Goal: Task Accomplishment & Management: Use online tool/utility

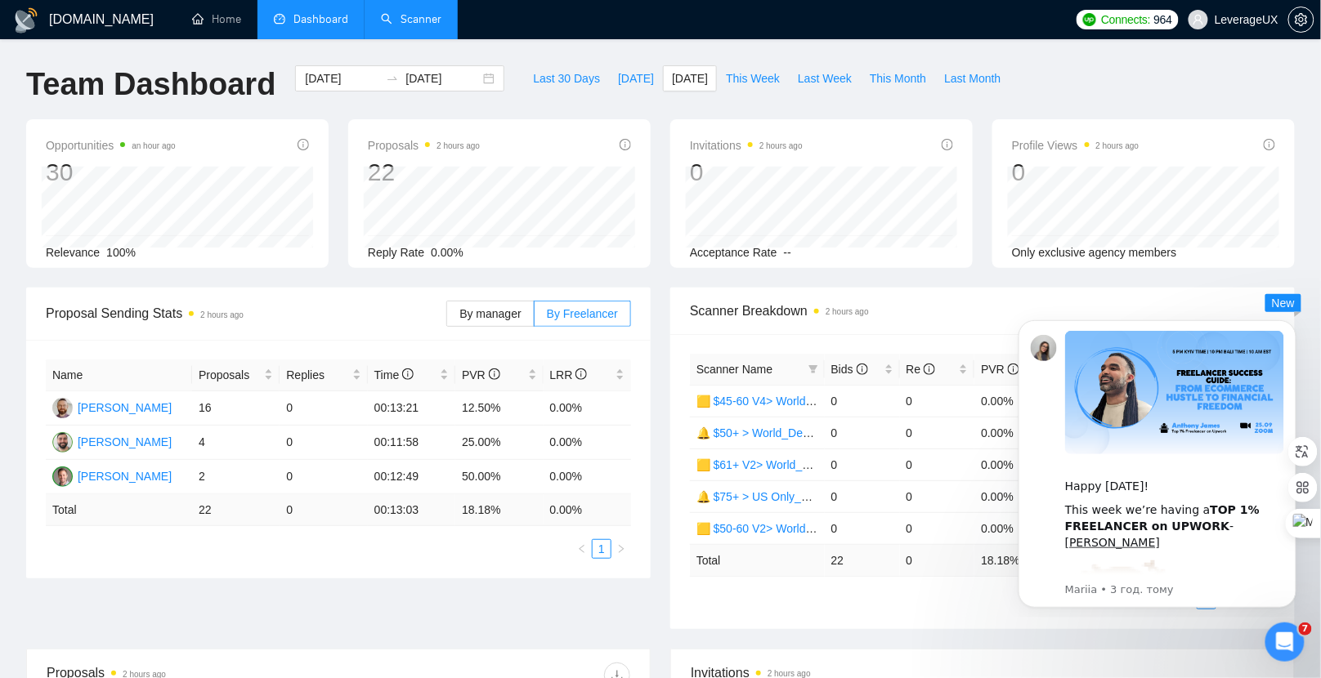
click at [407, 13] on link "Scanner" at bounding box center [411, 19] width 60 height 14
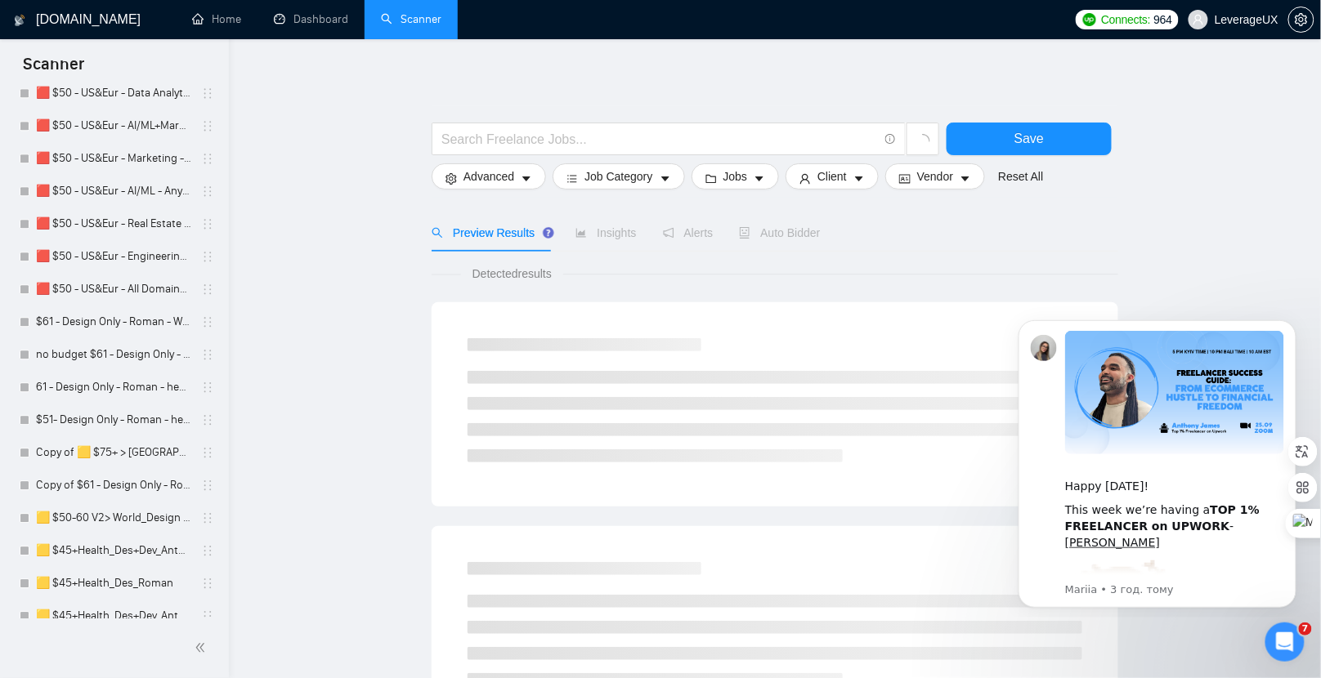
scroll to position [1314, 0]
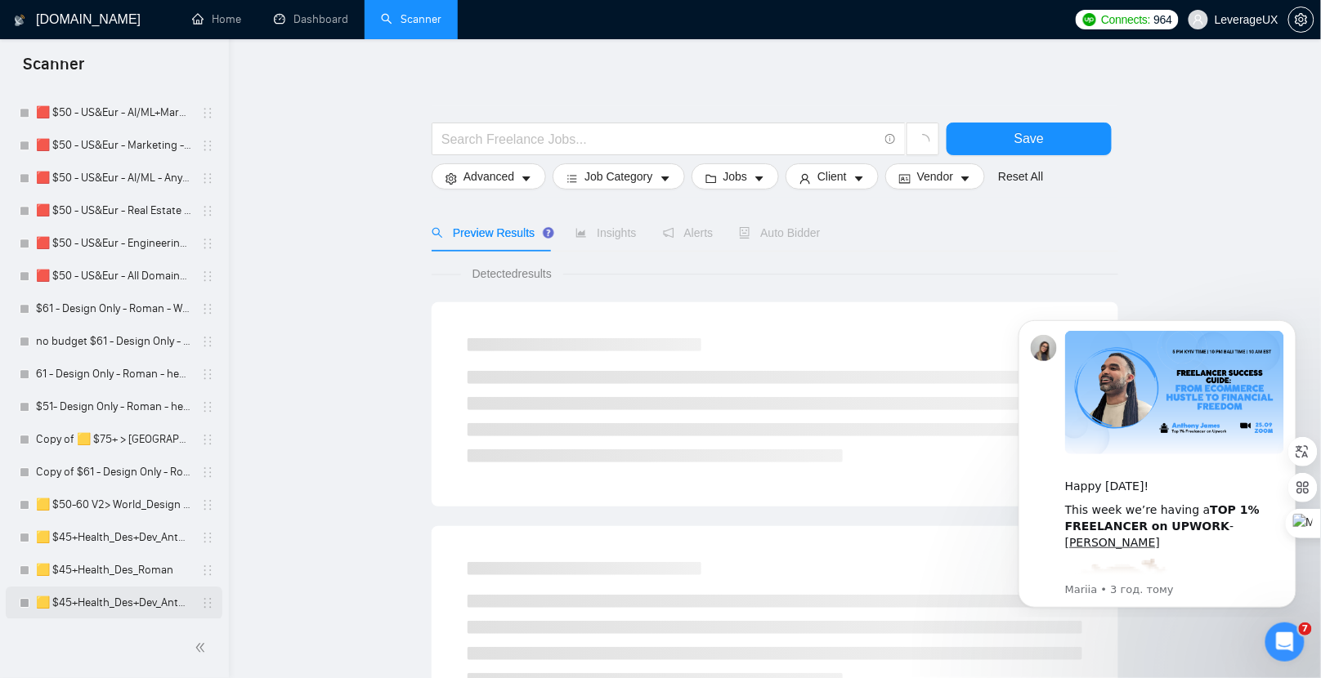
click at [126, 593] on link "🟨 $45+Health_Des+Dev_Antony" at bounding box center [113, 603] width 155 height 33
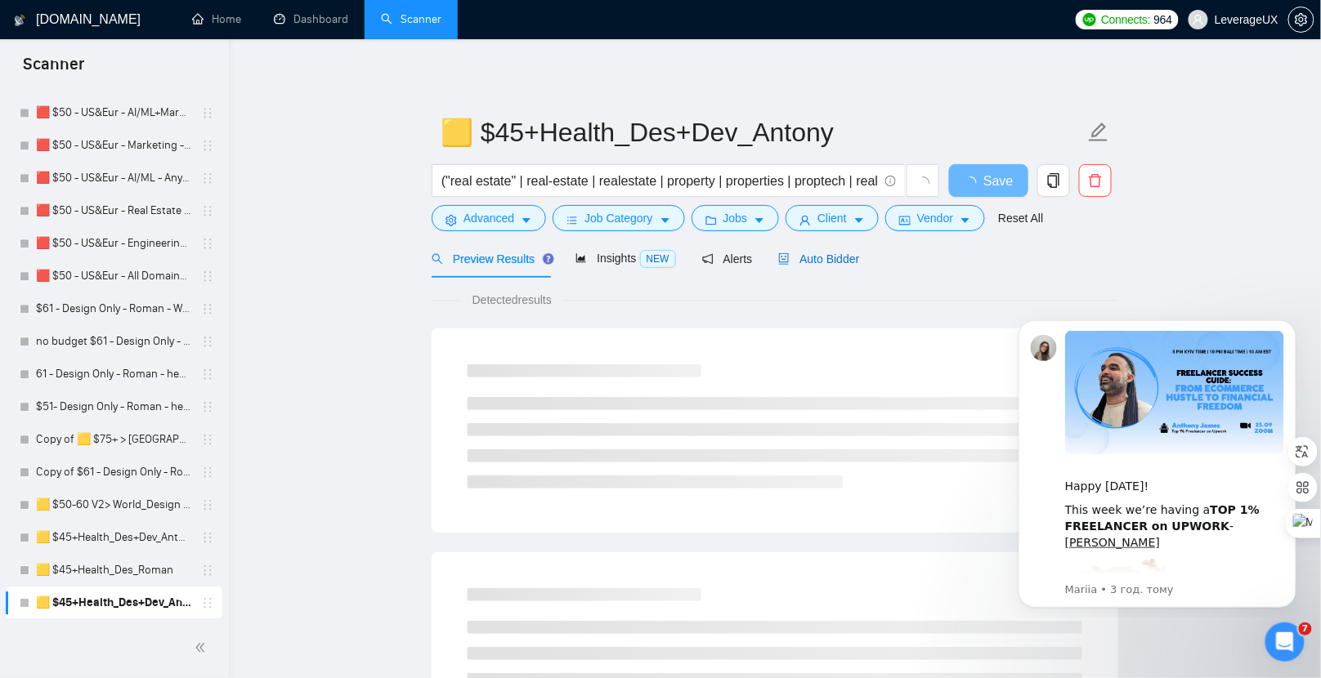
drag, startPoint x: 822, startPoint y: 253, endPoint x: 770, endPoint y: 242, distance: 53.5
click at [821, 253] on span "Auto Bidder" at bounding box center [818, 259] width 81 height 13
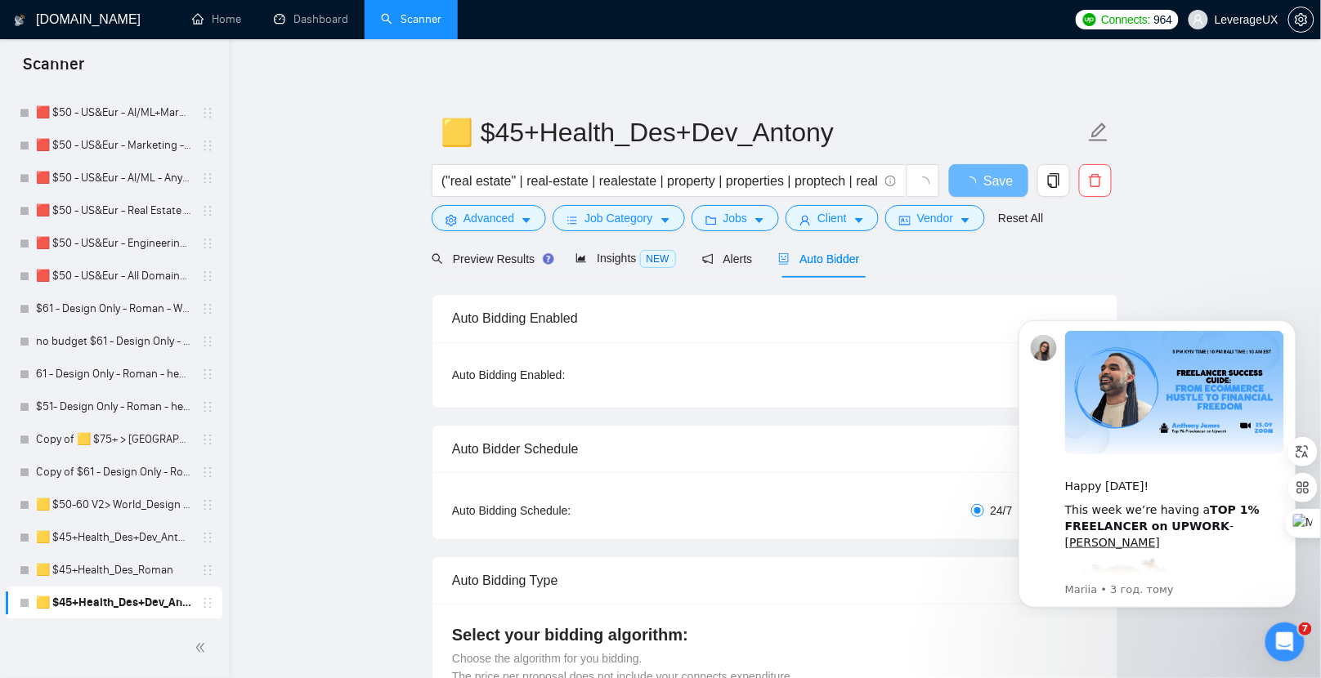
radio input "false"
radio input "true"
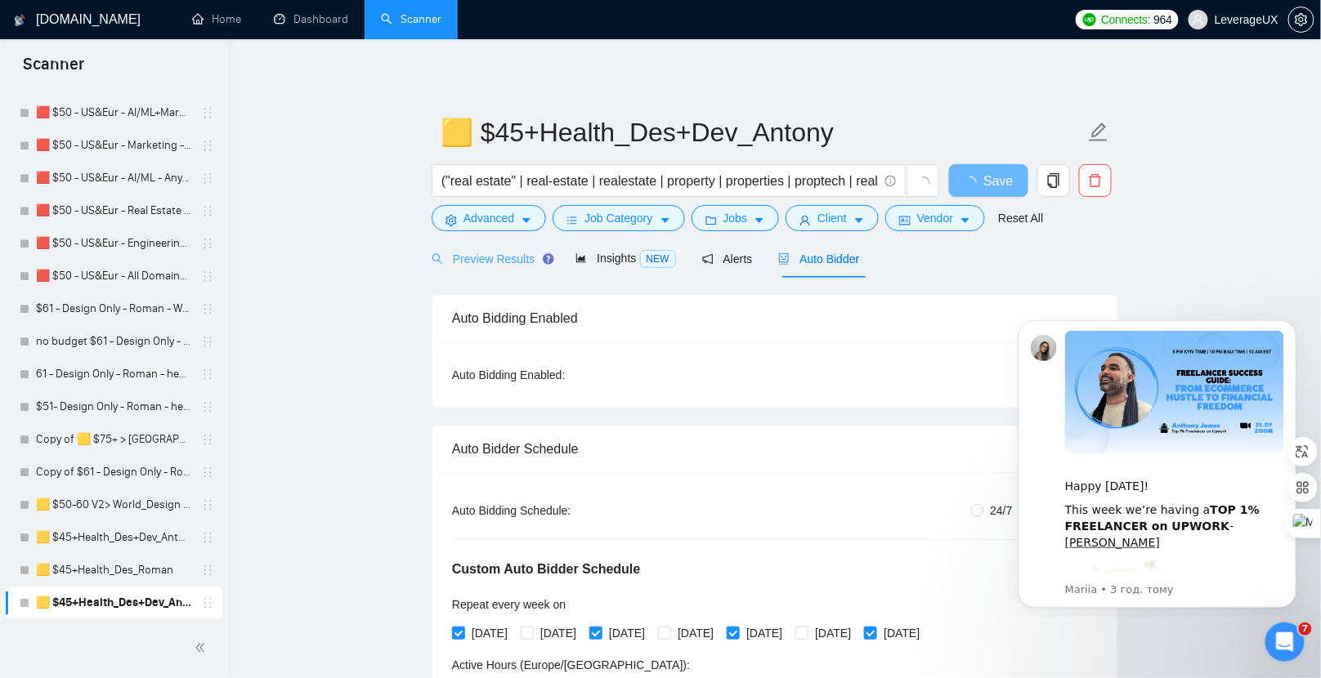
click at [476, 245] on div "Preview Results" at bounding box center [491, 258] width 118 height 38
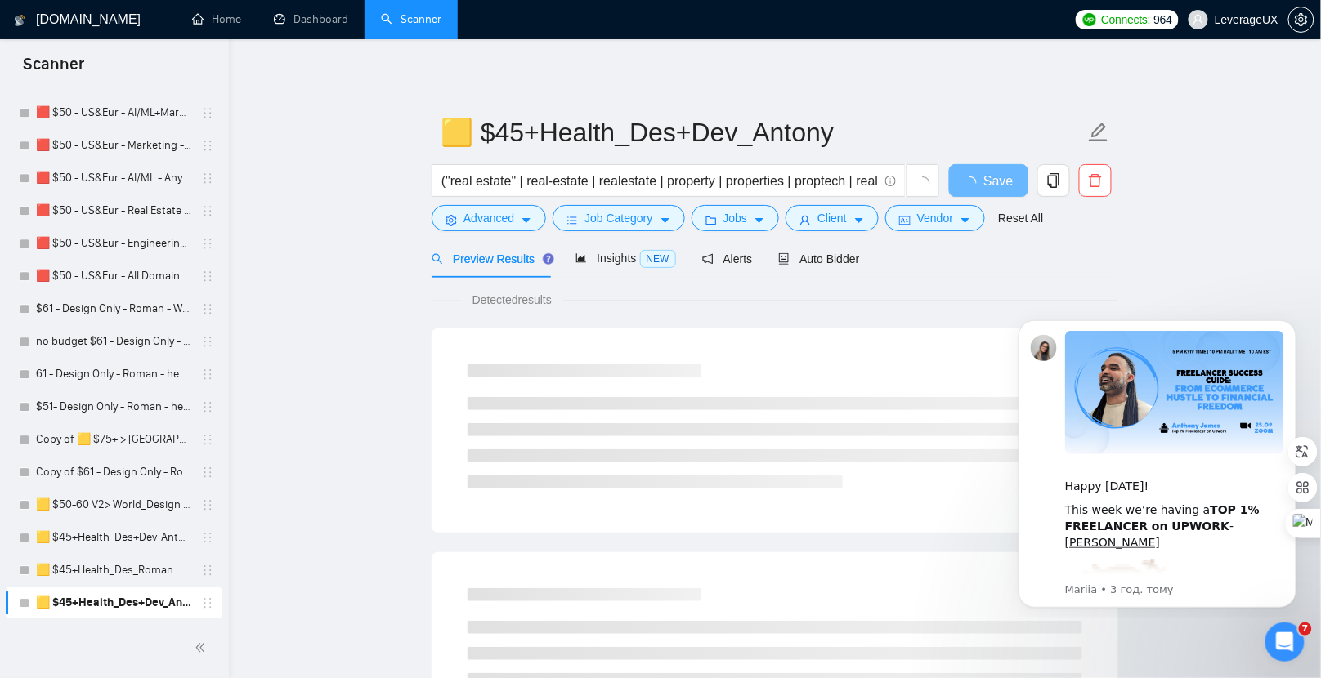
click at [1287, 320] on icon "Dismiss notification" at bounding box center [1290, 323] width 7 height 7
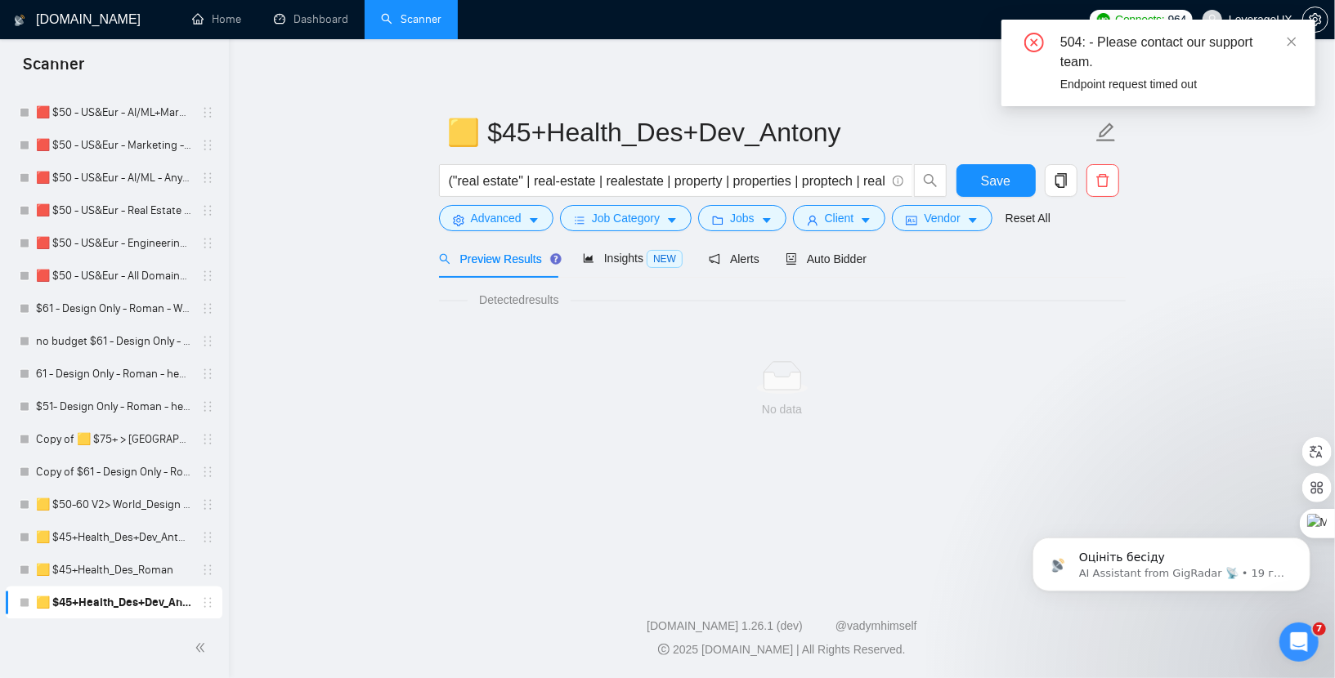
click at [508, 261] on span "Preview Results" at bounding box center [498, 259] width 118 height 13
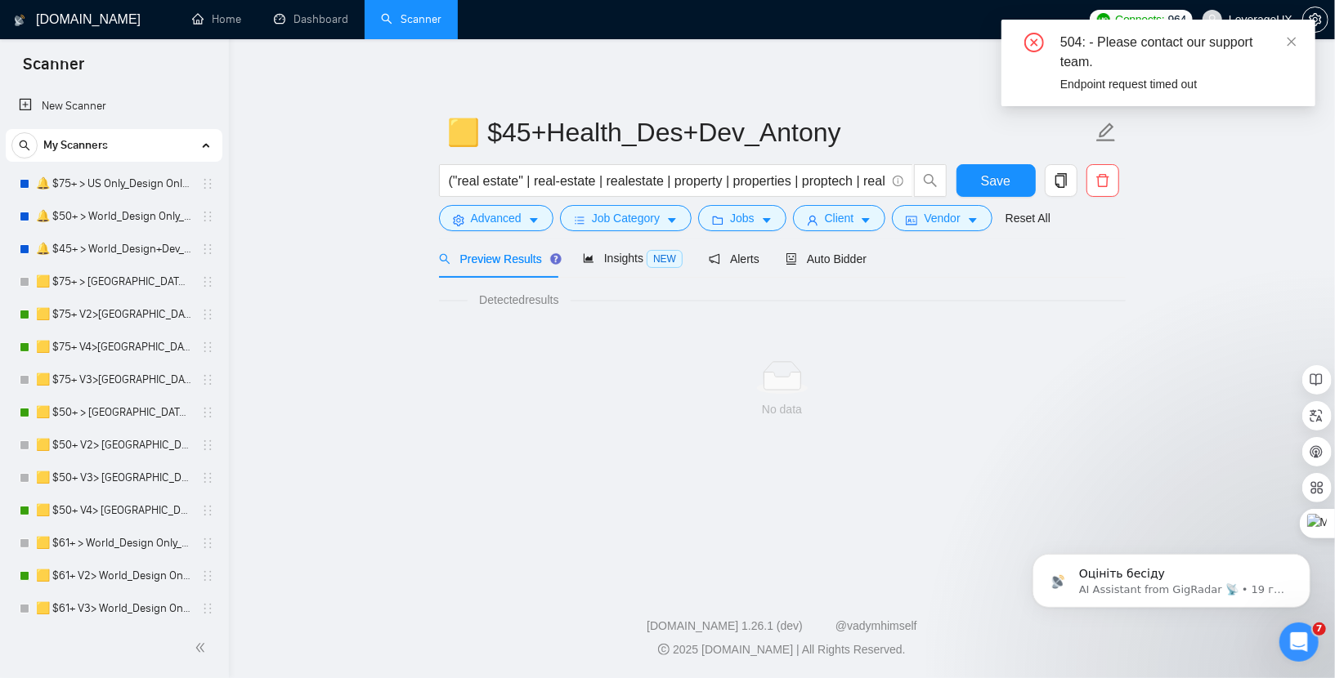
click at [855, 235] on form "🟨 $45+Health_Des+Dev_Antony ("real estate" | real-estate | realestate | propert…" at bounding box center [782, 172] width 687 height 133
click at [851, 251] on div "Auto Bidder" at bounding box center [826, 259] width 81 height 18
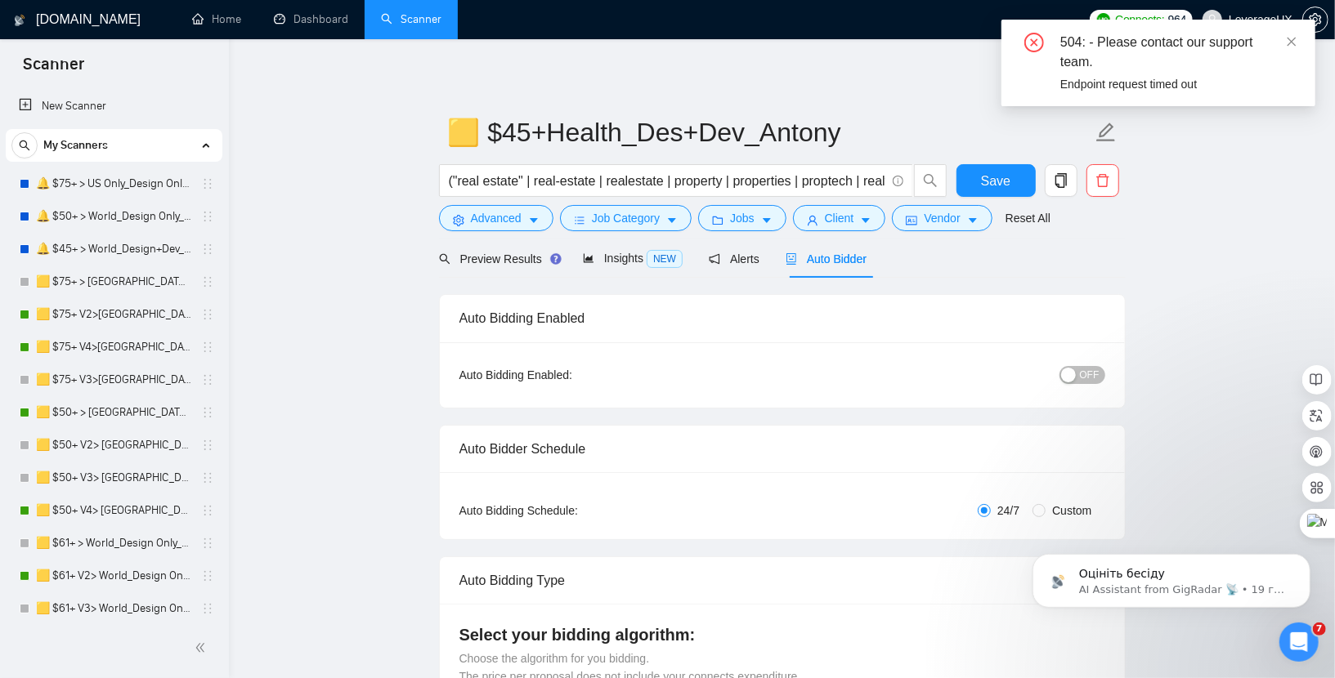
radio input "false"
radio input "true"
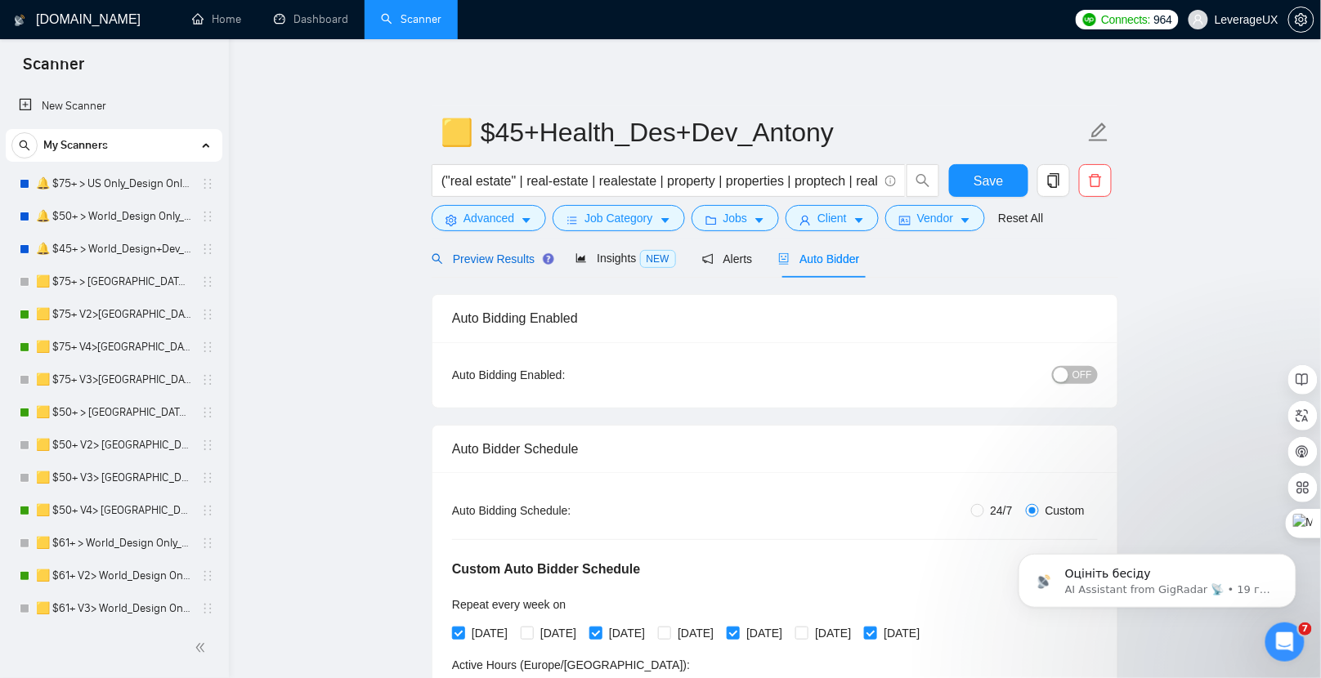
click at [464, 260] on span "Preview Results" at bounding box center [491, 259] width 118 height 13
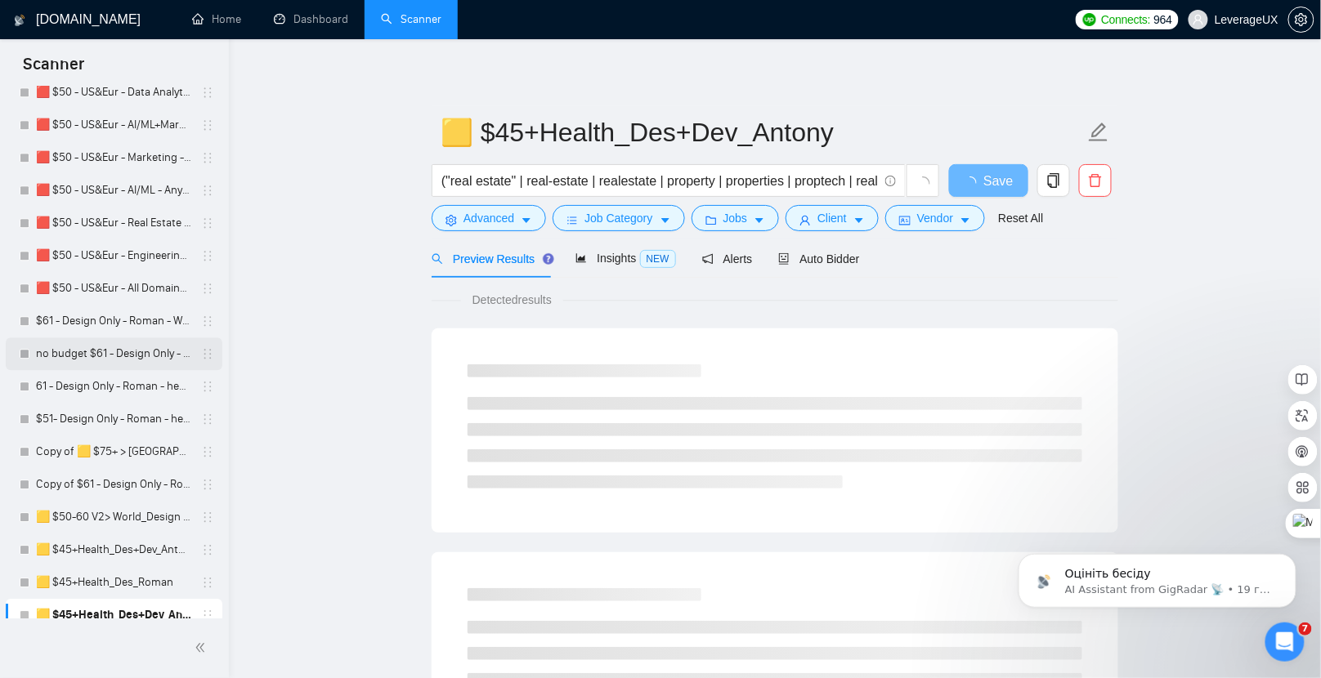
scroll to position [1314, 0]
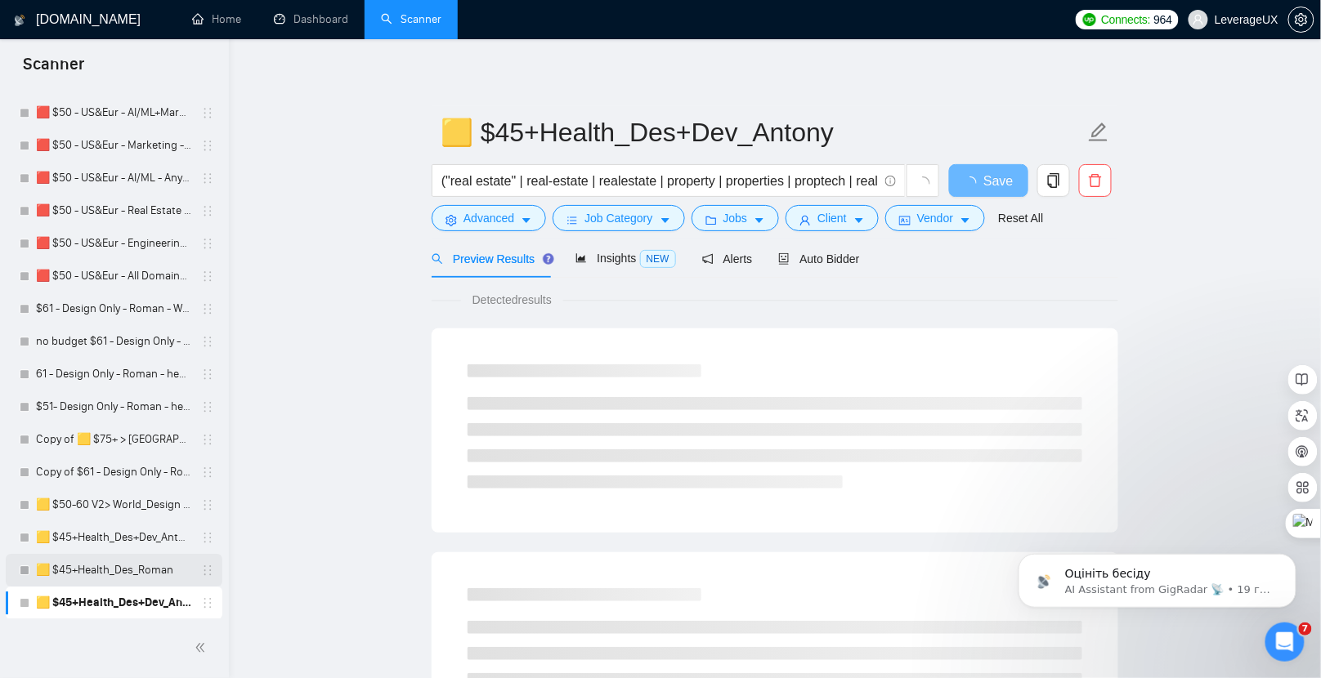
click at [141, 581] on link "🟨 $45+Health_Des_Roman" at bounding box center [113, 570] width 155 height 33
click at [490, 260] on span "Preview Results" at bounding box center [491, 259] width 118 height 13
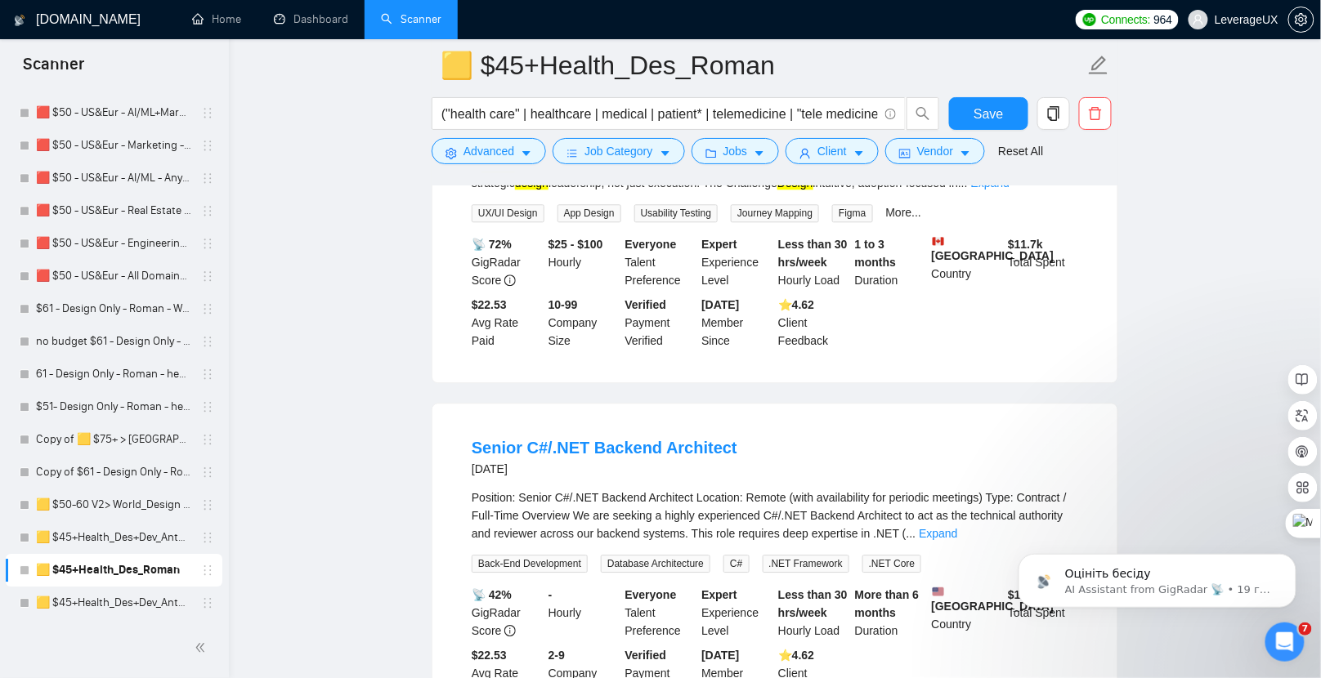
scroll to position [3439, 0]
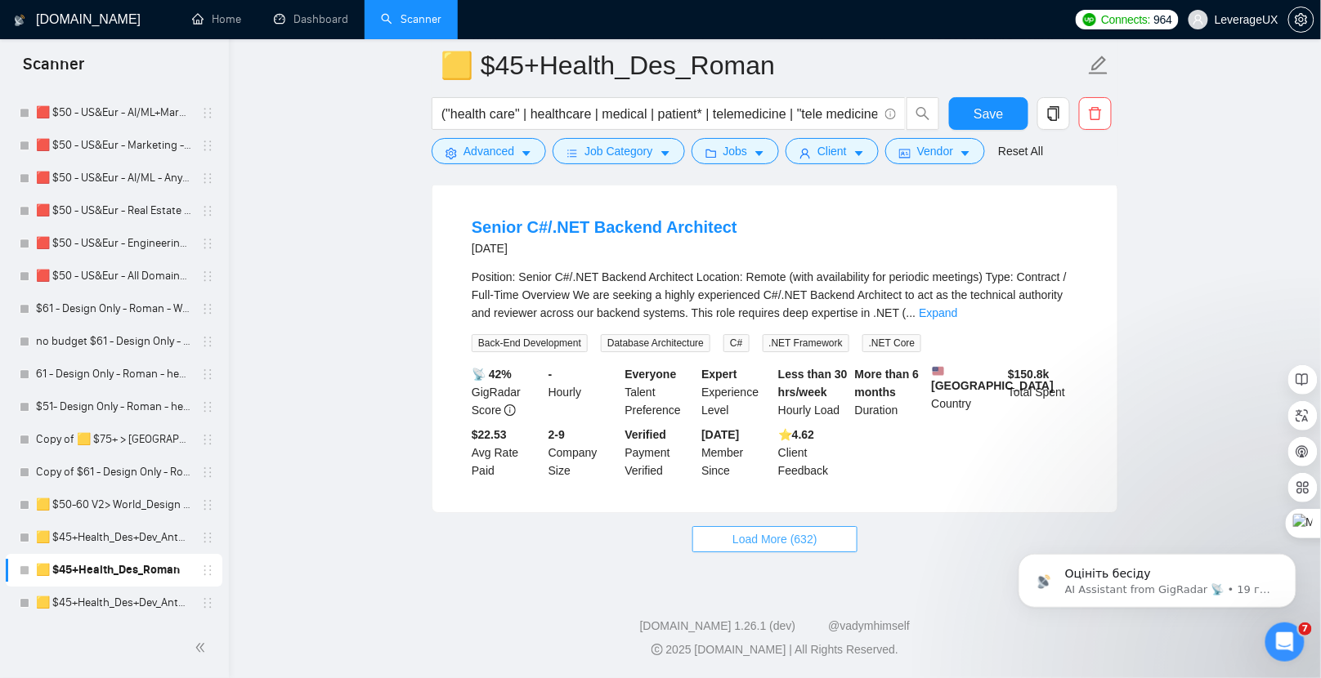
click at [796, 541] on span "Load More (632)" at bounding box center [774, 539] width 85 height 18
click at [151, 549] on link "🟨 $45+Health_Des+Dev_Antony" at bounding box center [113, 537] width 155 height 33
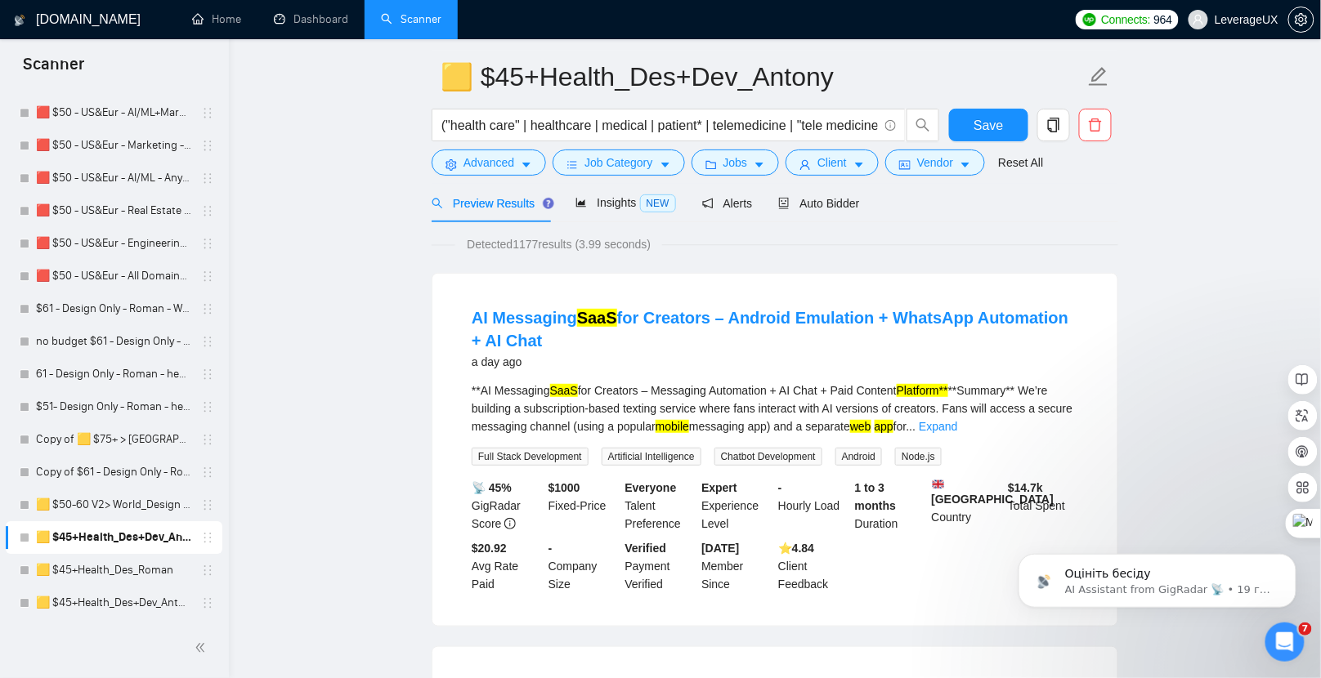
scroll to position [60, 0]
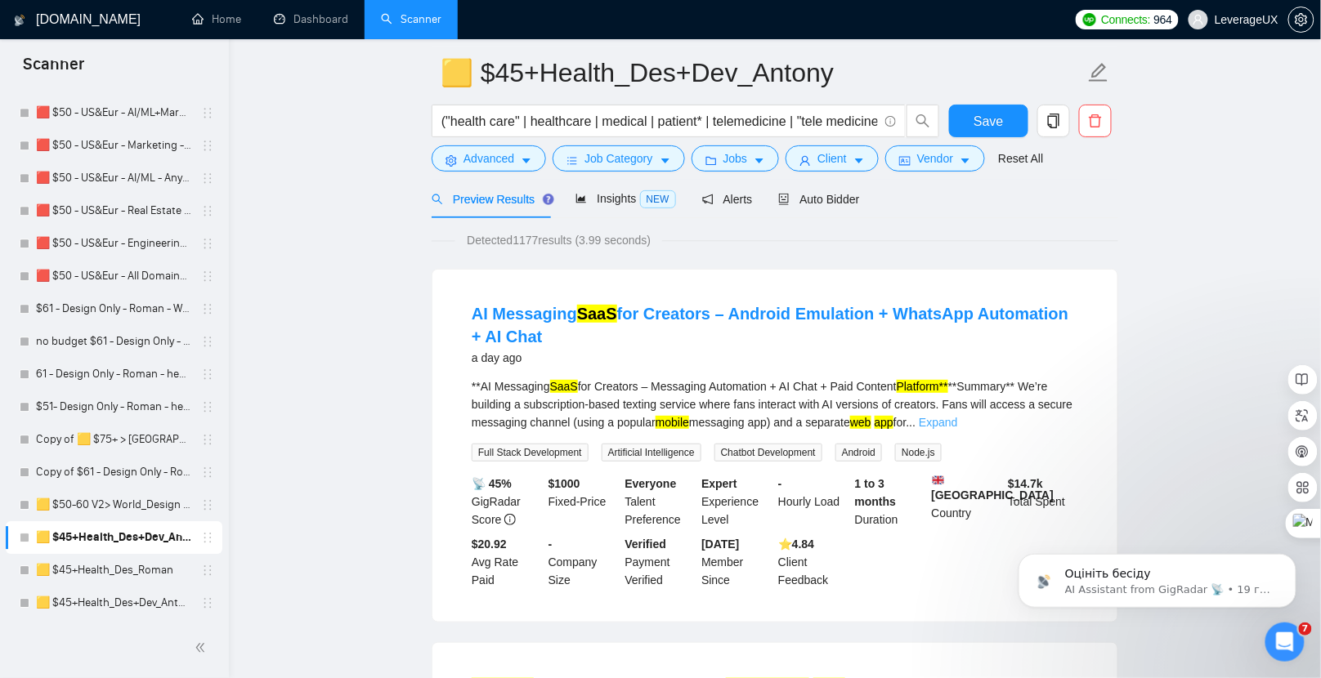
click at [957, 419] on link "Expand" at bounding box center [938, 422] width 38 height 13
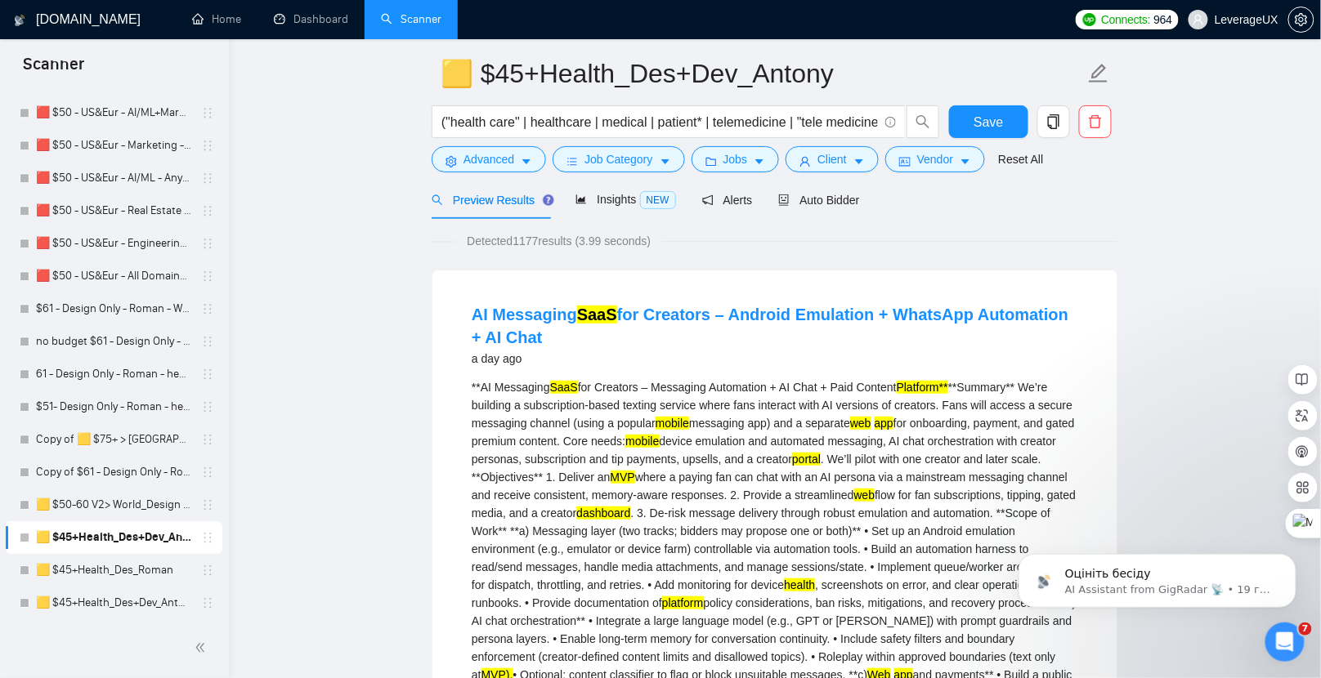
scroll to position [66, 0]
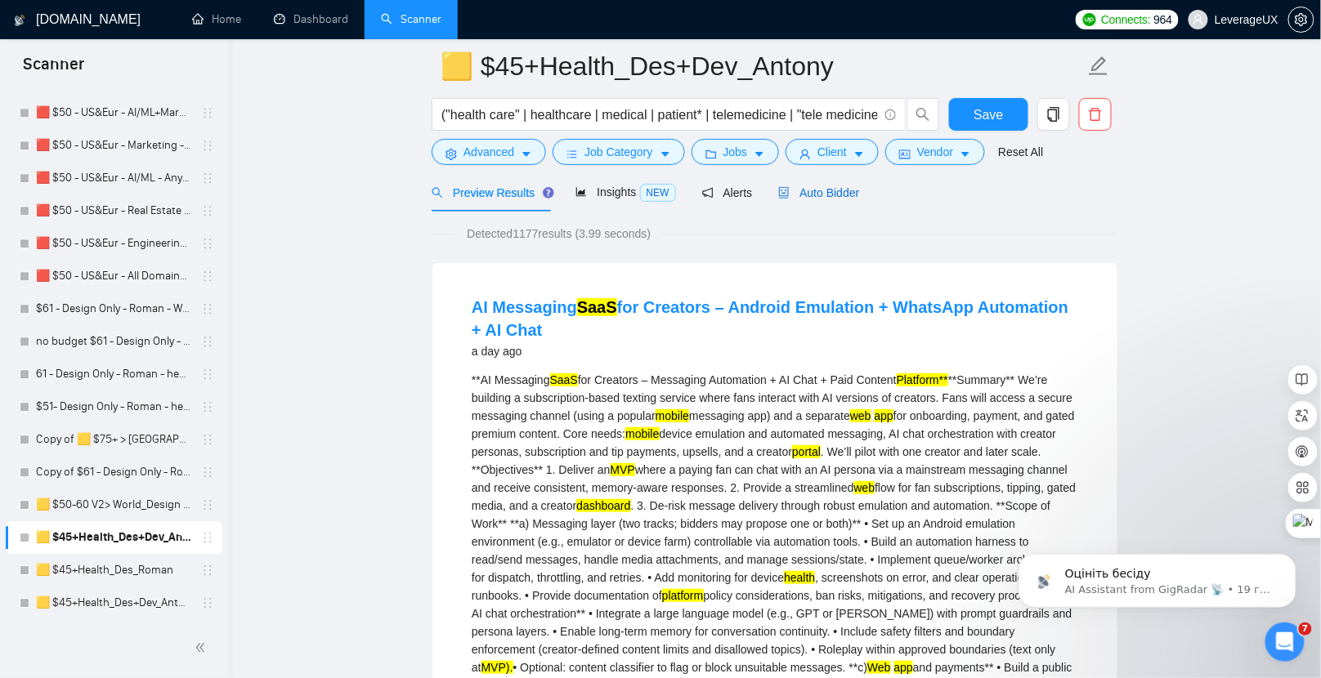
click at [816, 199] on div "Auto Bidder" at bounding box center [818, 193] width 81 height 18
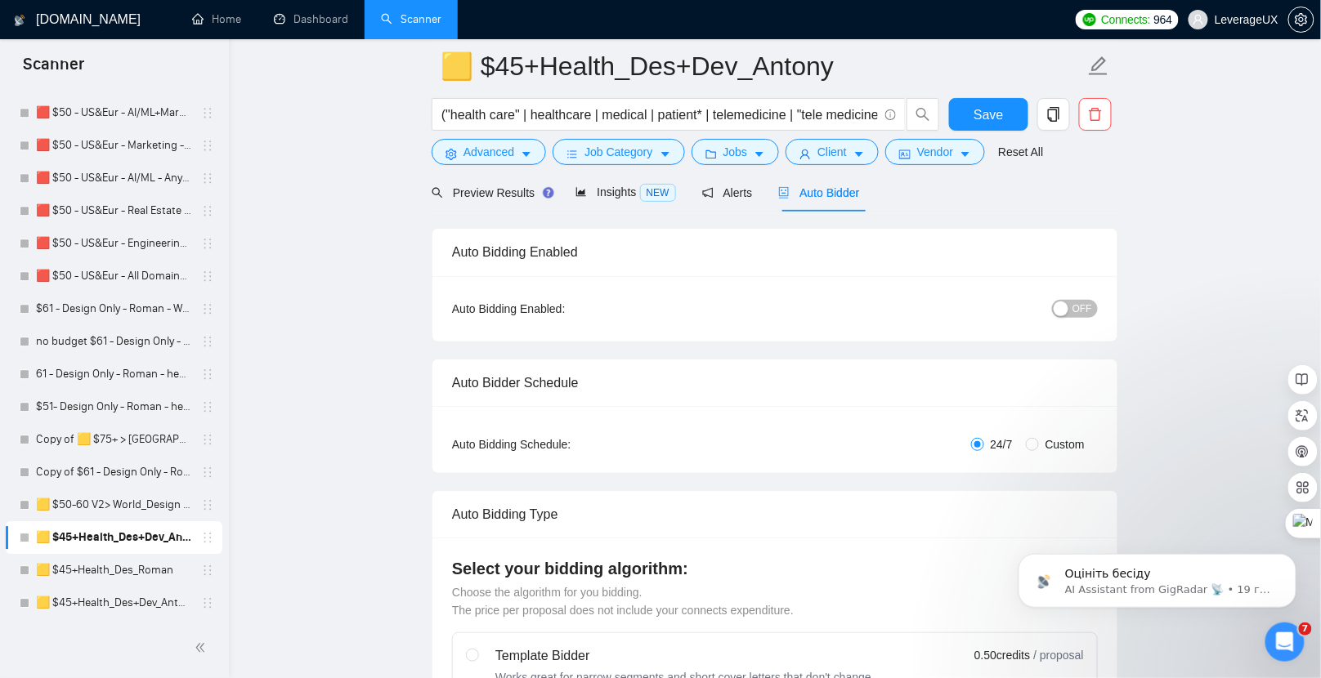
radio input "false"
radio input "true"
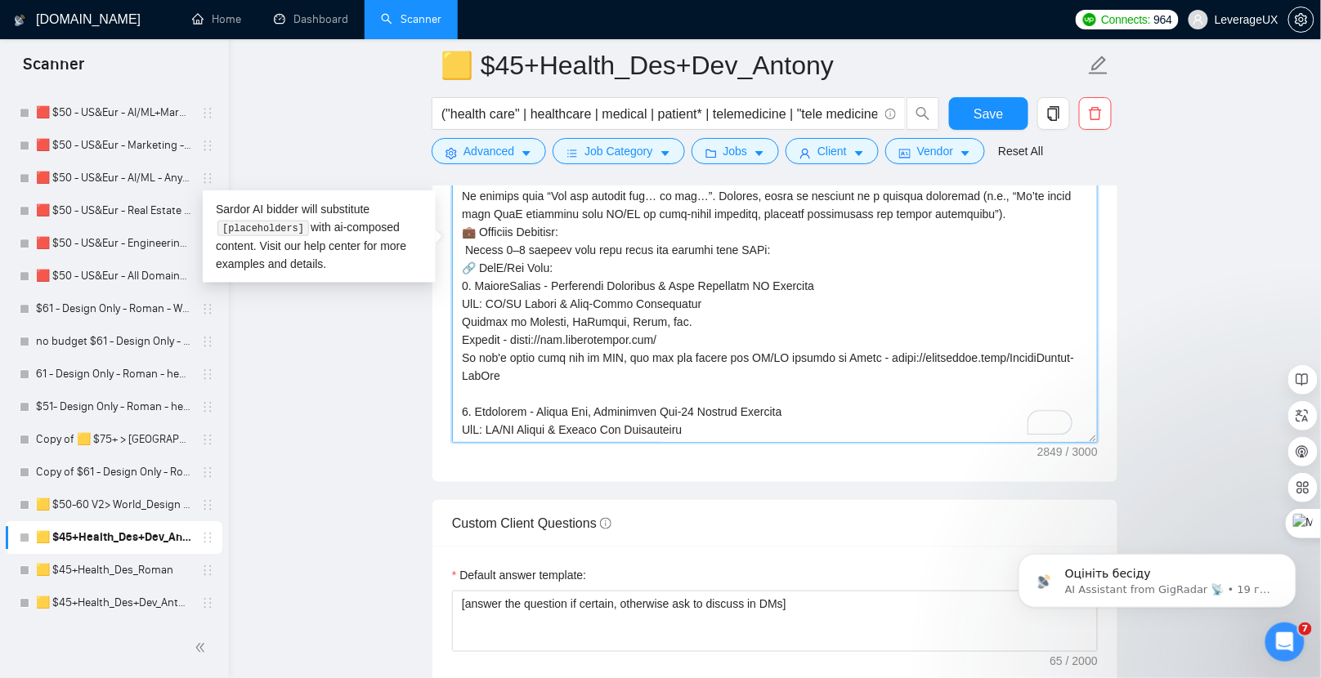
drag, startPoint x: 678, startPoint y: 380, endPoint x: 460, endPoint y: 381, distance: 217.4
click at [460, 381] on textarea "Cover letter template:" at bounding box center [775, 259] width 646 height 368
click at [584, 387] on textarea "Cover letter template:" at bounding box center [775, 259] width 646 height 368
drag, startPoint x: 717, startPoint y: 385, endPoint x: 461, endPoint y: 274, distance: 278.9
click at [461, 274] on textarea "Cover letter template:" at bounding box center [775, 259] width 646 height 368
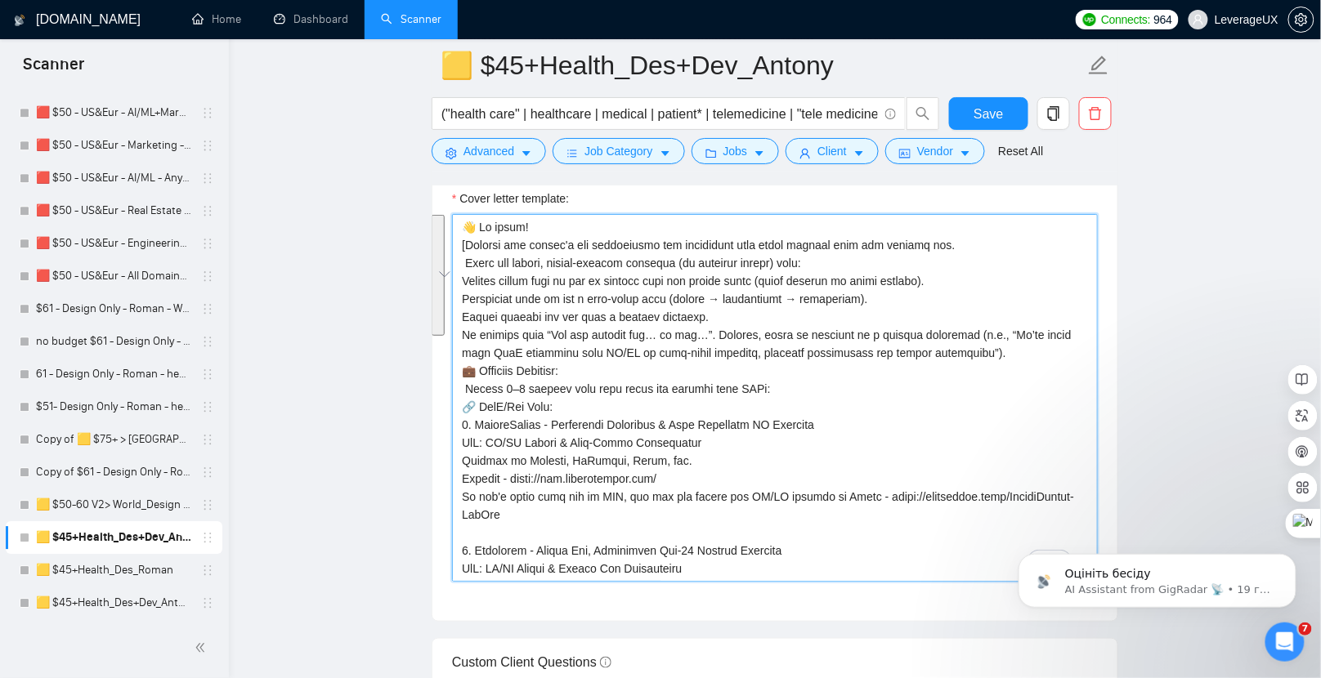
scroll to position [2109, 0]
click at [465, 229] on textarea "Cover letter template:" at bounding box center [775, 397] width 646 height 368
drag, startPoint x: 462, startPoint y: 234, endPoint x: 967, endPoint y: 373, distance: 523.9
click at [967, 373] on textarea "Cover letter template:" at bounding box center [775, 397] width 646 height 368
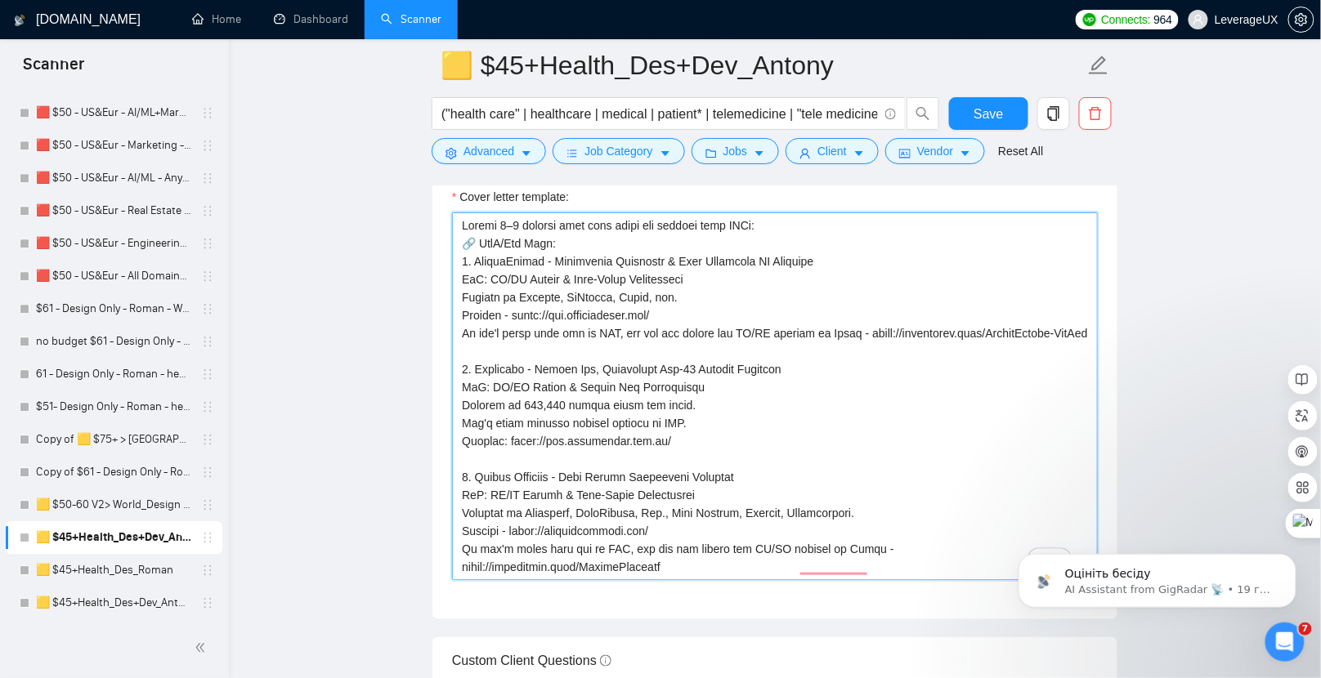
paste textarea "I ship healthcare UX that passes audits and adoption — clear flows, RBAC, audit…"
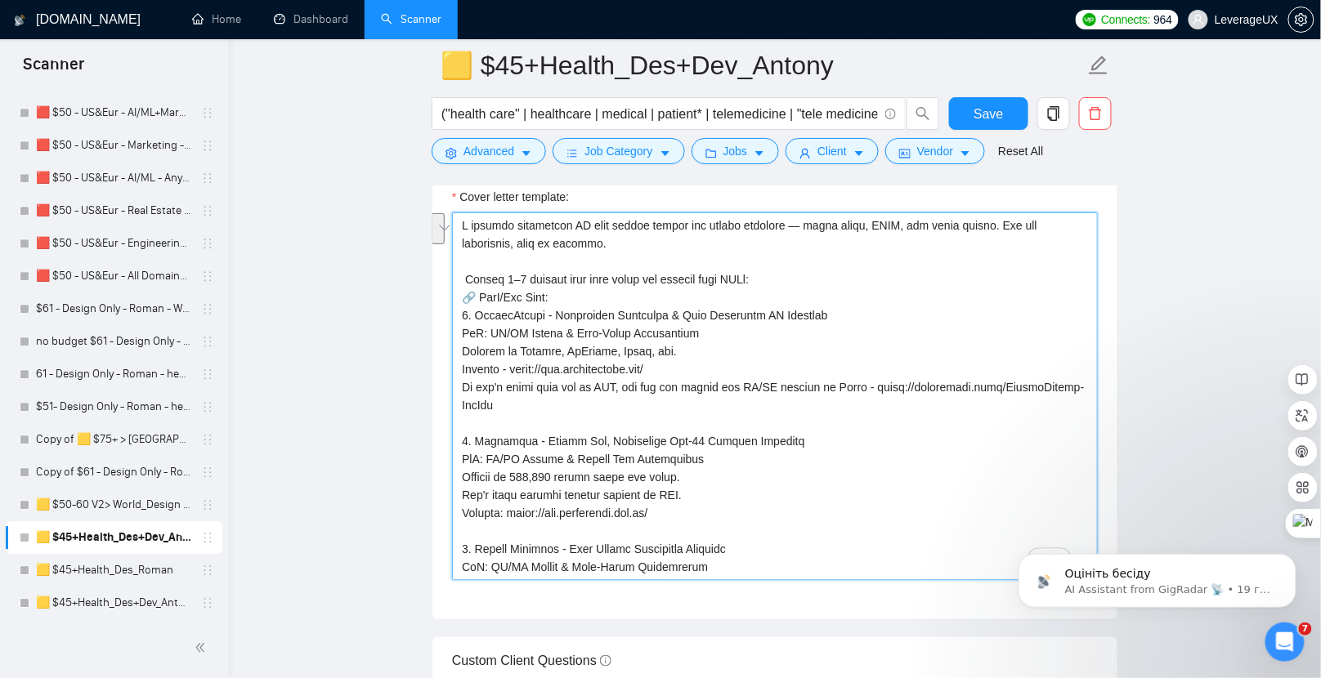
drag, startPoint x: 568, startPoint y: 233, endPoint x: 427, endPoint y: 228, distance: 140.7
click at [423, 226] on main "🟨 $45+Health_Des+Dev_Antony ("health care" | healthcare | medical | patient* | …" at bounding box center [775, 292] width 1040 height 4671
click at [622, 270] on textarea "Cover letter template:" at bounding box center [775, 397] width 646 height 368
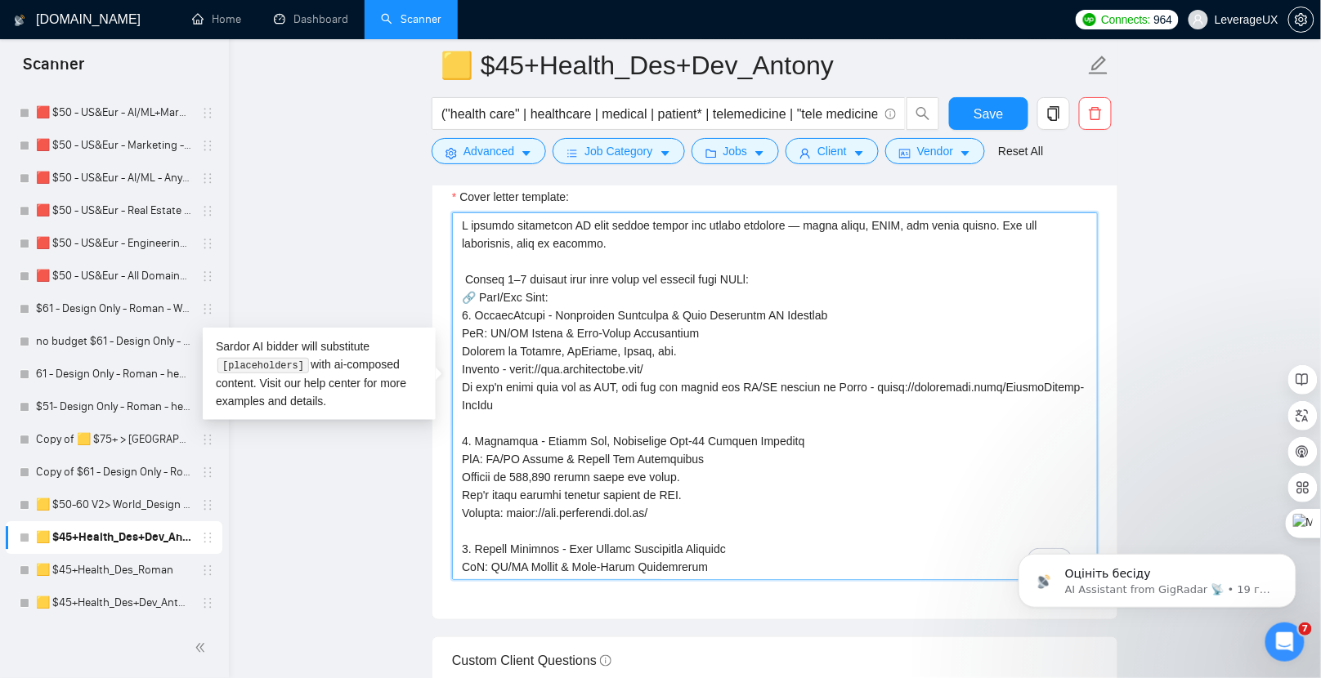
click at [456, 220] on textarea "Cover letter template:" at bounding box center [775, 397] width 646 height 368
click at [462, 233] on textarea "Cover letter template:" at bounding box center [775, 397] width 646 height 368
paste textarea "⚕️"
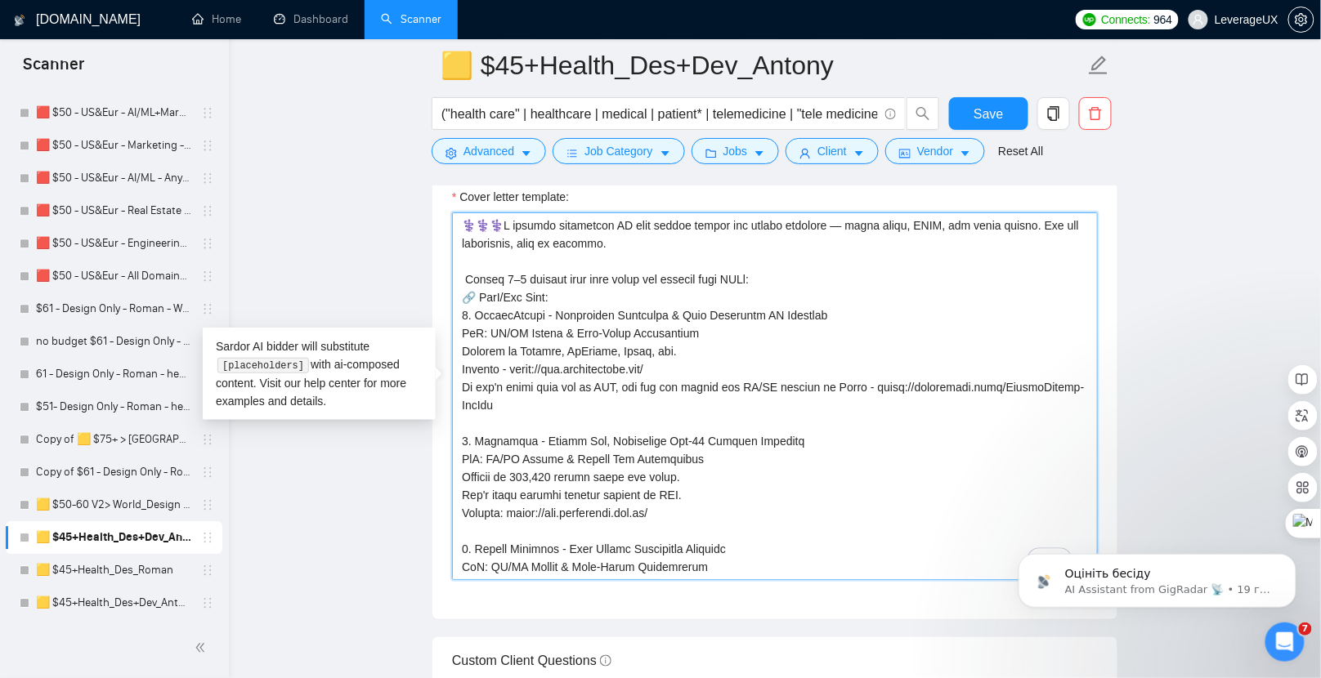
click at [639, 251] on textarea "Cover letter template:" at bounding box center [775, 397] width 646 height 368
paste textarea "🏥"
click at [834, 232] on textarea "Cover letter template:" at bounding box center [775, 397] width 646 height 368
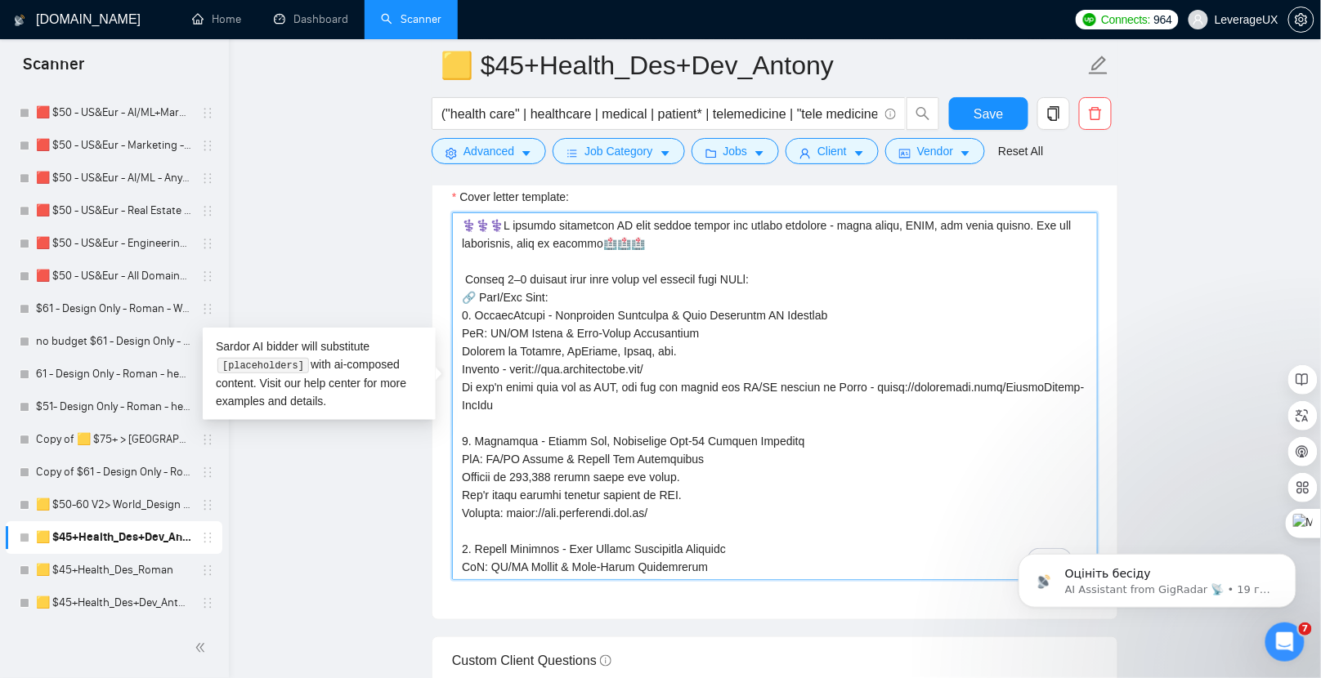
drag, startPoint x: 772, startPoint y: 284, endPoint x: 775, endPoint y: 295, distance: 11.1
click at [771, 284] on textarea "Cover letter template:" at bounding box center [775, 397] width 646 height 368
drag, startPoint x: 558, startPoint y: 440, endPoint x: 462, endPoint y: 291, distance: 177.3
click at [462, 291] on textarea "Cover letter template:" at bounding box center [775, 397] width 646 height 368
paste textarea "Relevant case — ParcelShield (Healthcare Logistics & Data Analytics) — Scope: U…"
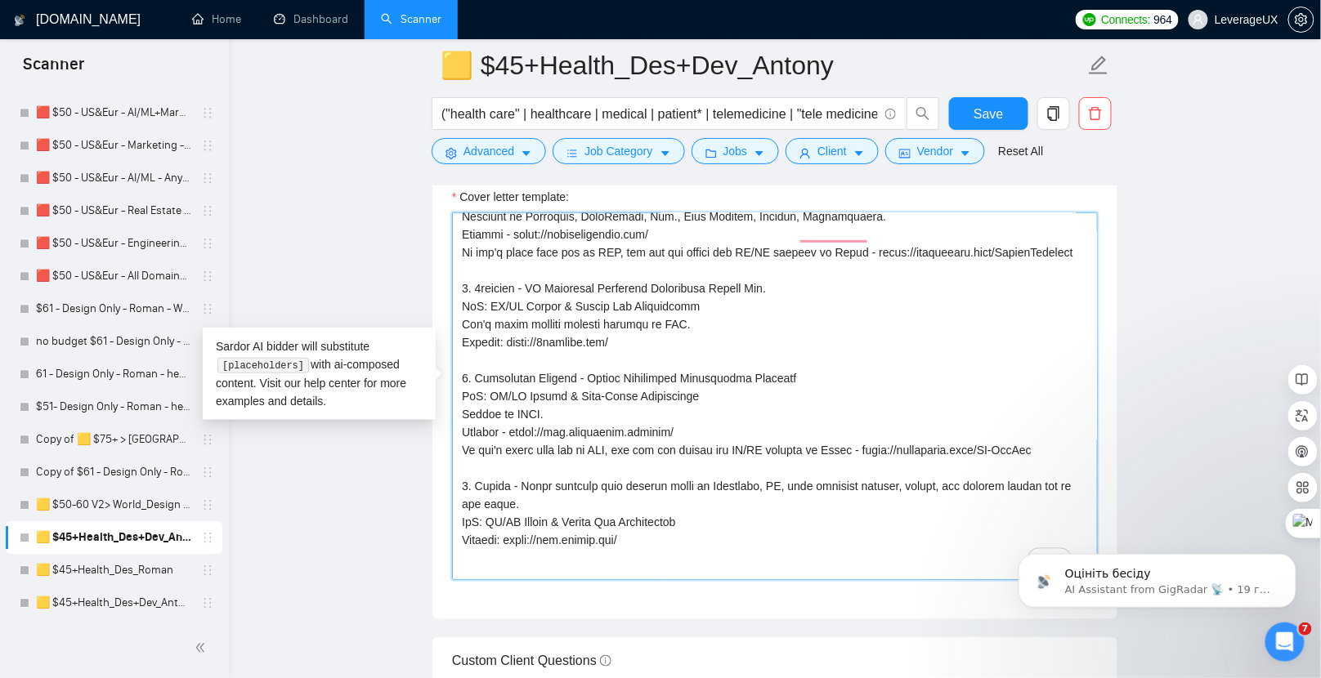
scroll to position [0, 0]
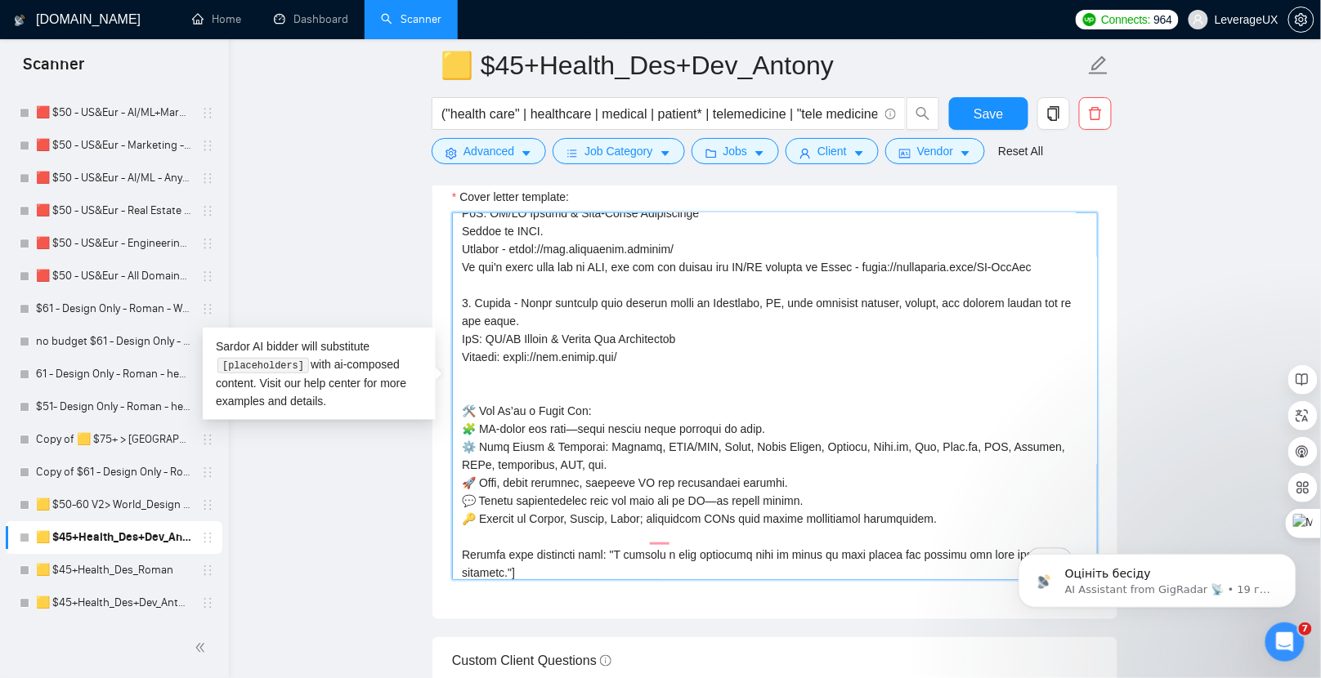
drag, startPoint x: 463, startPoint y: 439, endPoint x: 731, endPoint y: 566, distance: 295.8
click at [732, 570] on div "Cover letter template:" at bounding box center [774, 393] width 685 height 451
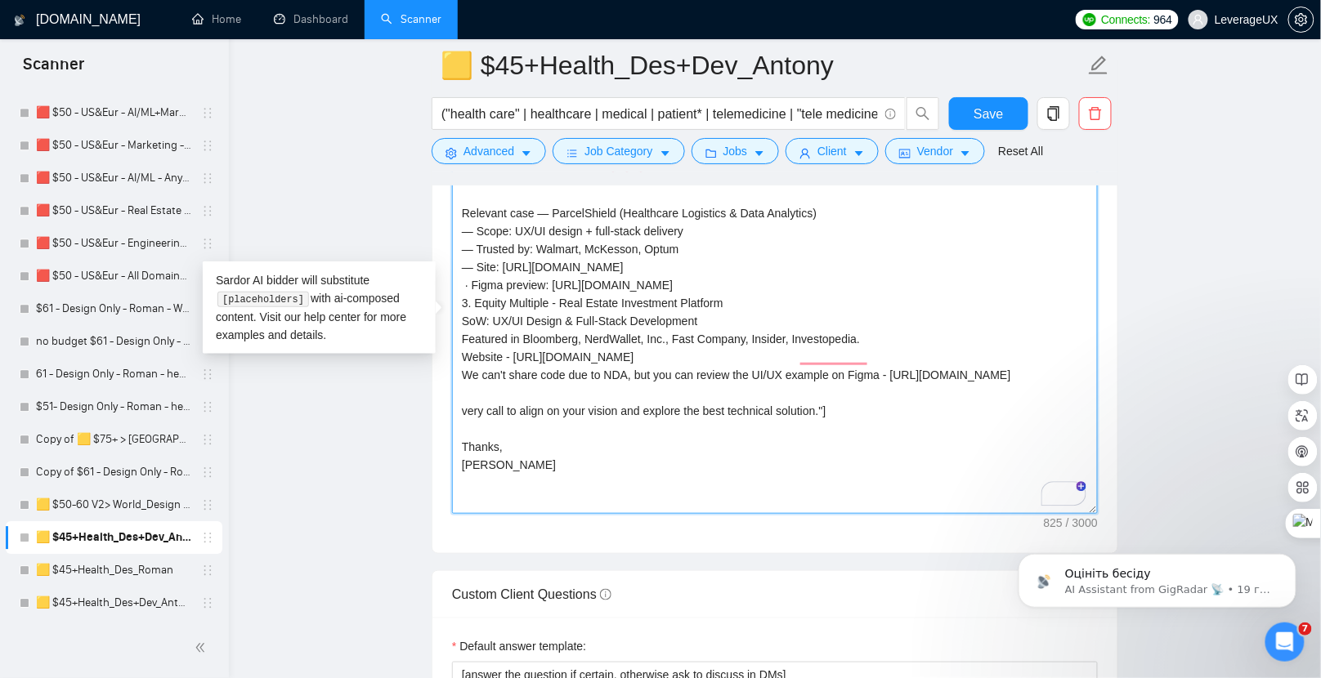
drag, startPoint x: 842, startPoint y: 435, endPoint x: 460, endPoint y: 436, distance: 381.7
click at [460, 436] on textarea "⚕️⚕️⚕️I deliver healthcare UX that passes audits and drives adoption - clear fl…" at bounding box center [775, 330] width 646 height 368
drag, startPoint x: 477, startPoint y: 315, endPoint x: 718, endPoint y: 394, distance: 253.1
click at [718, 394] on textarea "⚕️⚕️⚕️I deliver healthcare UX that passes audits and drives adoption - clear fl…" at bounding box center [775, 330] width 646 height 368
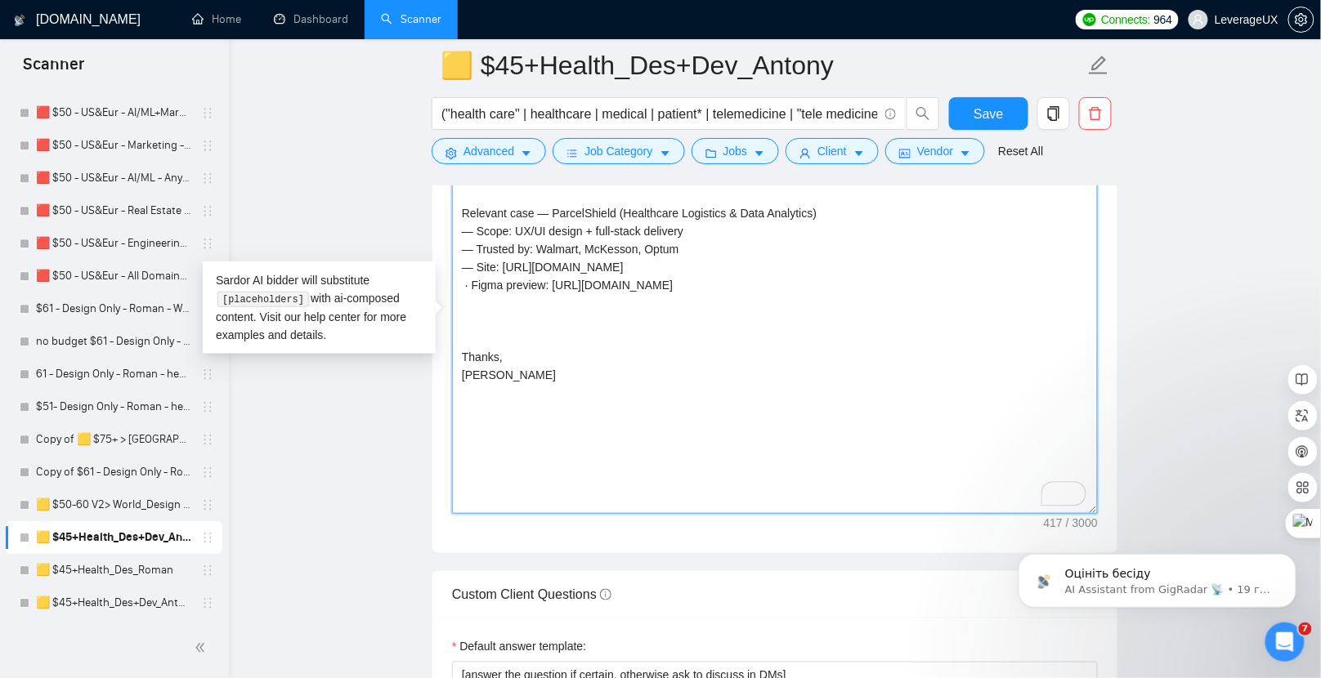
click at [520, 381] on textarea "⚕️⚕️⚕️I deliver healthcare UX that passes audits and drives adoption - clear fl…" at bounding box center [775, 330] width 646 height 368
click at [468, 290] on textarea "⚕️⚕️⚕️I deliver healthcare UX that passes audits and drives adoption - clear fl…" at bounding box center [775, 330] width 646 height 368
click at [472, 293] on textarea "⚕️⚕️⚕️I deliver healthcare UX that passes audits and drives adoption - clear fl…" at bounding box center [775, 330] width 646 height 368
click at [782, 278] on textarea "⚕️⚕️⚕️I deliver healthcare UX that passes audits and drives adoption - clear fl…" at bounding box center [775, 330] width 646 height 368
click at [793, 301] on textarea "⚕️⚕️⚕️I deliver healthcare UX that passes audits and drives adoption - clear fl…" at bounding box center [775, 330] width 646 height 368
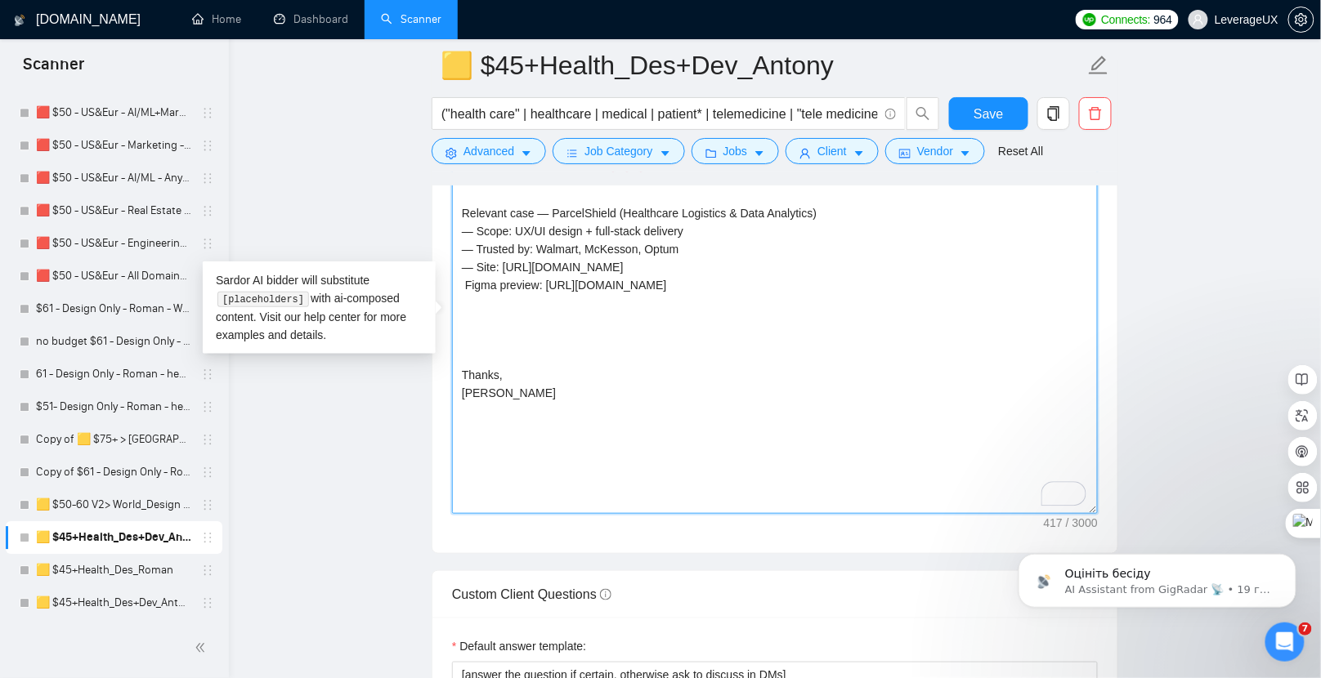
paste textarea "What you get — UX that reduces friction for clinicians, patients, and ops (clea…"
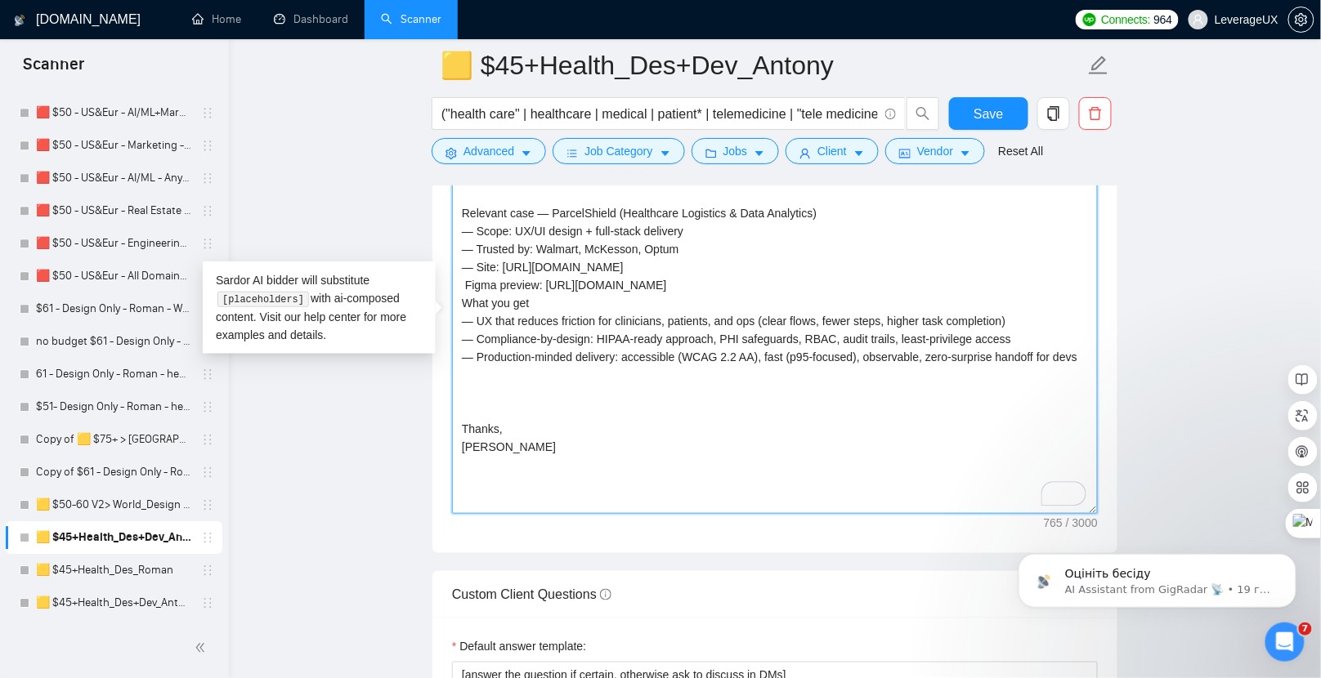
click at [801, 293] on textarea "⚕️⚕️⚕️I deliver healthcare UX that passes audits and drives adoption - clear fl…" at bounding box center [775, 330] width 646 height 368
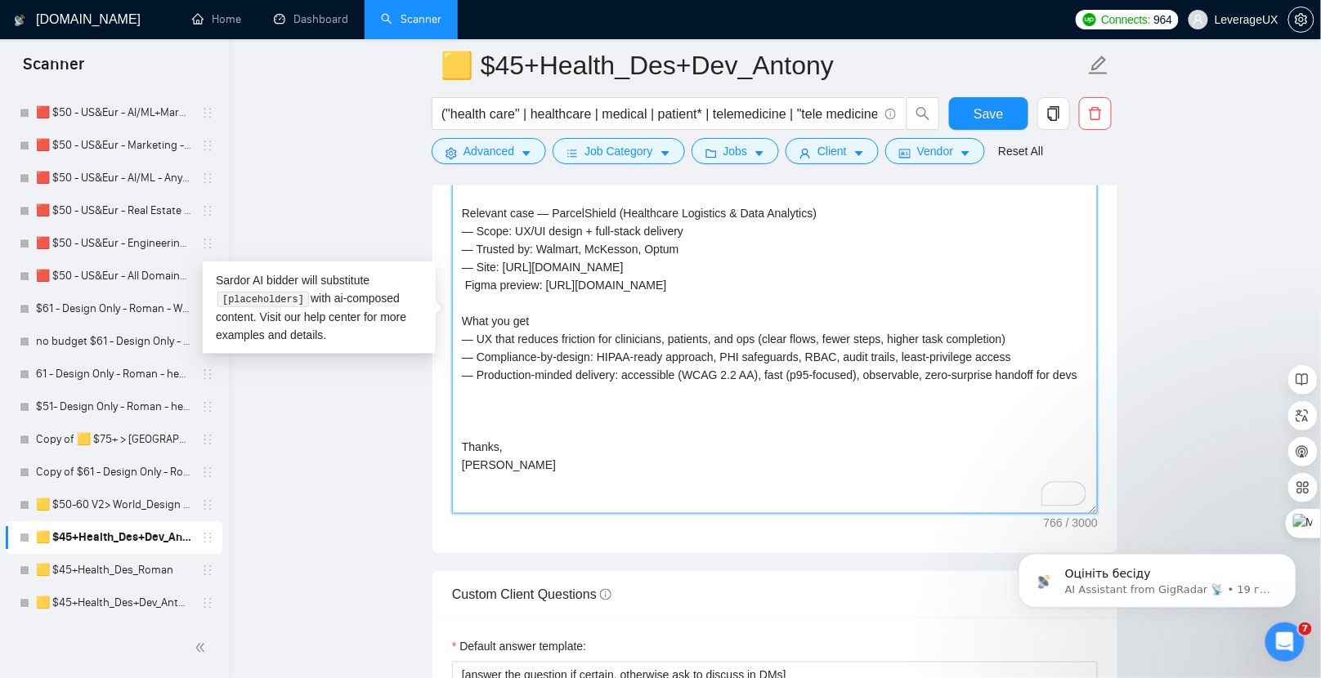
drag, startPoint x: 475, startPoint y: 241, endPoint x: 458, endPoint y: 238, distance: 17.5
click at [458, 238] on textarea "⚕️⚕️⚕️I deliver healthcare UX that passes audits and drives adoption - clear fl…" at bounding box center [775, 330] width 646 height 368
drag, startPoint x: 476, startPoint y: 258, endPoint x: 439, endPoint y: 256, distance: 36.9
click at [439, 256] on div "Cover letter template: ⚕️⚕️⚕️I deliver healthcare UX that passes audits and dri…" at bounding box center [774, 327] width 685 height 451
drag, startPoint x: 475, startPoint y: 278, endPoint x: 443, endPoint y: 280, distance: 31.9
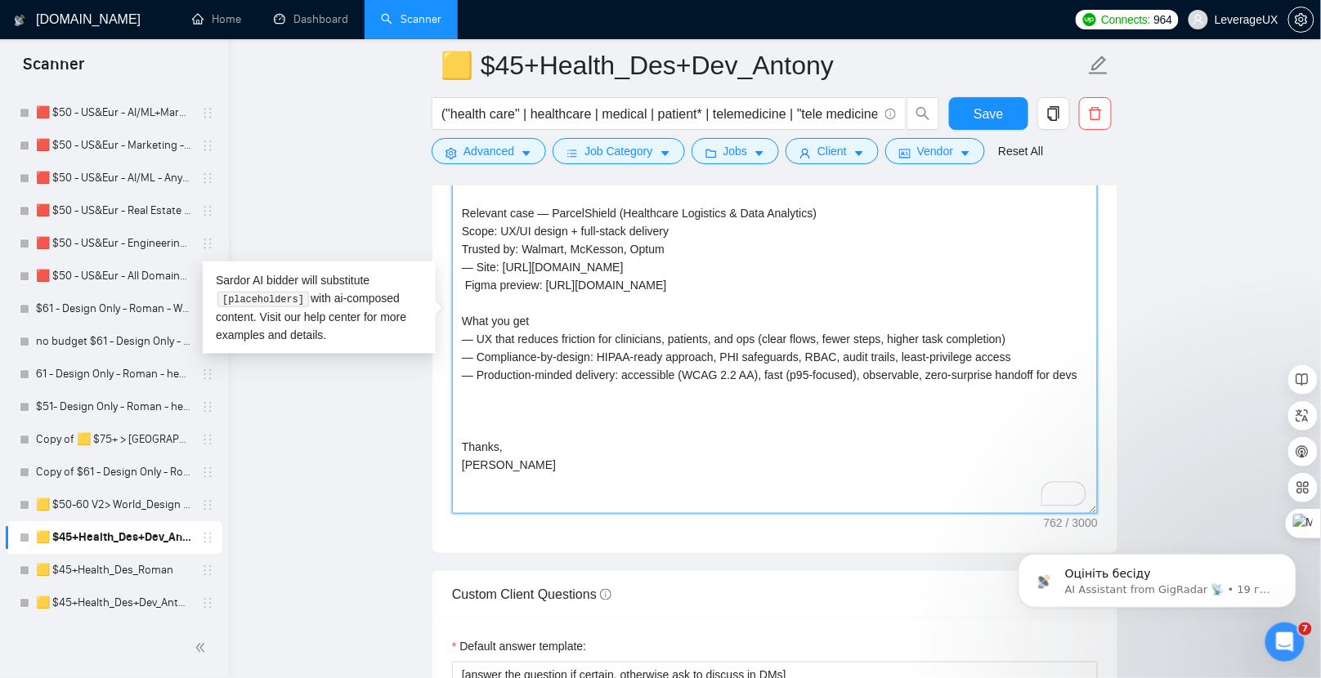
click at [465, 294] on textarea "⚕️⚕️⚕️I deliver healthcare UX that passes audits and drives adoption - clear fl…" at bounding box center [775, 330] width 646 height 368
click at [476, 351] on textarea "⚕️⚕️⚕️I deliver healthcare UX that passes audits and drives adoption - clear fl…" at bounding box center [775, 330] width 646 height 368
paste textarea "✅"
click at [477, 363] on textarea "⚕️⚕️⚕️I deliver healthcare UX that passes audits and drives adoption - clear fl…" at bounding box center [775, 330] width 646 height 368
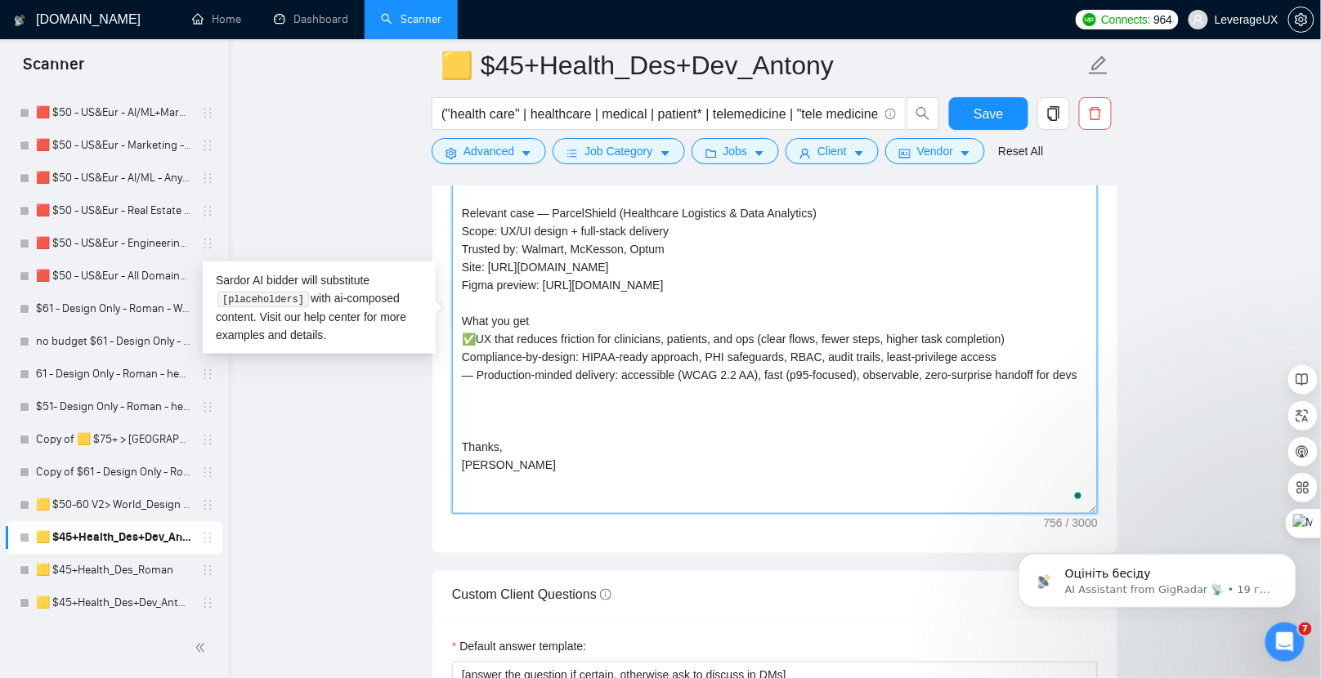
paste textarea "✅"
click at [474, 384] on textarea "⚕️⚕️⚕️I deliver healthcare UX that passes audits and drives adoption - clear fl…" at bounding box center [775, 330] width 646 height 368
paste textarea "✅"
click at [492, 429] on textarea "⚕️⚕️⚕️I deliver healthcare UX that passes audits and drives adoption - clear fl…" at bounding box center [775, 330] width 646 height 368
paste textarea "Next — 15-min Upwork call to align scope → I’ll send a 7-day pilot plan (UX aud…"
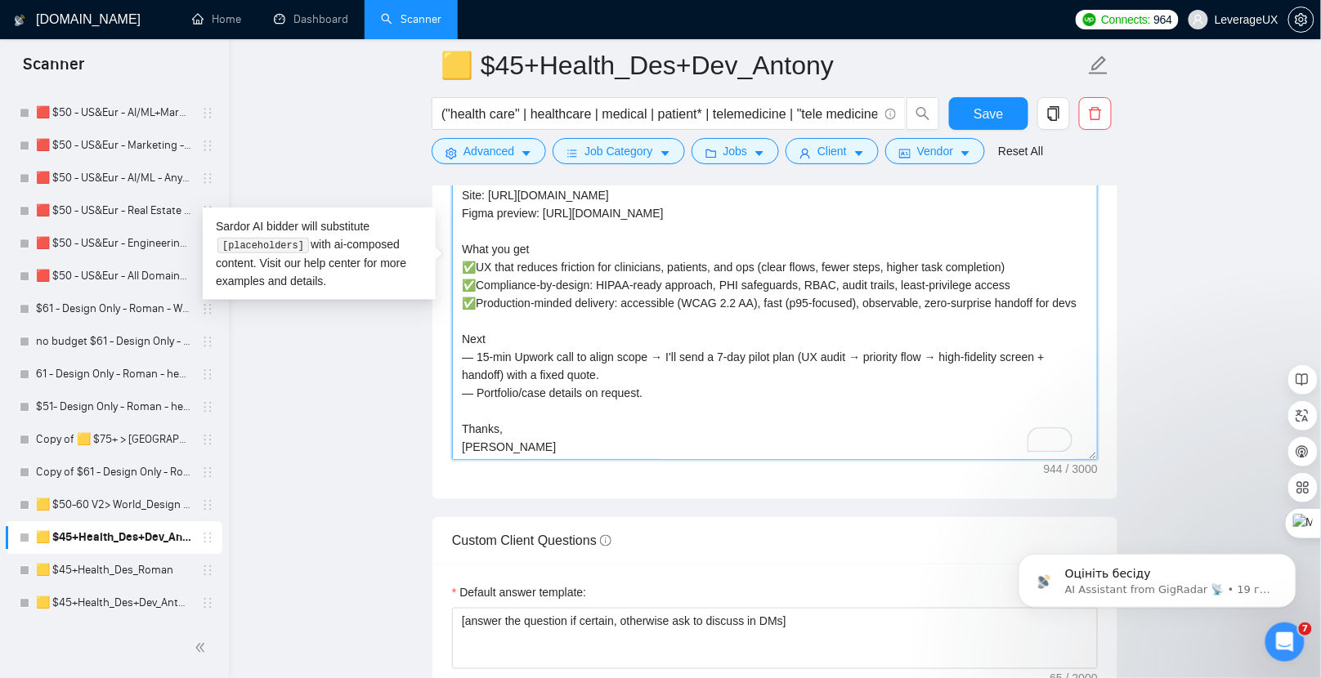
scroll to position [2230, 0]
click at [474, 347] on textarea "⚕️⚕️⚕️I deliver healthcare UX that passes audits and drives adoption - clear fl…" at bounding box center [775, 276] width 646 height 368
click at [474, 384] on textarea "⚕️⚕️⚕️I deliver healthcare UX that passes audits and drives adoption - clear fl…" at bounding box center [775, 276] width 646 height 368
drag, startPoint x: 646, startPoint y: 383, endPoint x: 464, endPoint y: 345, distance: 185.5
click at [464, 345] on textarea "⚕️⚕️⚕️I deliver healthcare UX that passes audits and drives adoption - clear fl…" at bounding box center [775, 276] width 646 height 368
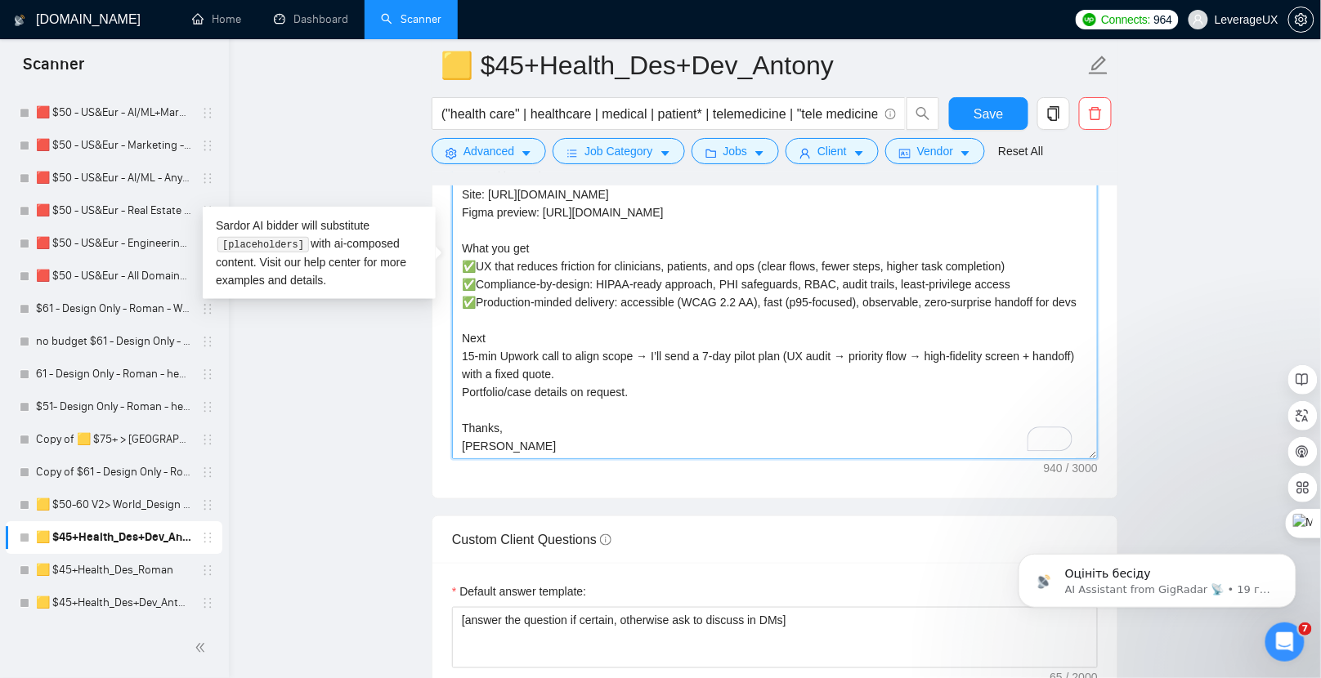
type textarea "⚕️⚕️⚕️I deliver healthcare UX that passes audits and drives adoption - clear fl…"
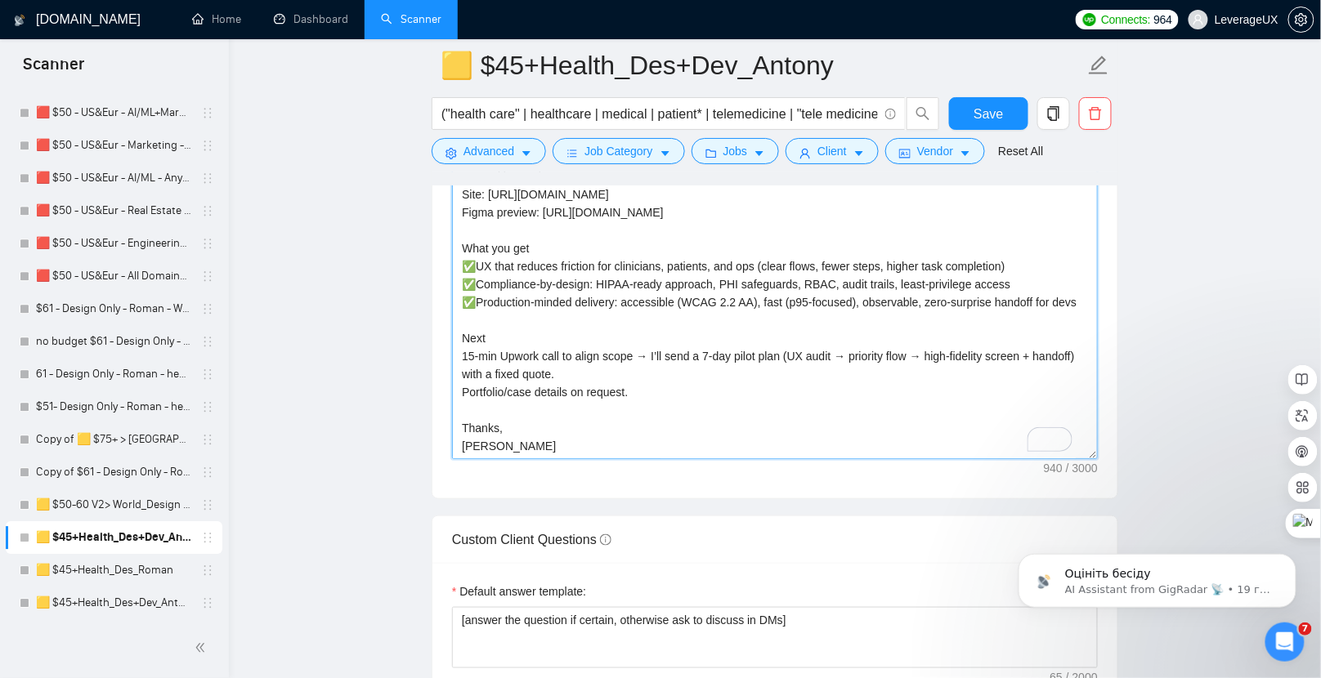
click at [733, 379] on textarea "⚕️⚕️⚕️I deliver healthcare UX that passes audits and drives adoption - clear fl…" at bounding box center [775, 276] width 646 height 368
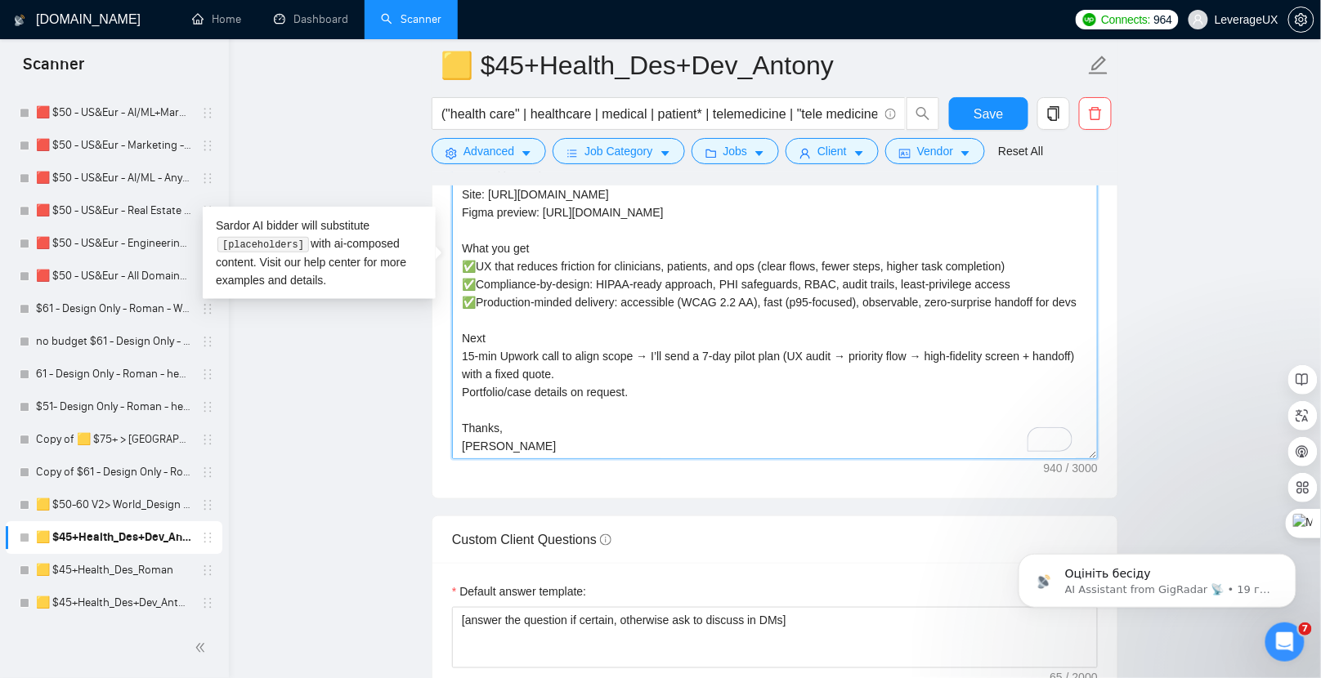
click at [662, 355] on textarea "⚕️⚕️⚕️I deliver healthcare UX that passes audits and drives adoption - clear fl…" at bounding box center [775, 276] width 646 height 368
drag, startPoint x: 633, startPoint y: 386, endPoint x: 540, endPoint y: 355, distance: 97.4
click at [461, 348] on textarea "⚕️⚕️⚕️I deliver healthcare UX that passes audits and drives adoption - clear fl…" at bounding box center [775, 276] width 646 height 368
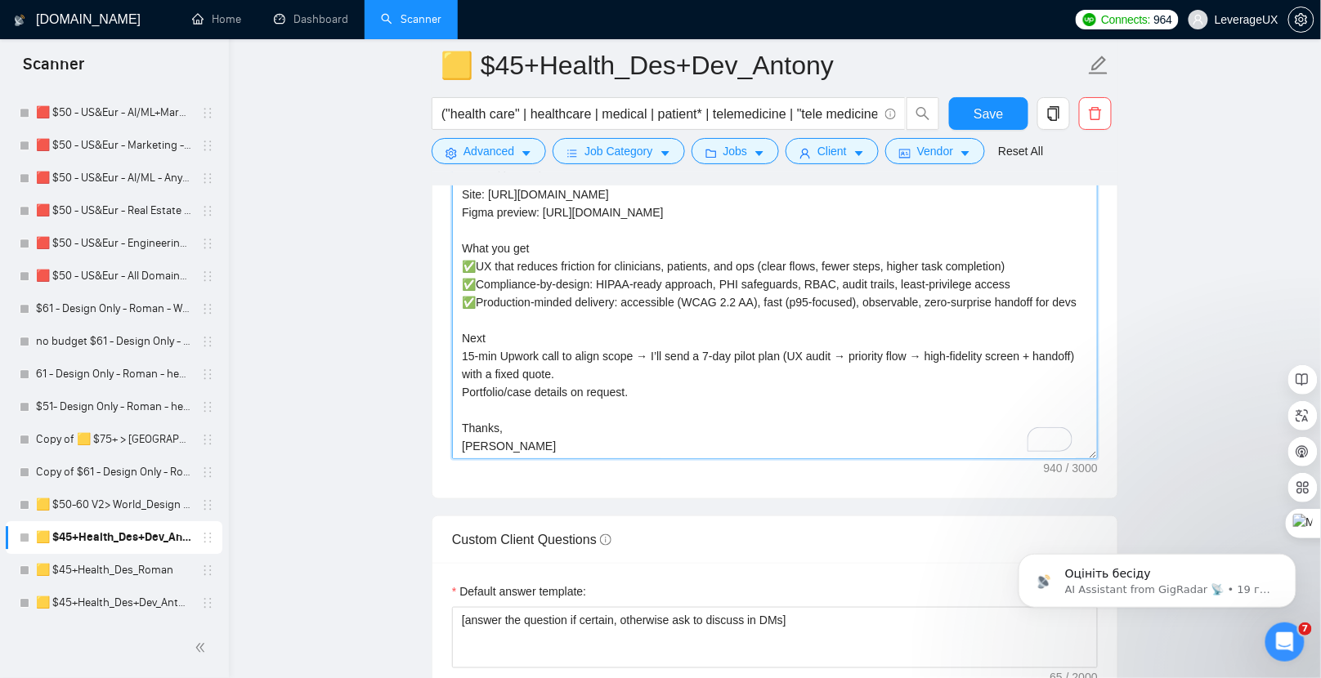
click at [754, 393] on textarea "⚕️⚕️⚕️I deliver healthcare UX that passes audits and drives adoption - clear fl…" at bounding box center [775, 276] width 646 height 368
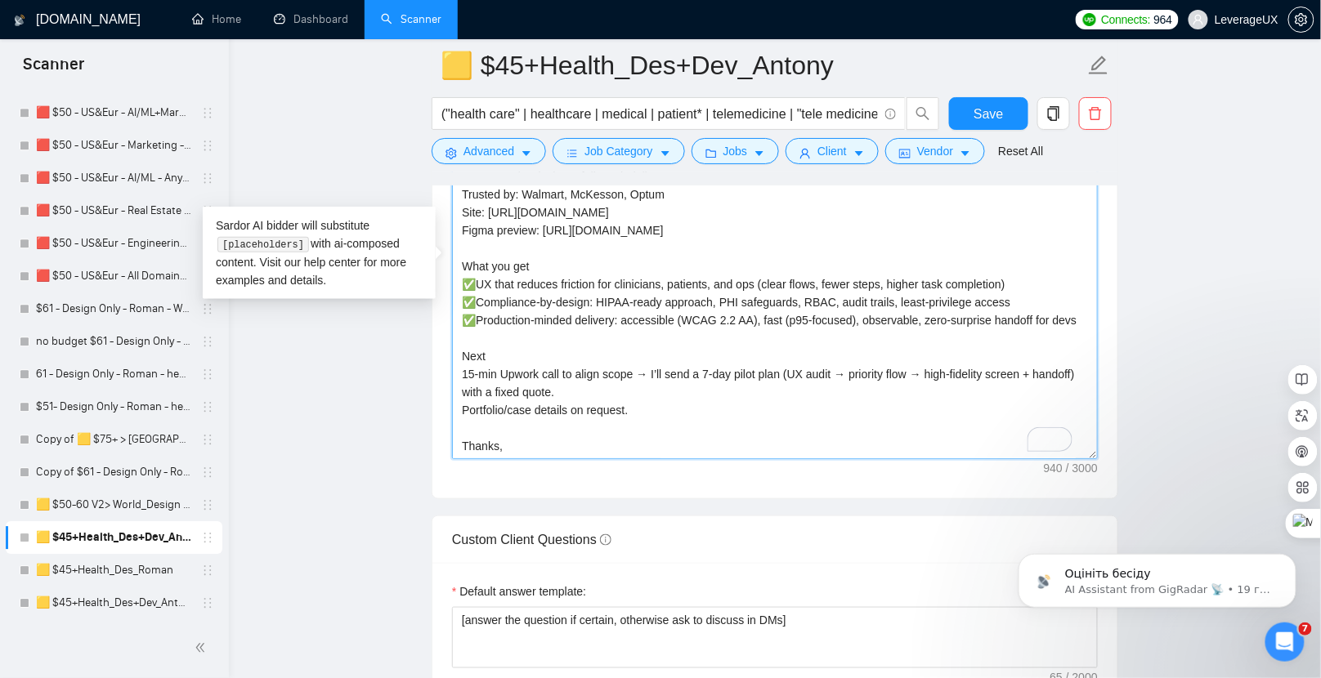
scroll to position [1869, 0]
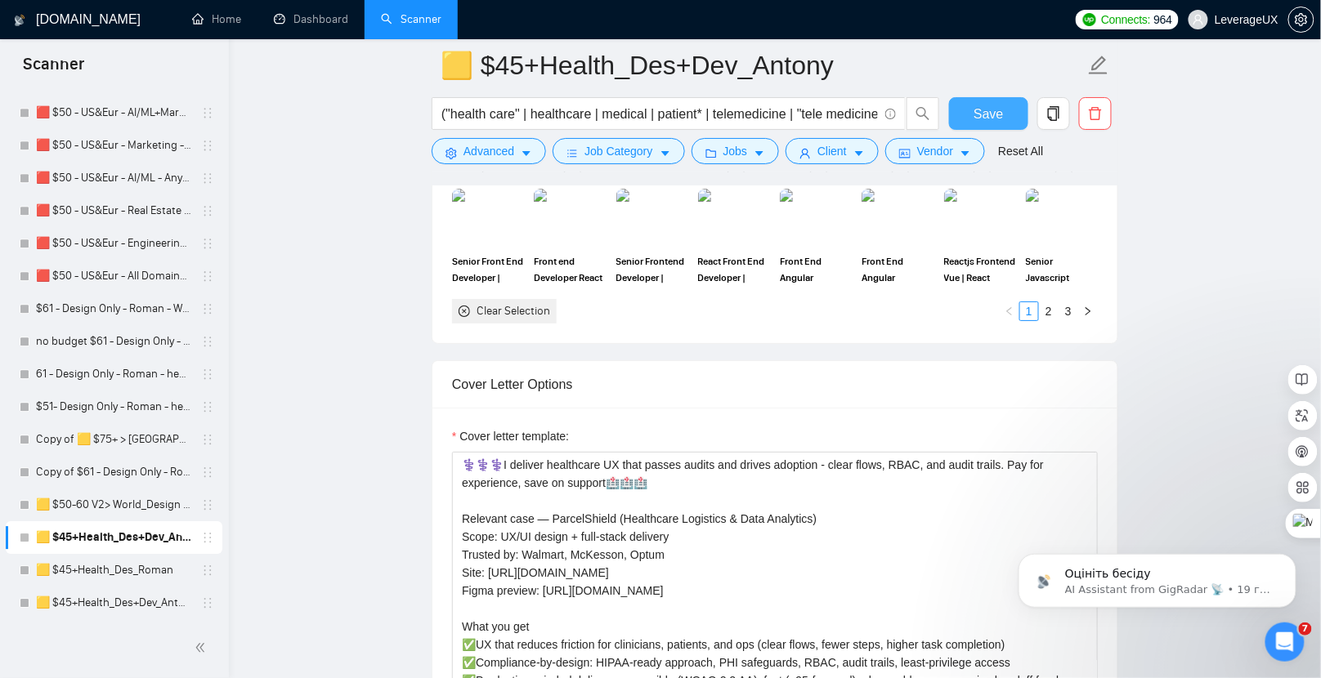
click at [1009, 119] on button "Save" at bounding box center [988, 113] width 79 height 33
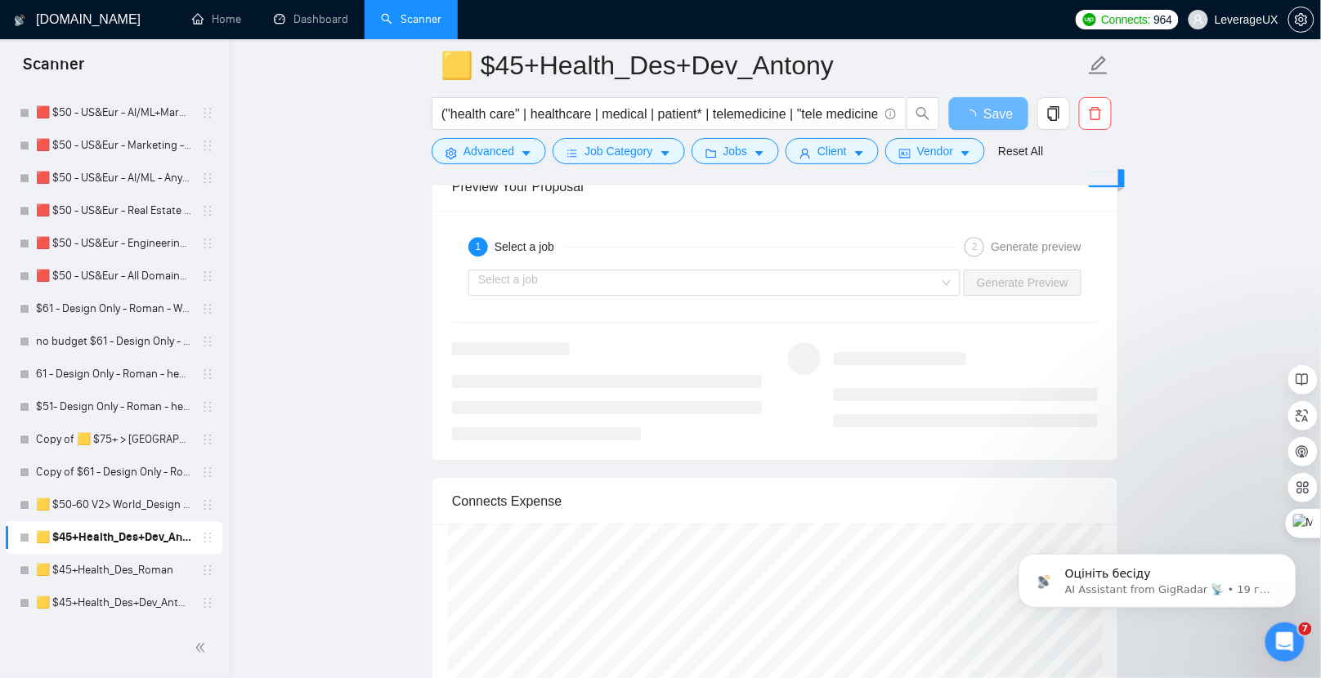
click at [613, 273] on div "1 Select a job 2 Generate preview Select a job Generate Preview" at bounding box center [774, 335] width 685 height 249
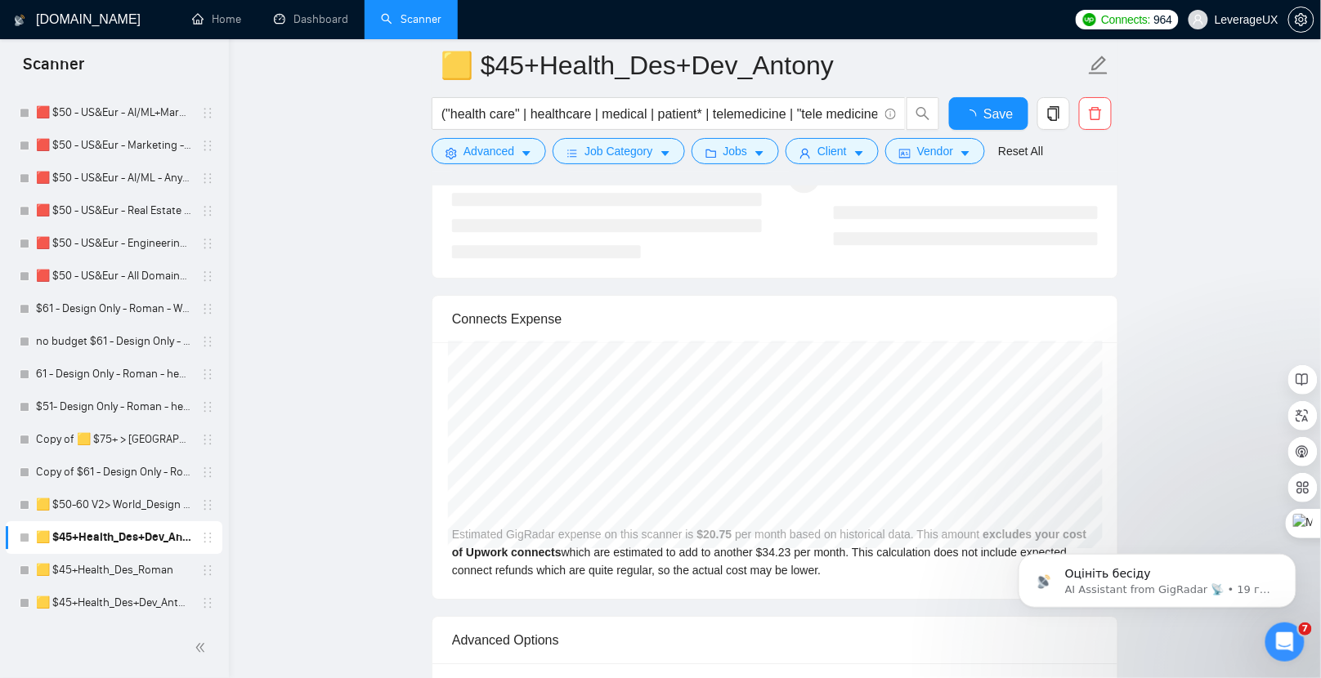
scroll to position [3350, 0]
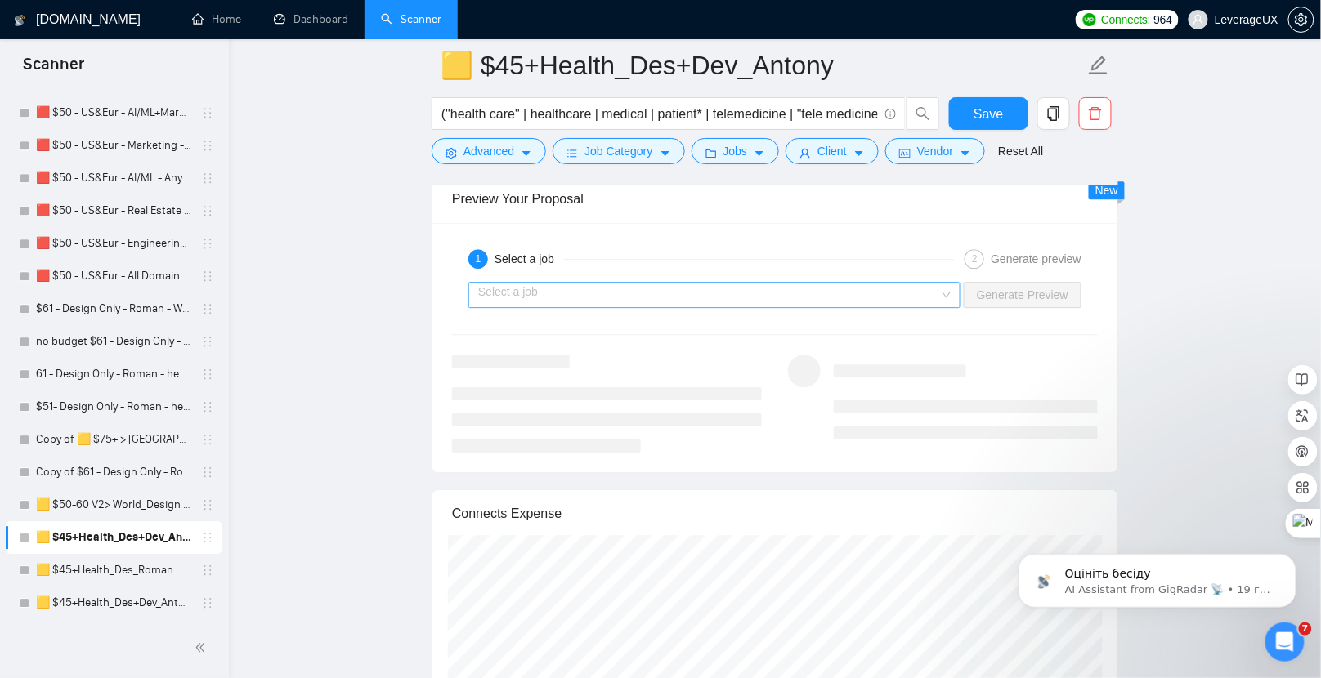
click at [629, 285] on input "search" at bounding box center [708, 295] width 461 height 25
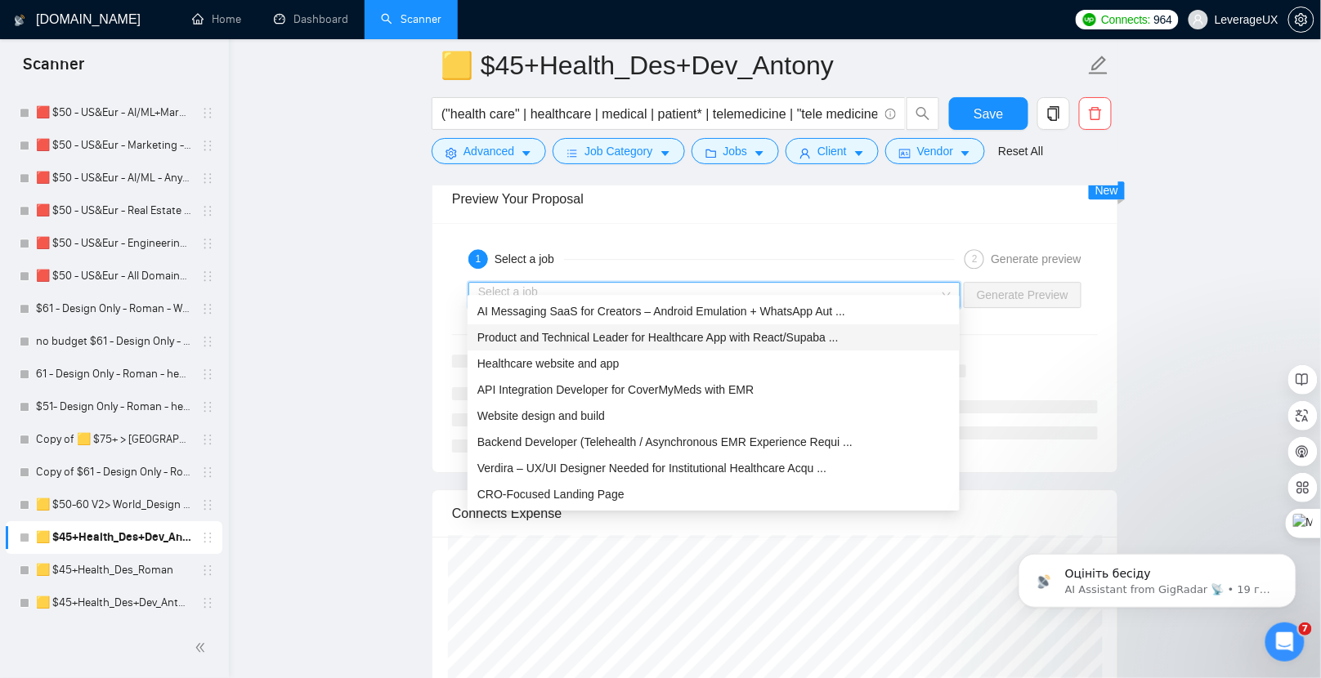
click at [668, 341] on span "Product and Technical Leader for Healthcare App with React/Supaba ..." at bounding box center [657, 337] width 361 height 13
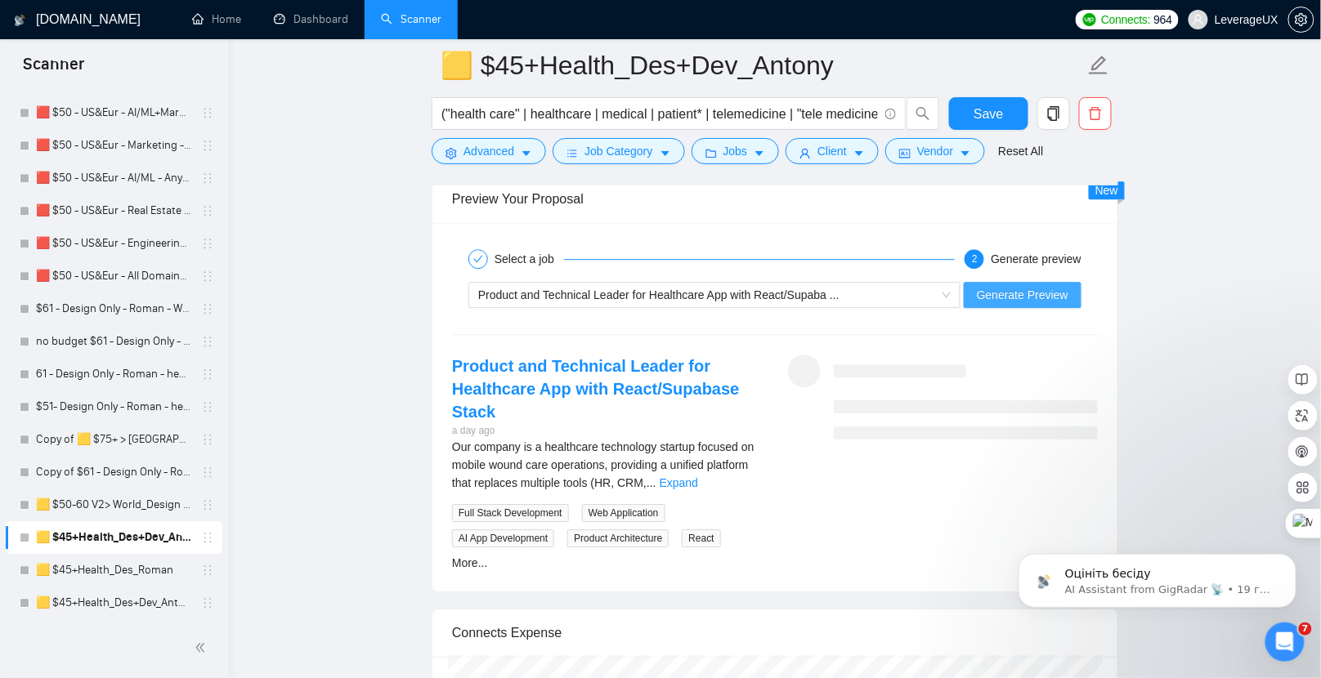
click at [1036, 286] on span "Generate Preview" at bounding box center [1023, 295] width 92 height 18
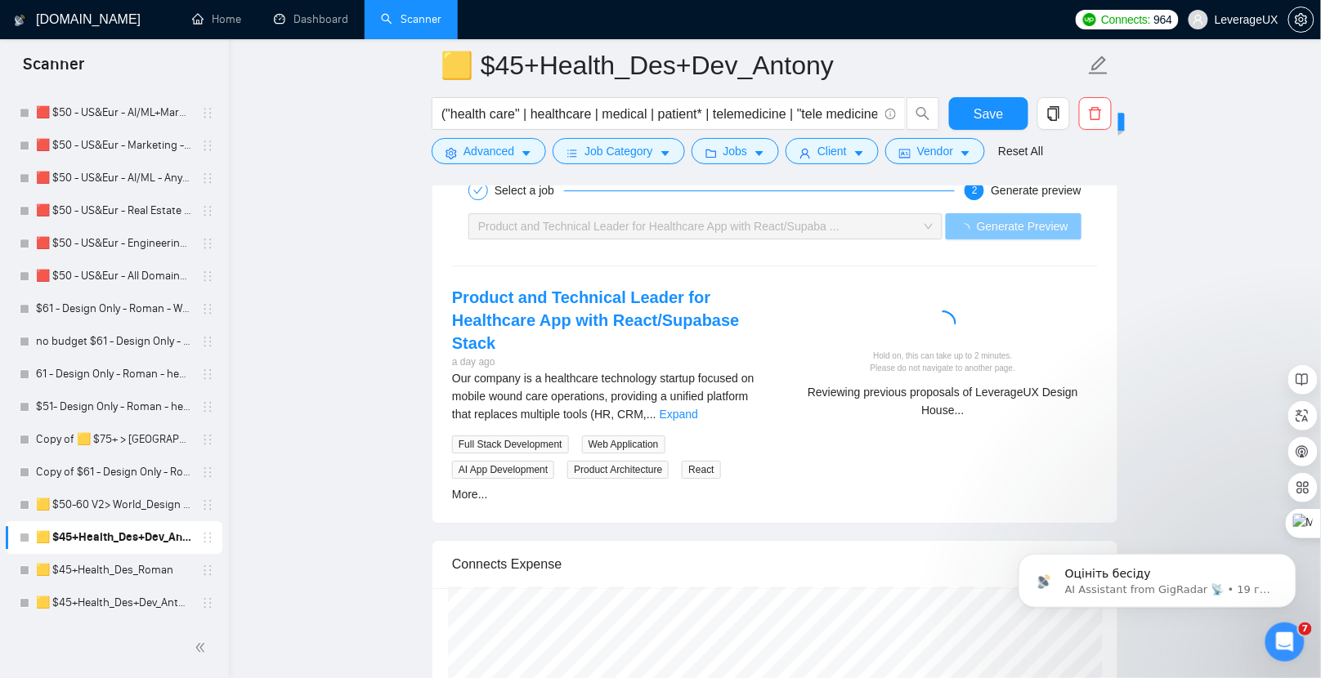
scroll to position [3431, 0]
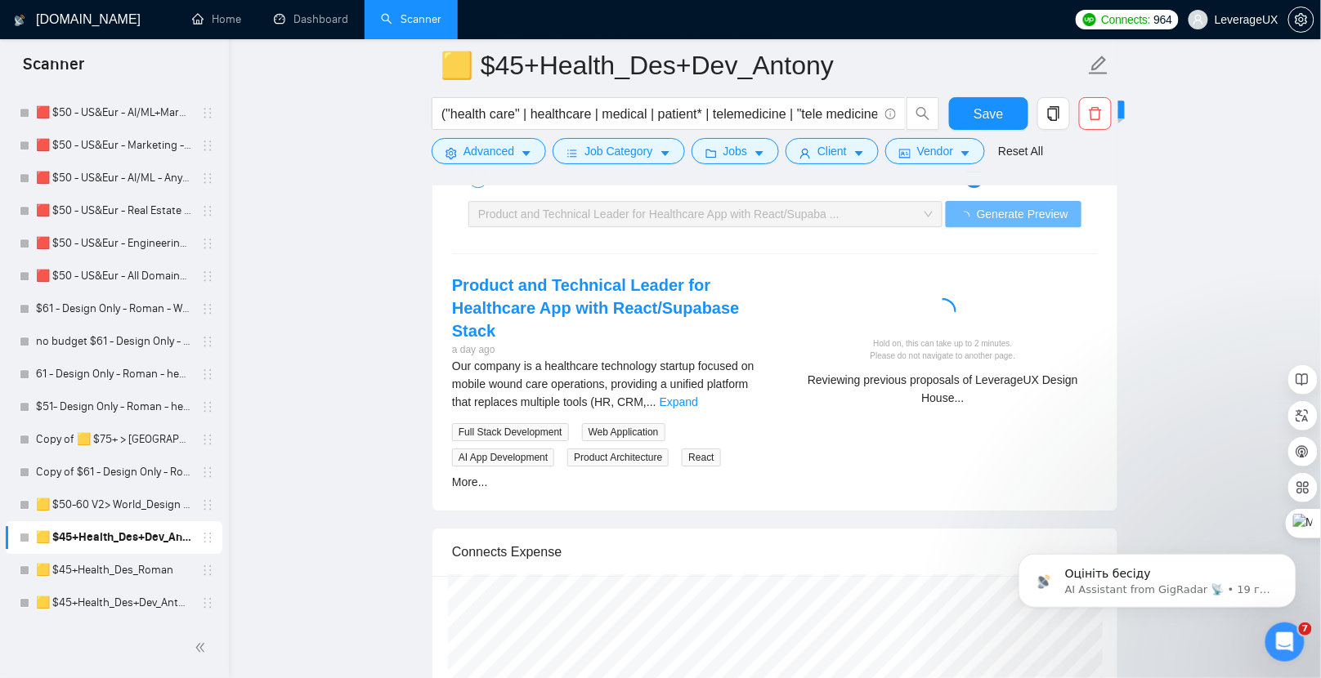
click at [959, 472] on div "Product and Technical Leader for Healthcare App with React/Supabase Stack a day…" at bounding box center [775, 383] width 672 height 218
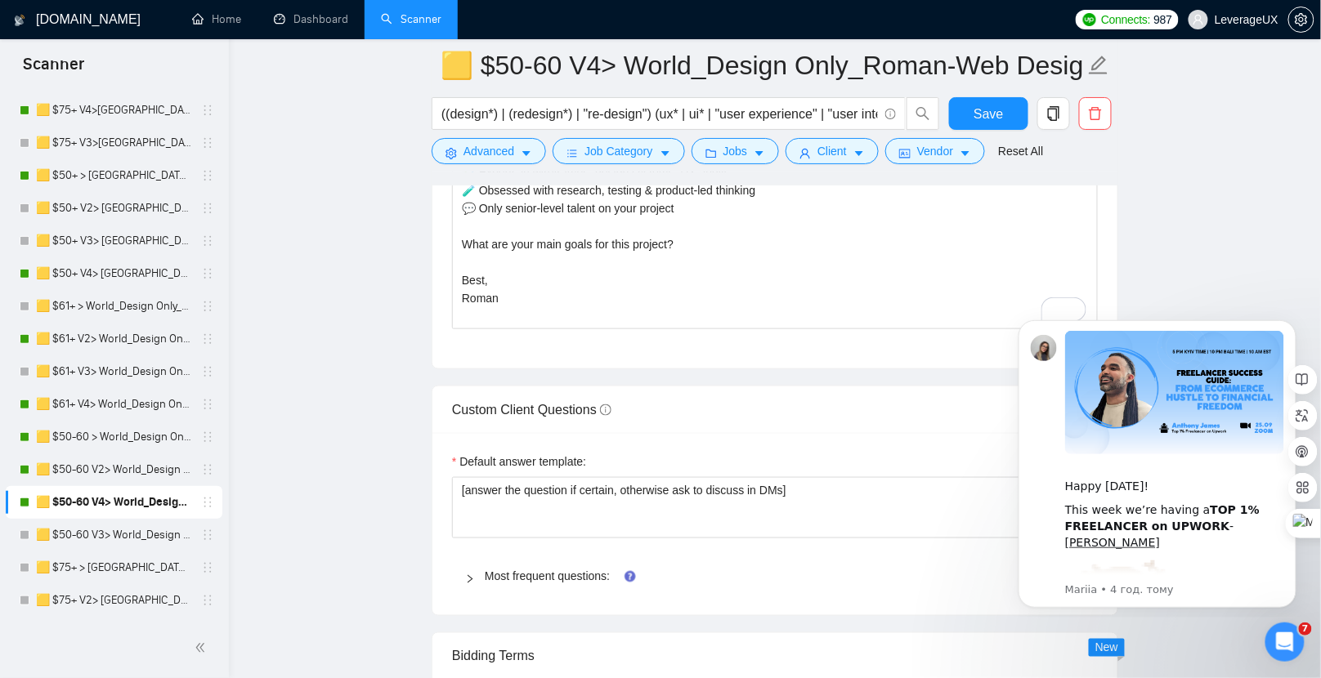
scroll to position [2336, 0]
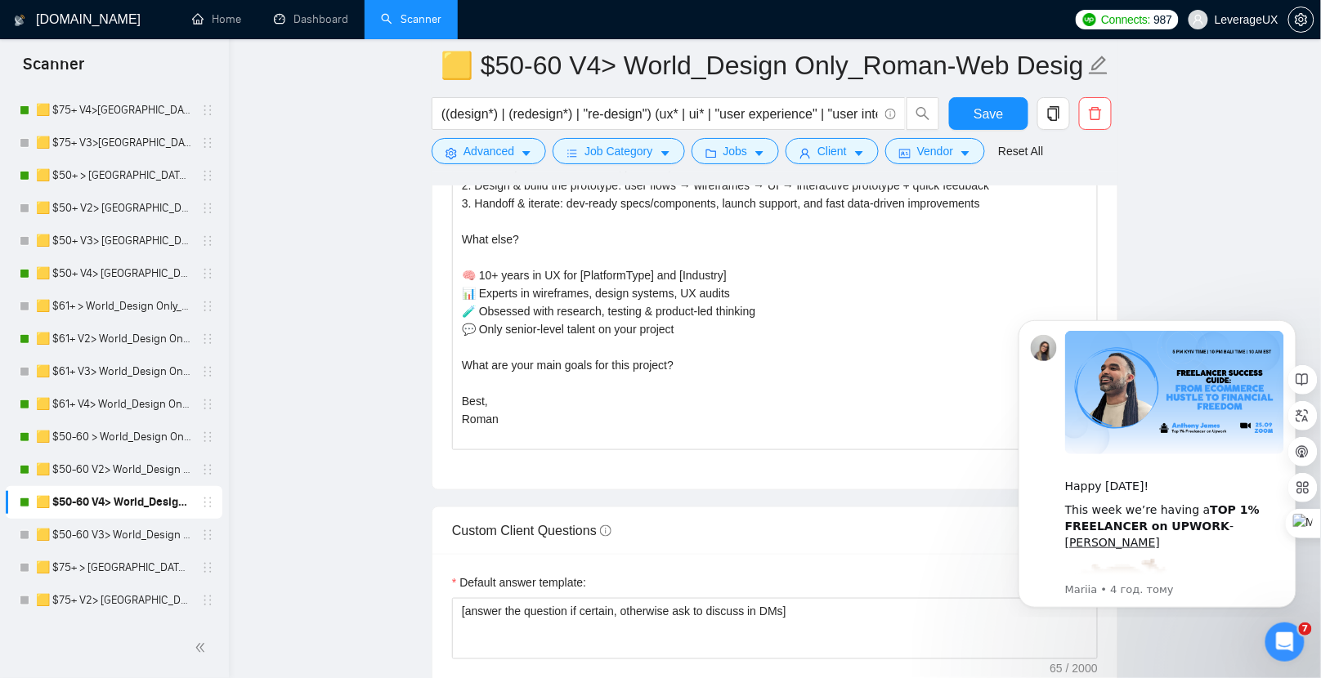
scroll to position [1314, 0]
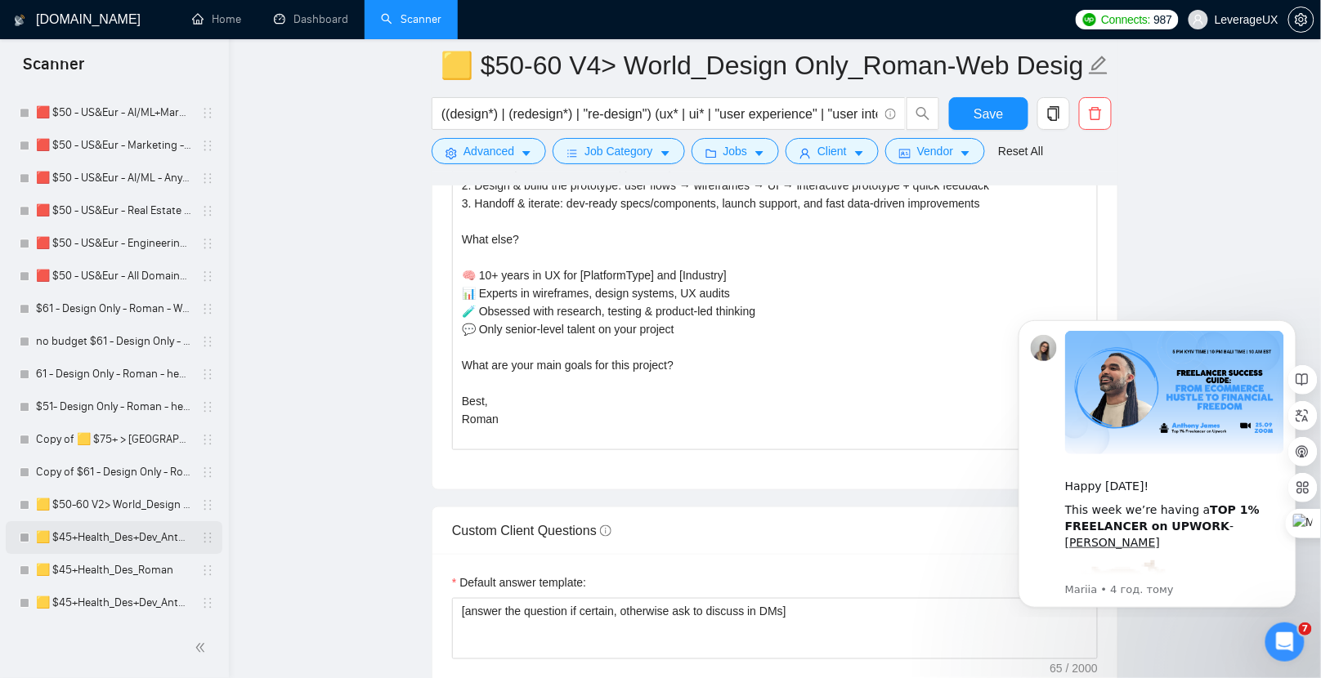
click at [132, 542] on link "🟨 $45+Health_Des+Dev_Antony" at bounding box center [113, 537] width 155 height 33
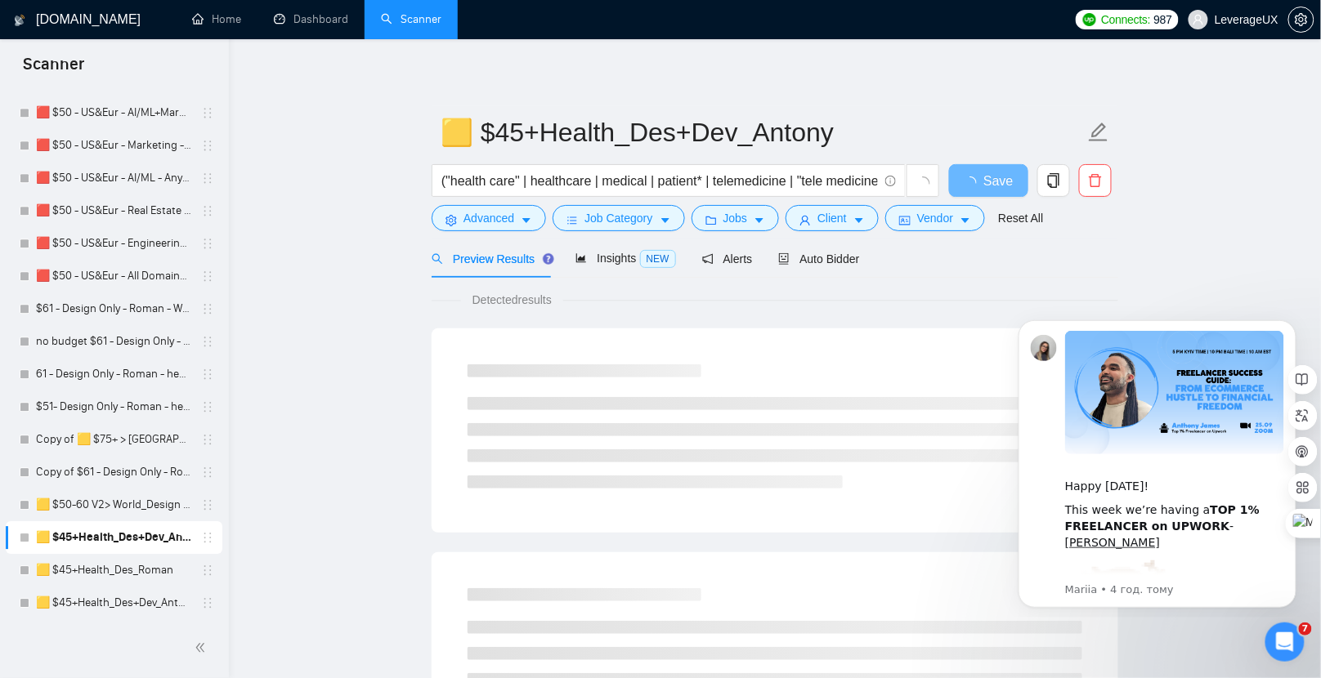
drag, startPoint x: 826, startPoint y: 269, endPoint x: 807, endPoint y: 287, distance: 26.6
click at [826, 269] on div "Auto Bidder" at bounding box center [818, 258] width 81 height 38
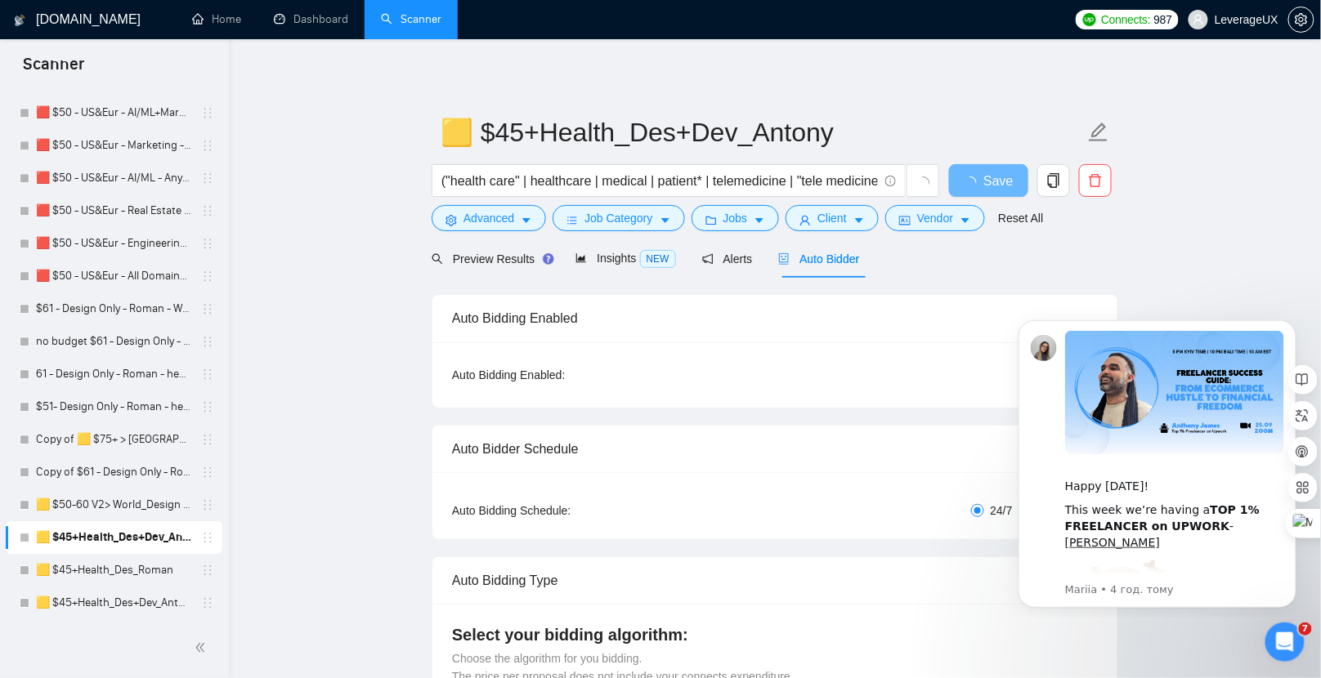
radio input "false"
radio input "true"
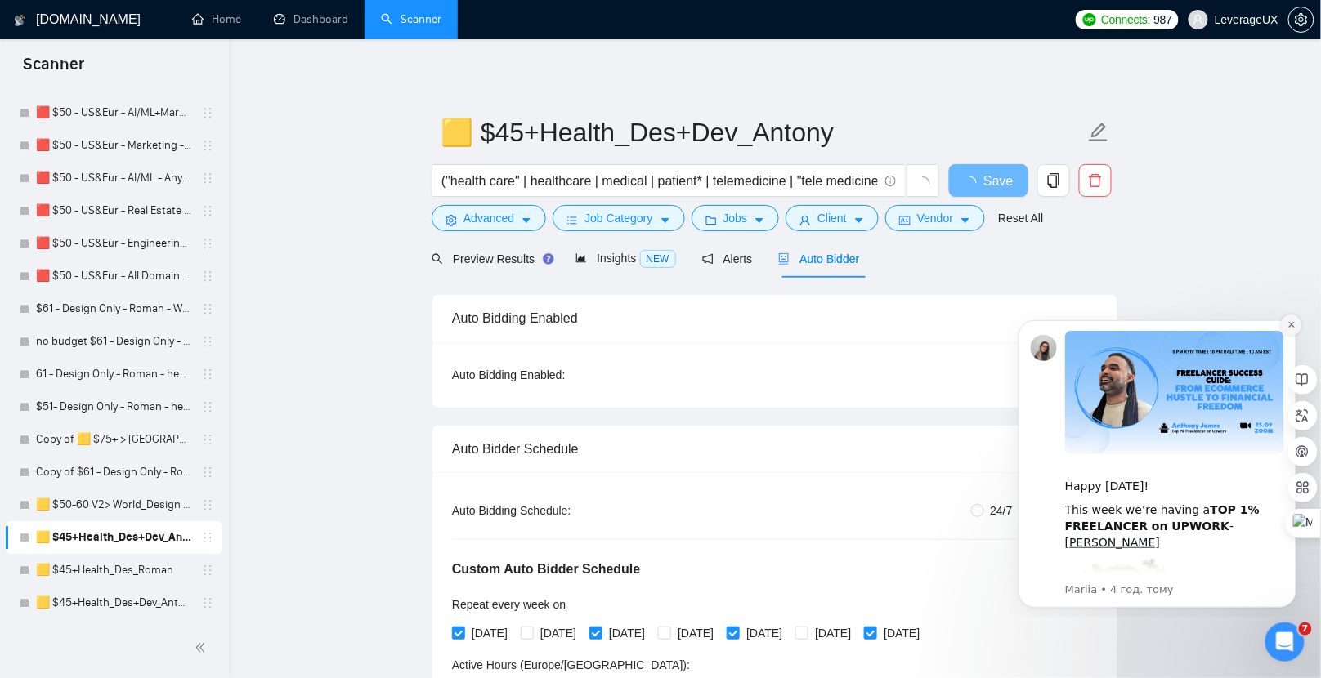
click at [1291, 325] on icon "Dismiss notification" at bounding box center [1290, 324] width 6 height 6
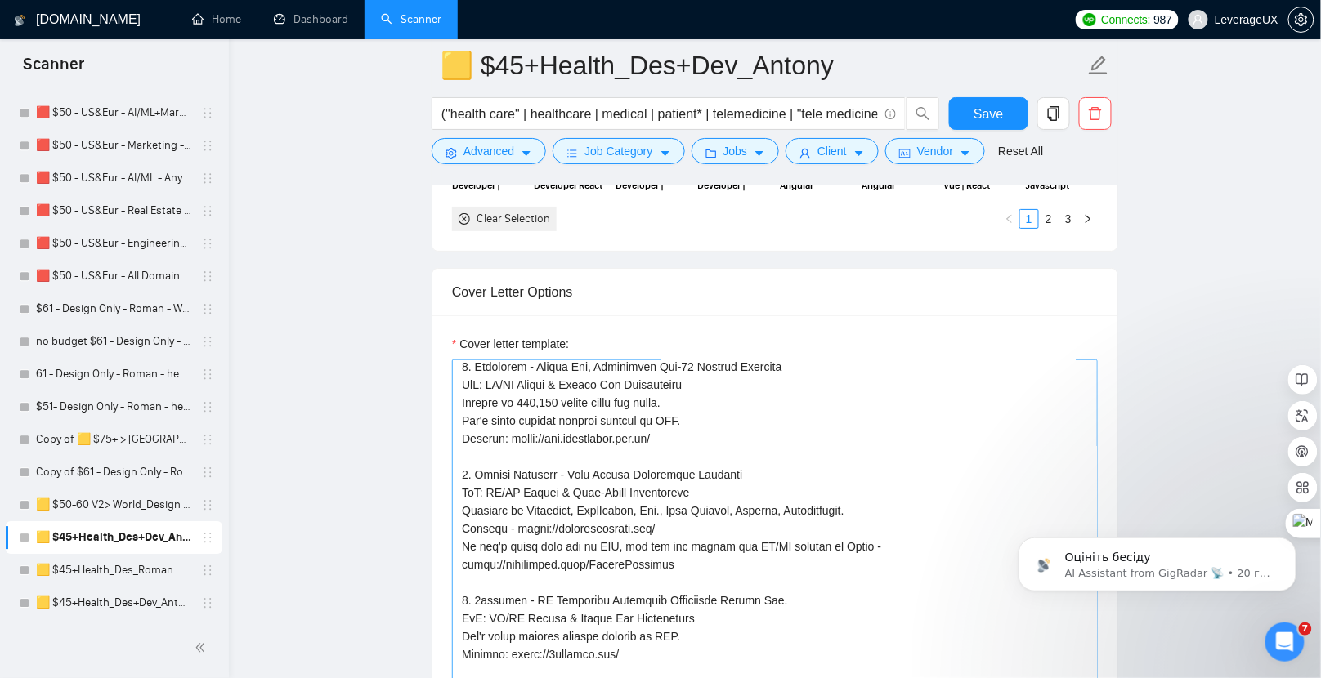
scroll to position [589, 0]
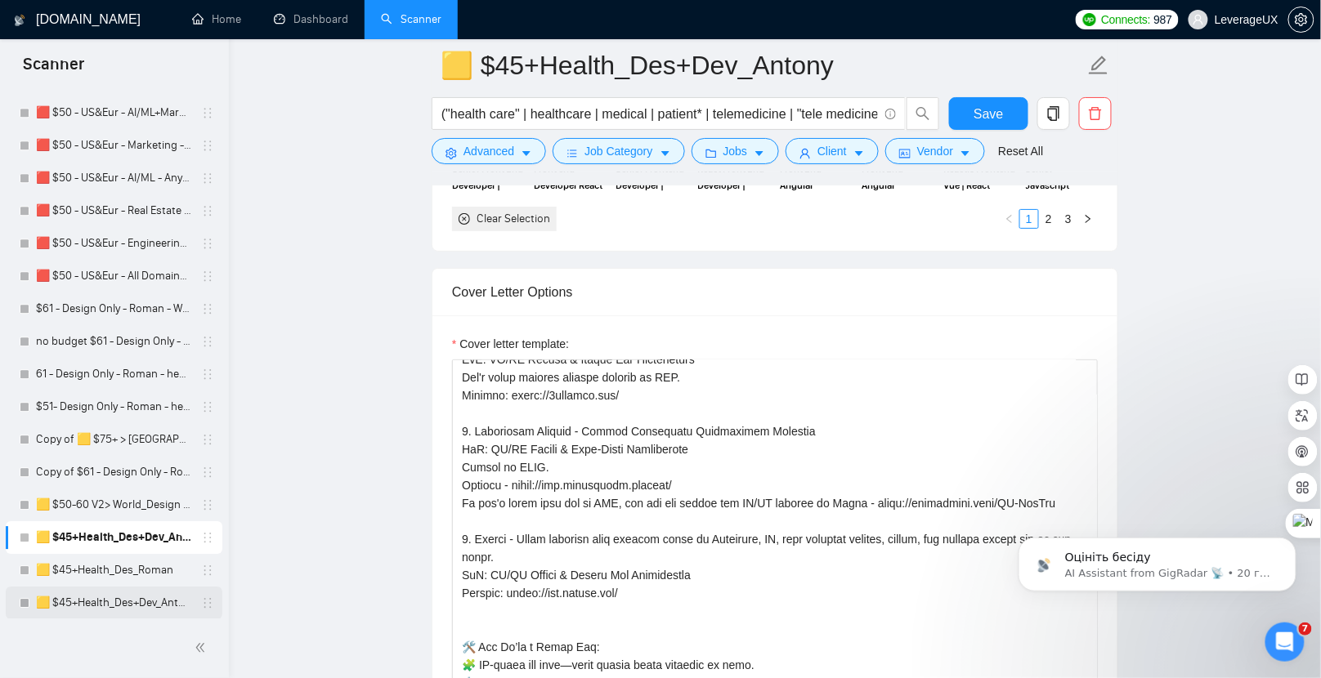
click at [87, 611] on link "🟨 $45+Health_Des+Dev_Antony" at bounding box center [113, 603] width 155 height 33
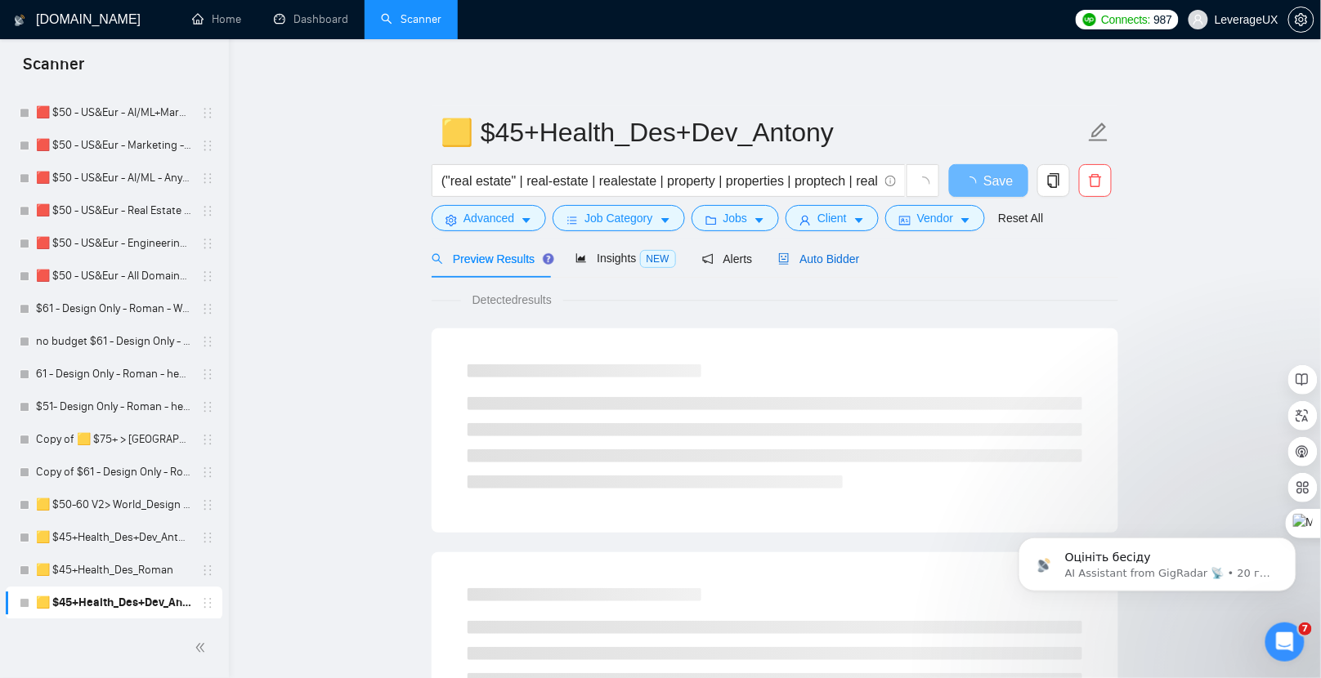
click at [843, 256] on span "Auto Bidder" at bounding box center [818, 259] width 81 height 13
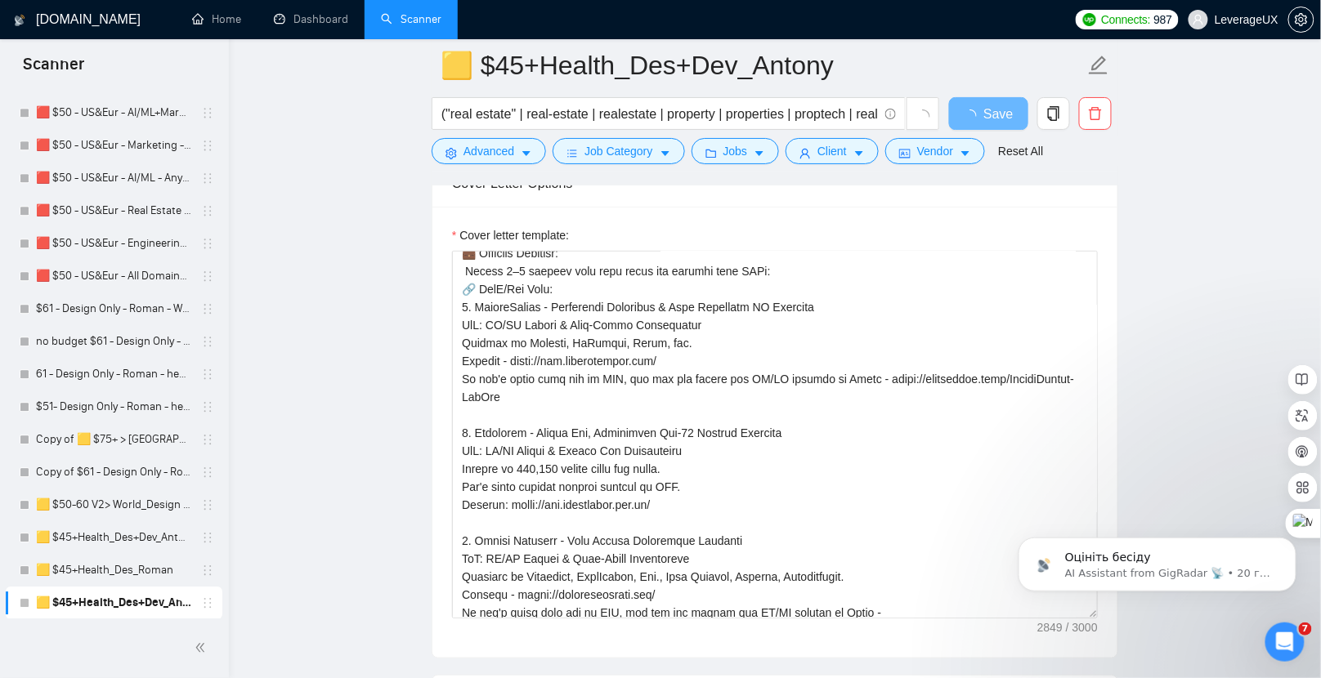
scroll to position [283, 0]
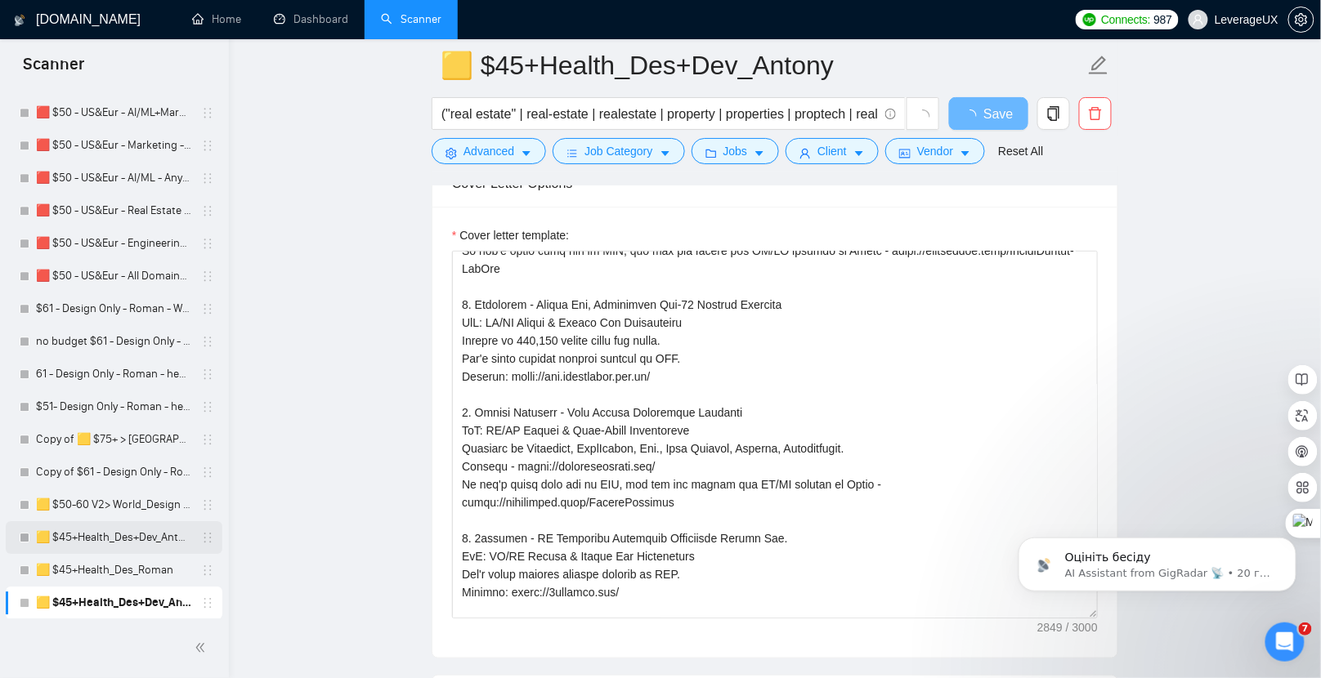
click at [89, 539] on link "🟨 $45+Health_Des+Dev_Antony" at bounding box center [113, 537] width 155 height 33
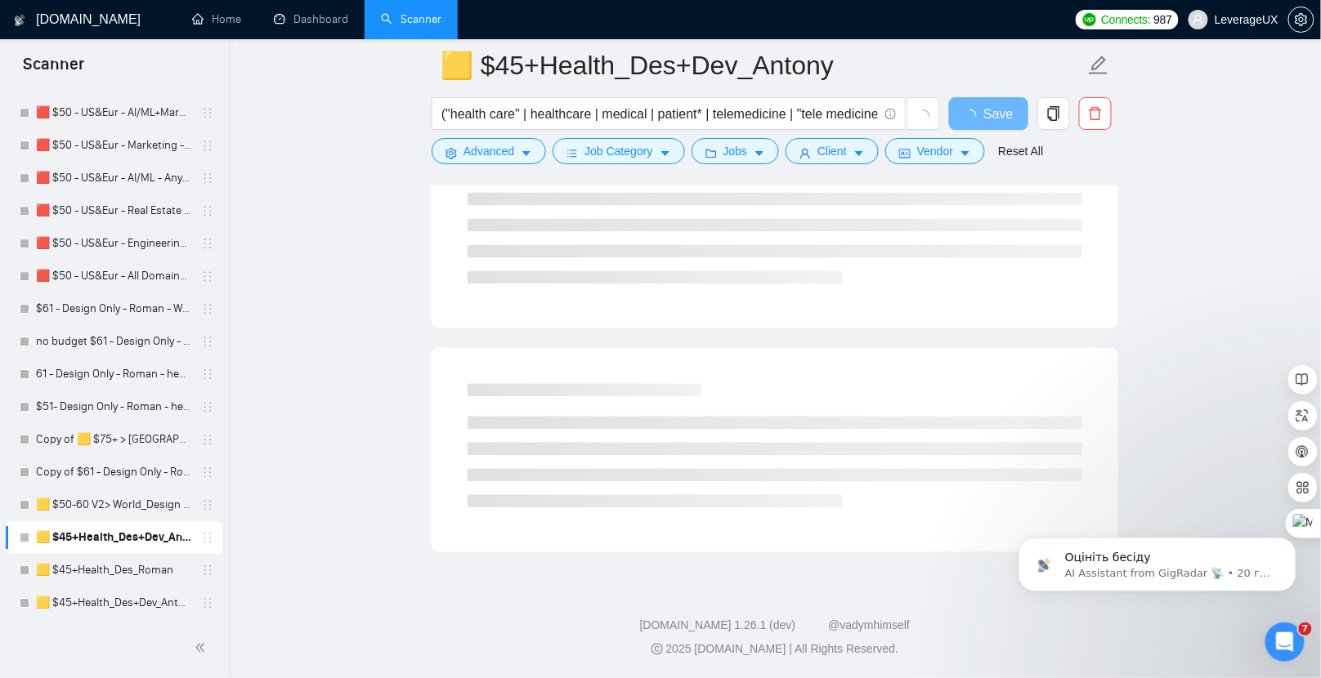
scroll to position [888, 0]
click at [126, 588] on link "🟨 $45+Health_Des+Dev_Antony" at bounding box center [113, 603] width 155 height 33
click at [128, 579] on link "🟨 $45+Health_Des_Roman" at bounding box center [113, 570] width 155 height 33
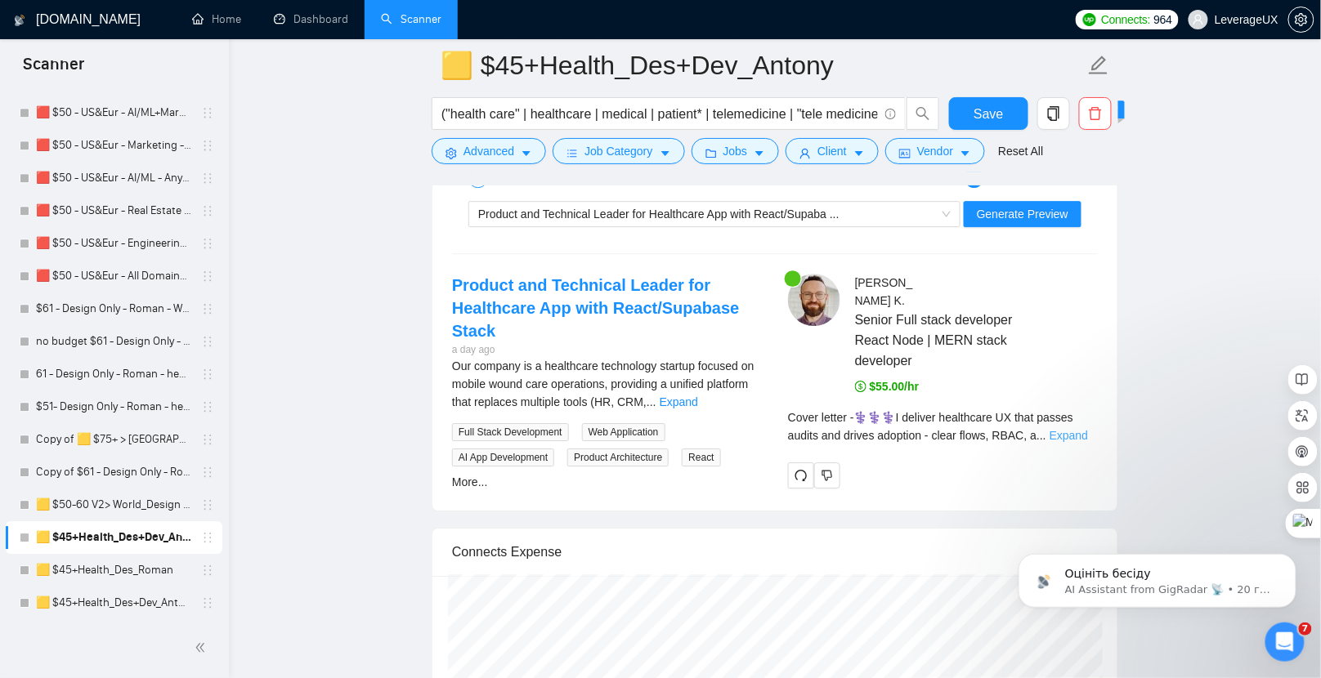
click at [1086, 429] on link "Expand" at bounding box center [1069, 435] width 38 height 13
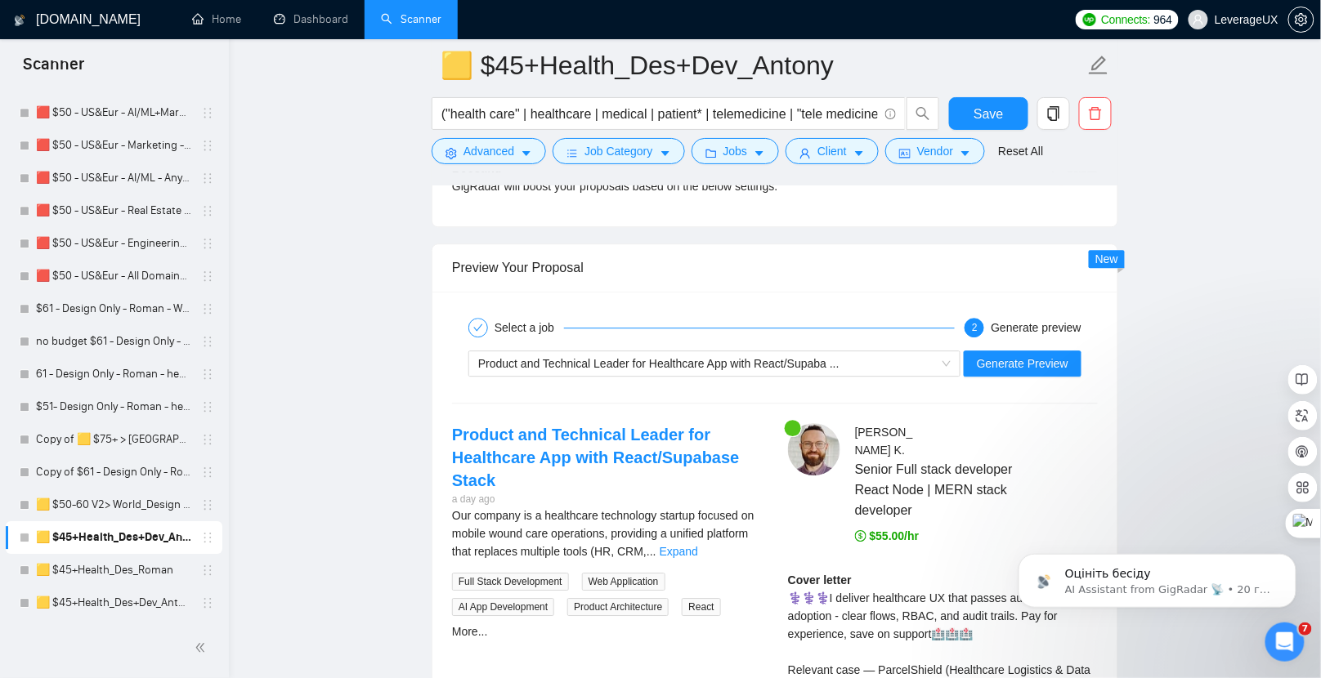
scroll to position [3274, 0]
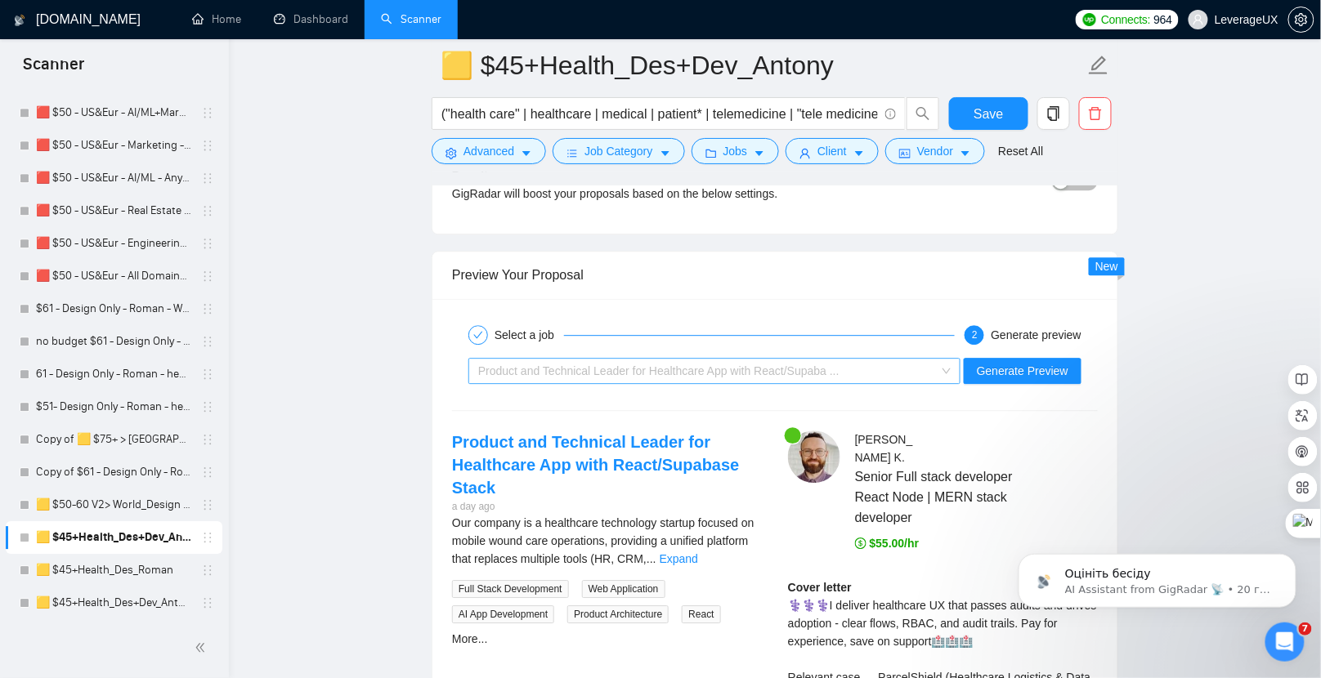
click at [689, 365] on span "Product and Technical Leader for Healthcare App with React/Supaba ..." at bounding box center [658, 371] width 361 height 13
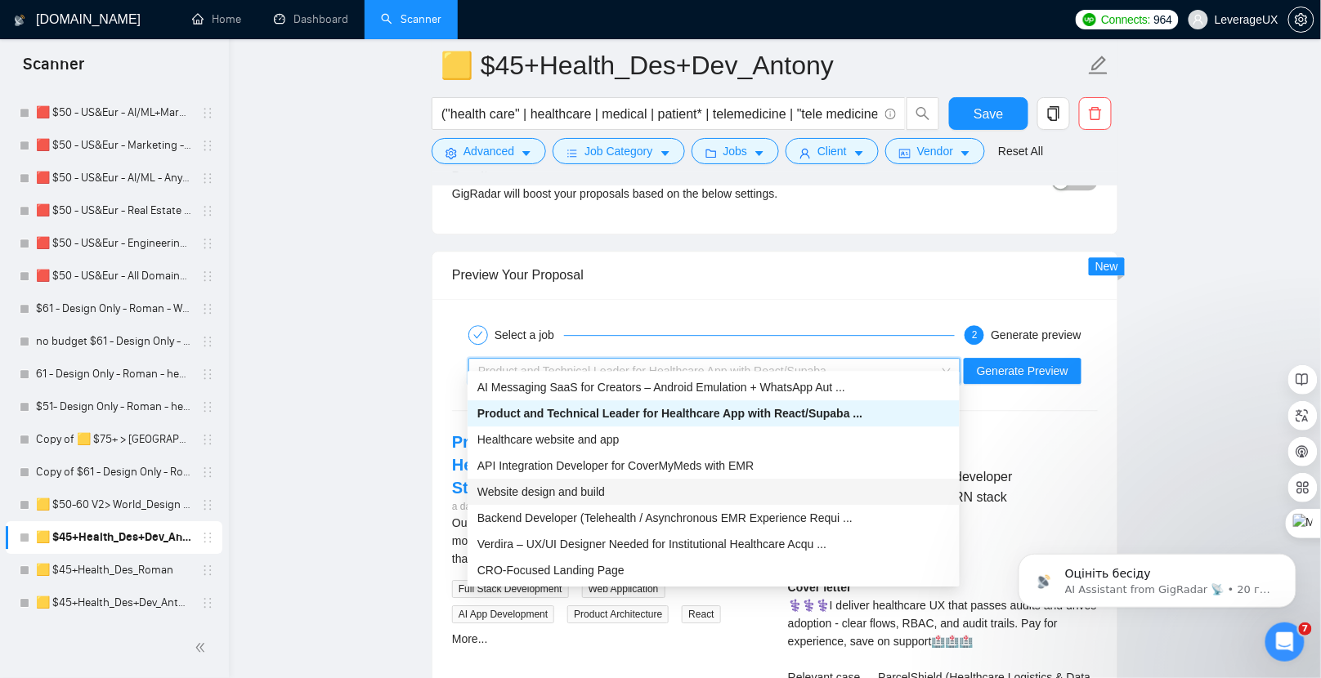
click at [630, 498] on div "Website design and build" at bounding box center [713, 492] width 472 height 18
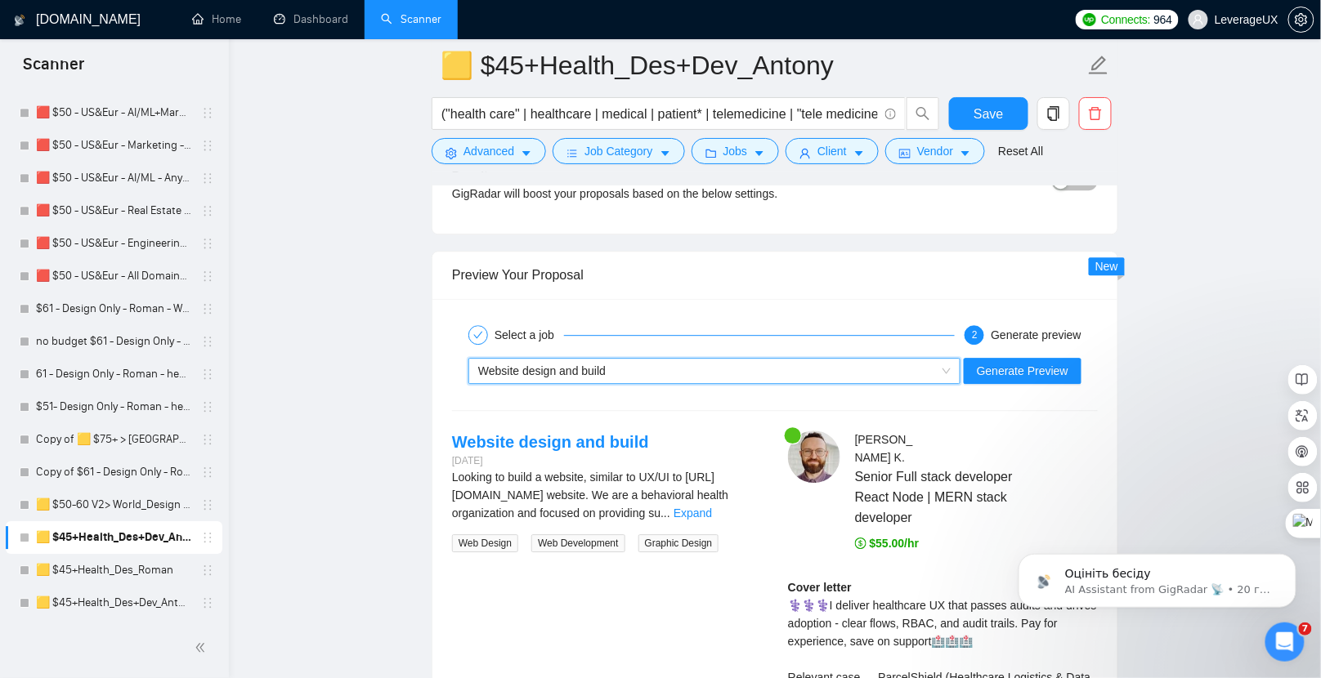
click at [826, 359] on div "Website design and build" at bounding box center [707, 371] width 458 height 25
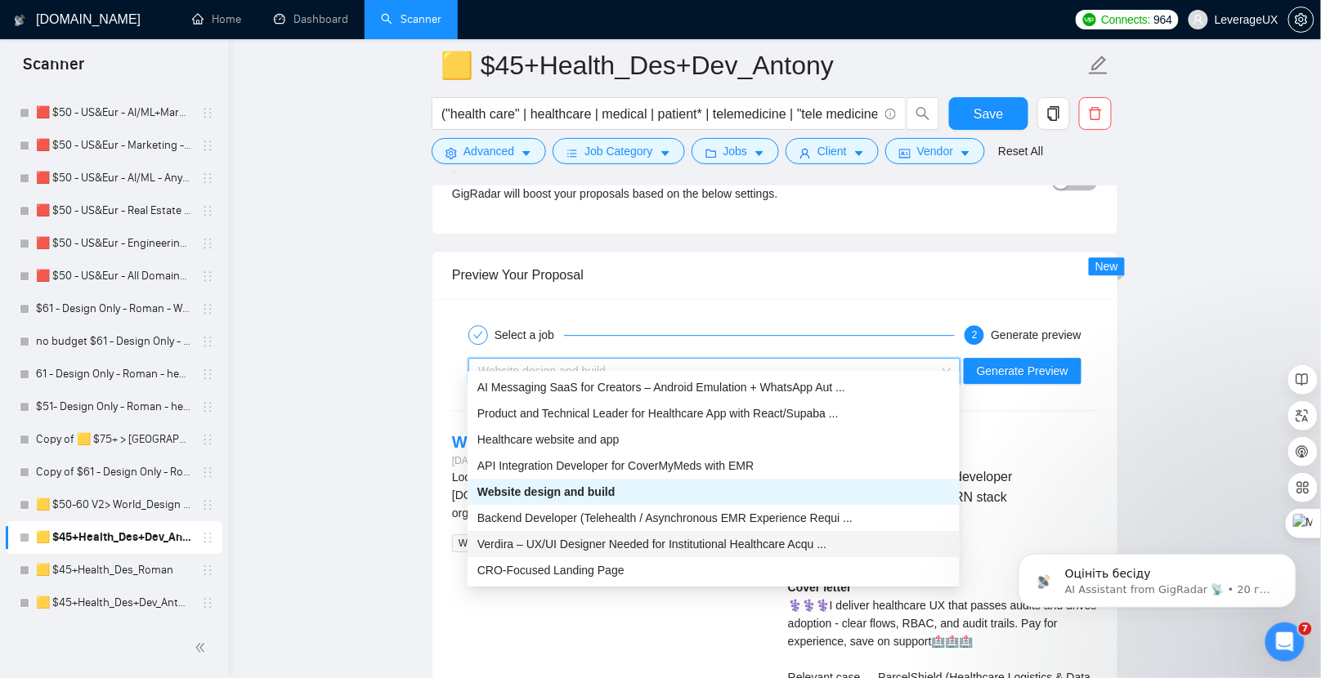
click at [725, 544] on span "Verdira – UX/UI Designer Needed for Institutional Healthcare Acqu ..." at bounding box center [651, 544] width 349 height 13
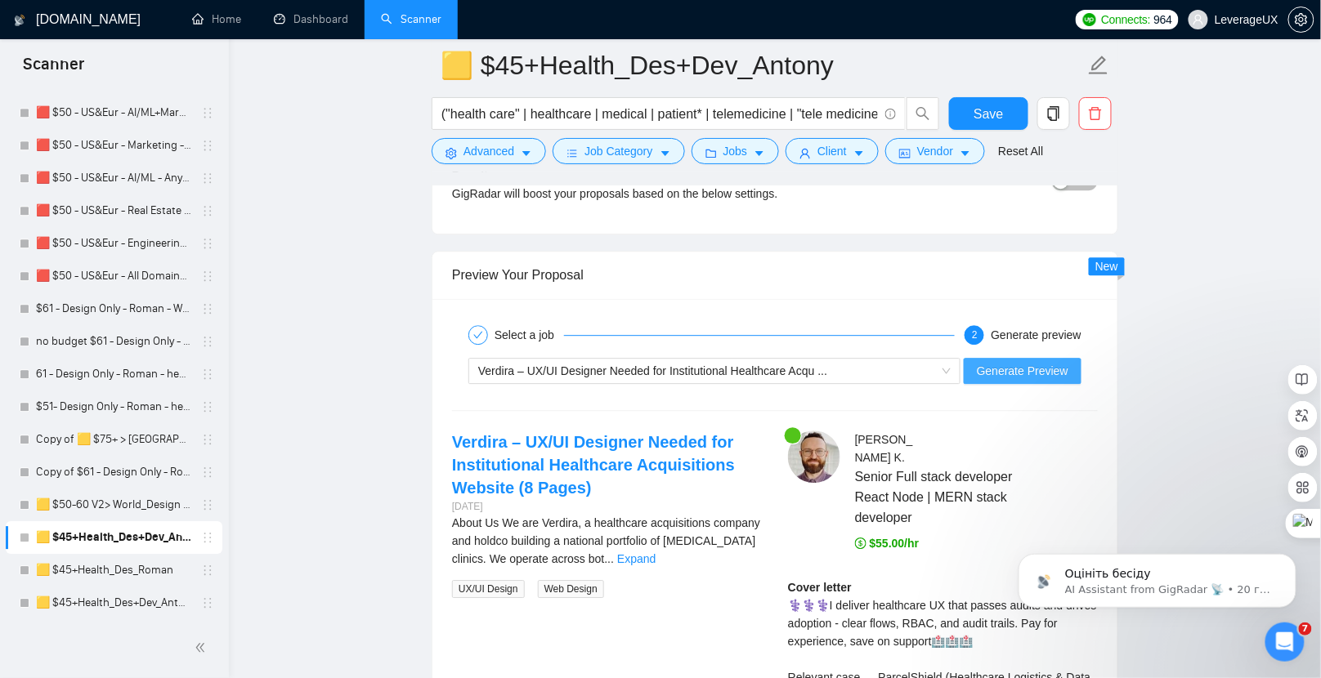
click at [1032, 358] on button "Generate Preview" at bounding box center [1023, 371] width 118 height 26
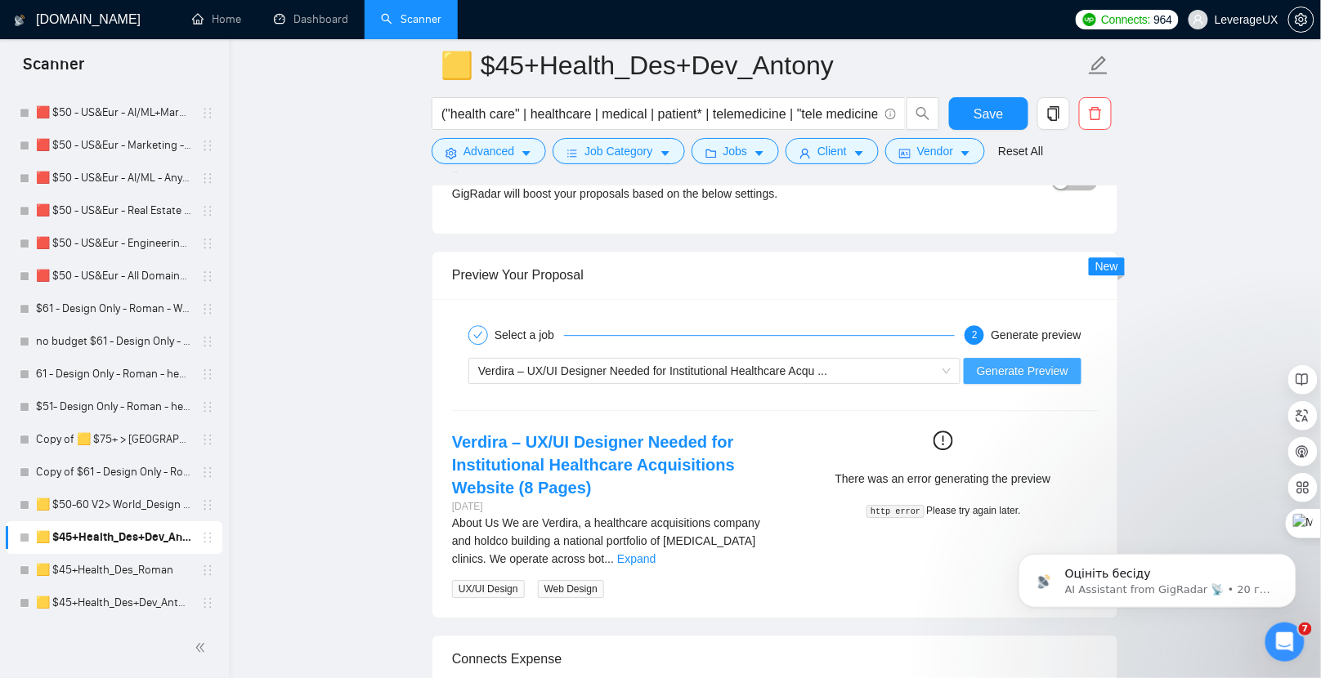
click at [1002, 362] on span "Generate Preview" at bounding box center [1023, 371] width 92 height 18
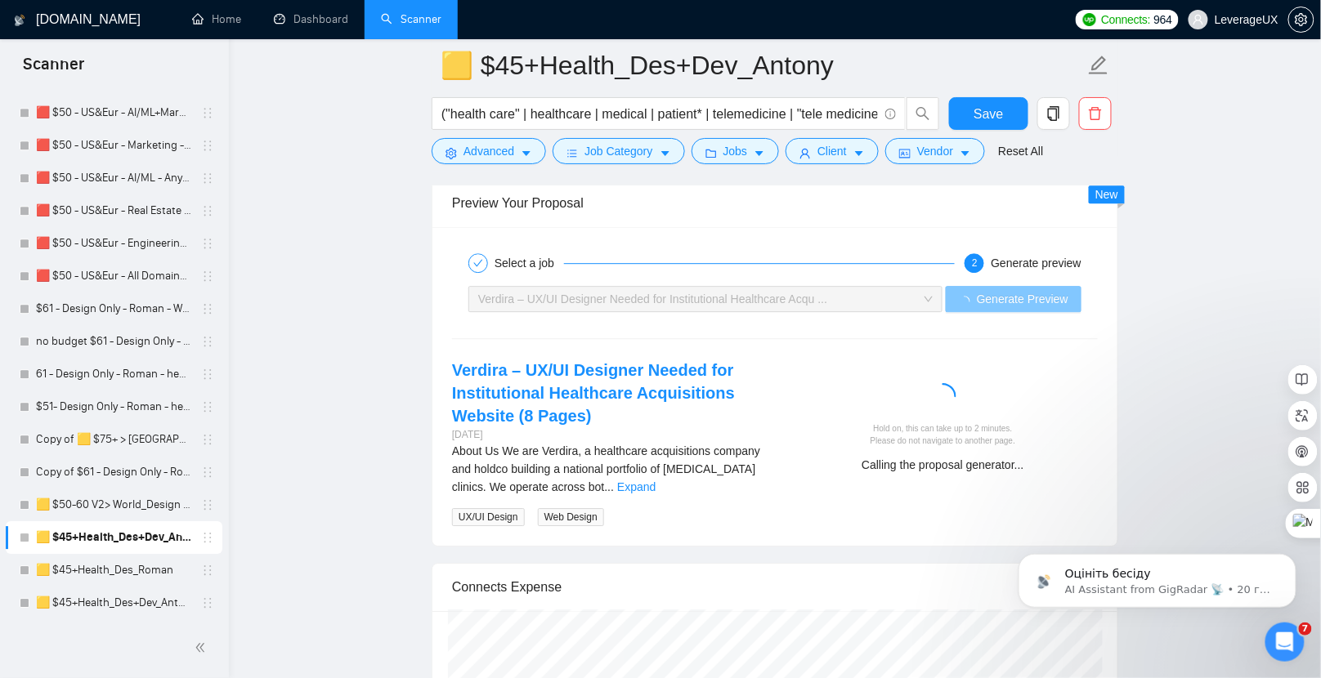
scroll to position [3347, 0]
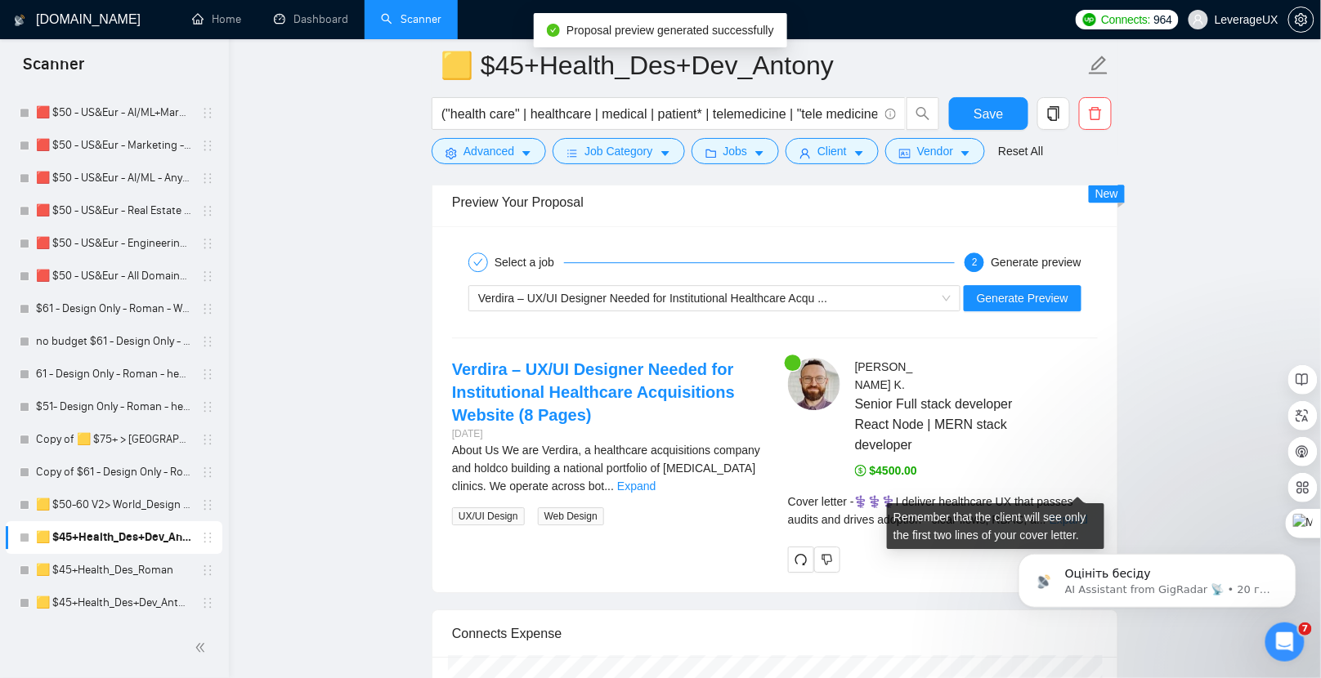
click at [1072, 513] on link "Expand" at bounding box center [1069, 519] width 38 height 13
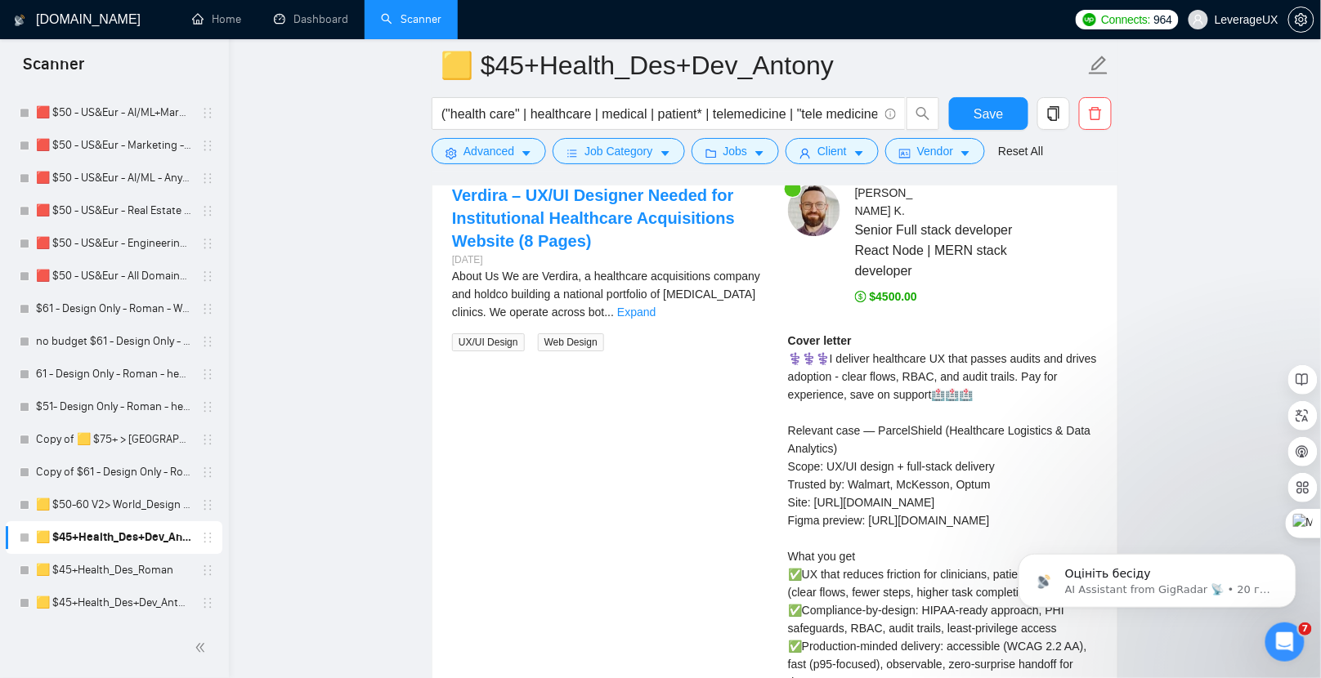
scroll to position [3523, 0]
click at [656, 304] on link "Expand" at bounding box center [636, 310] width 38 height 13
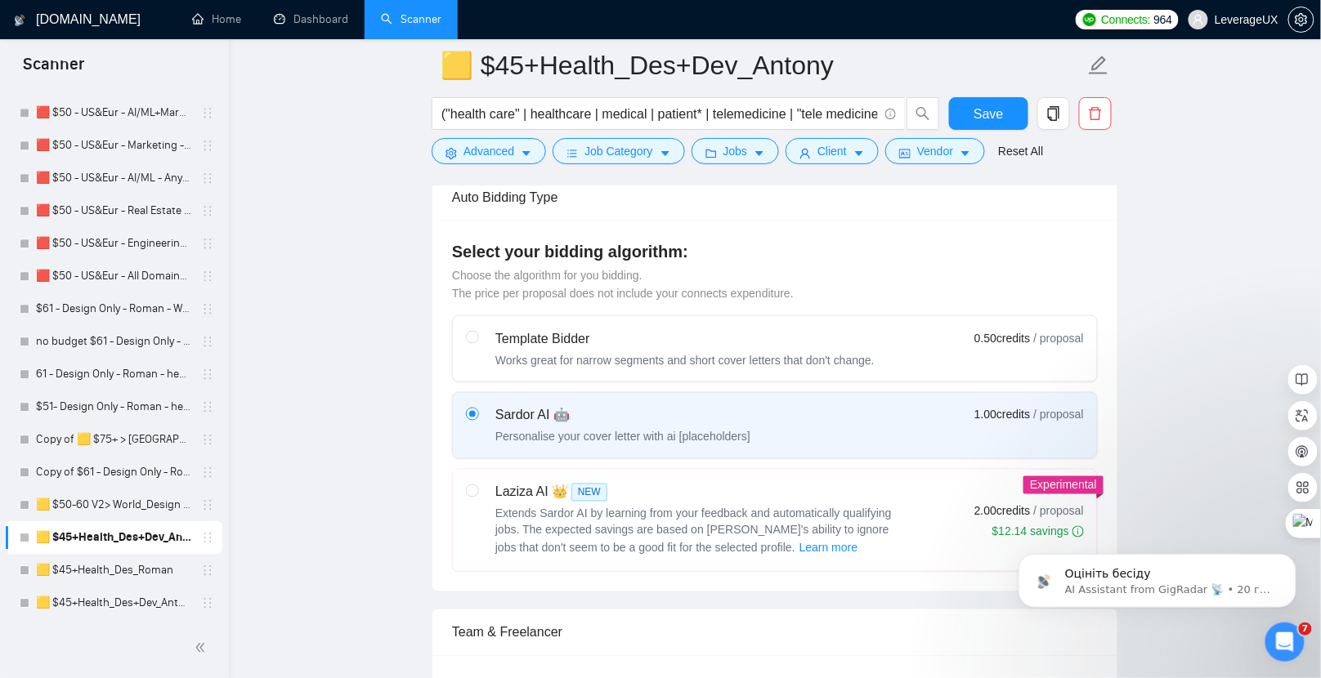
scroll to position [628, 0]
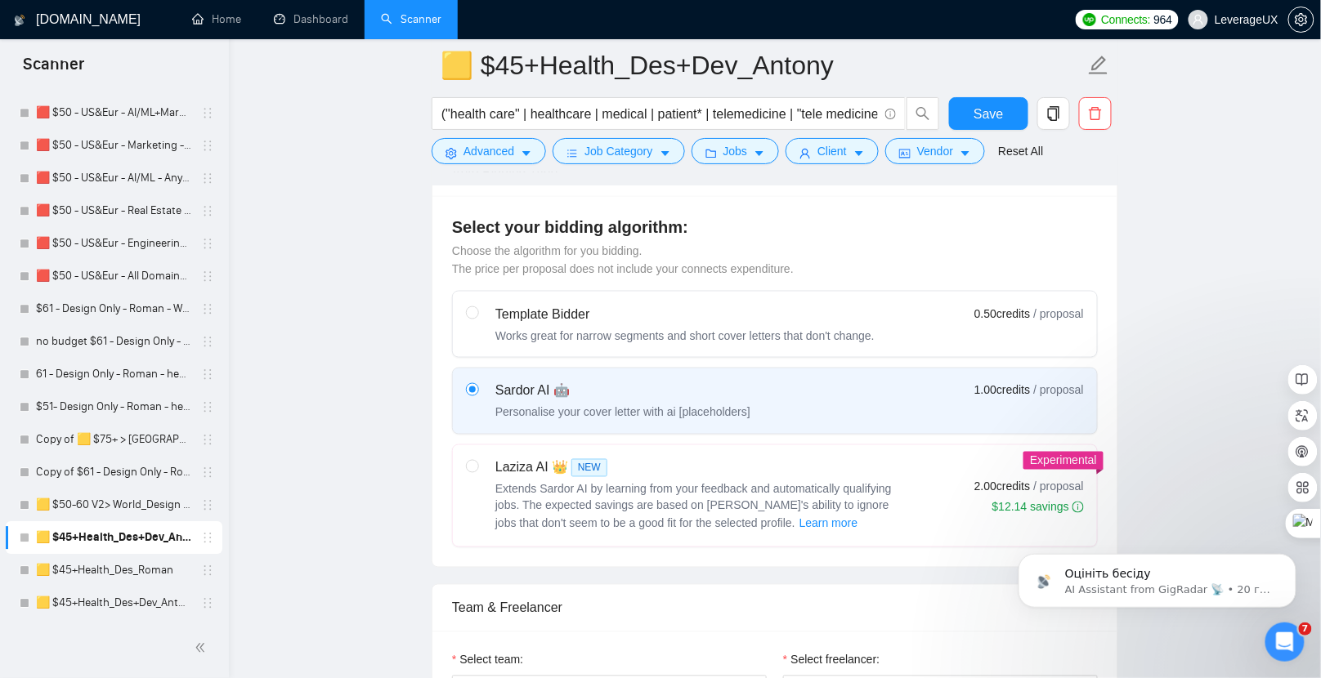
click at [630, 297] on label "Template Bidder Works great for narrow segments and short cover letters that do…" at bounding box center [775, 324] width 644 height 65
click at [477, 307] on input "radio" at bounding box center [471, 312] width 11 height 11
radio input "true"
radio input "false"
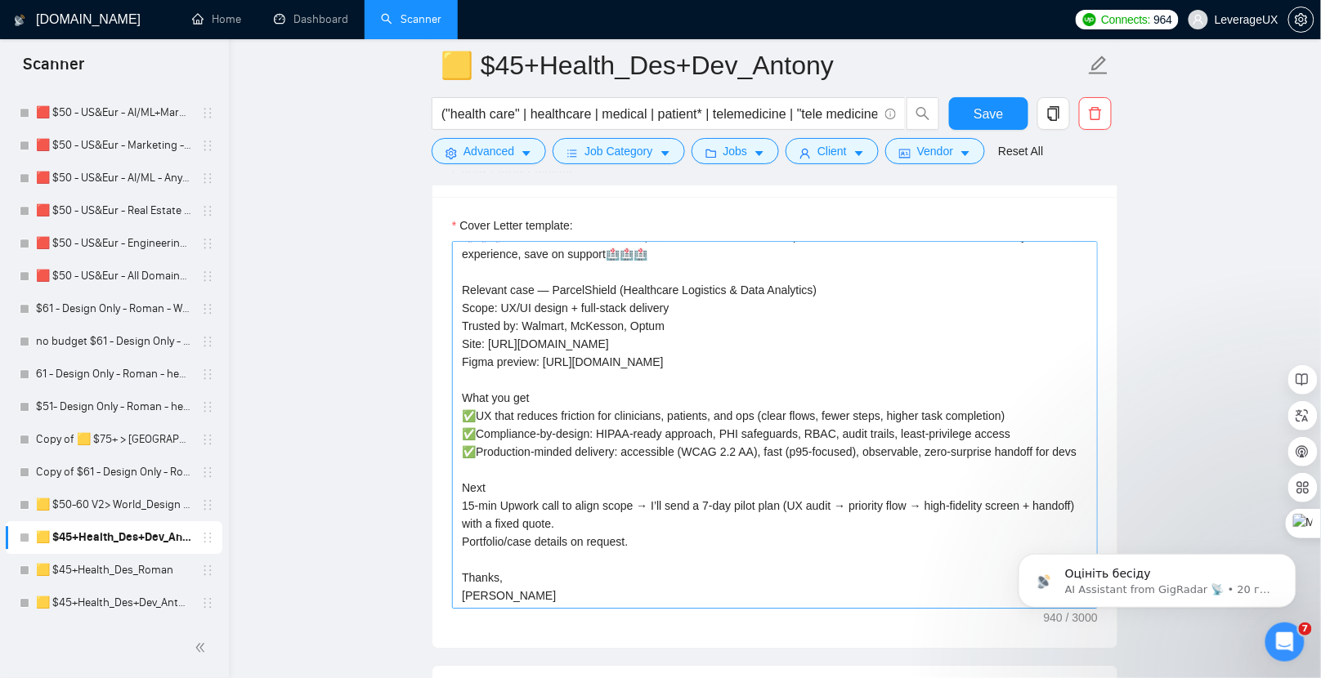
scroll to position [54, 0]
drag, startPoint x: 1019, startPoint y: 108, endPoint x: 921, endPoint y: 155, distance: 108.9
click at [1019, 108] on button "Save" at bounding box center [988, 113] width 79 height 33
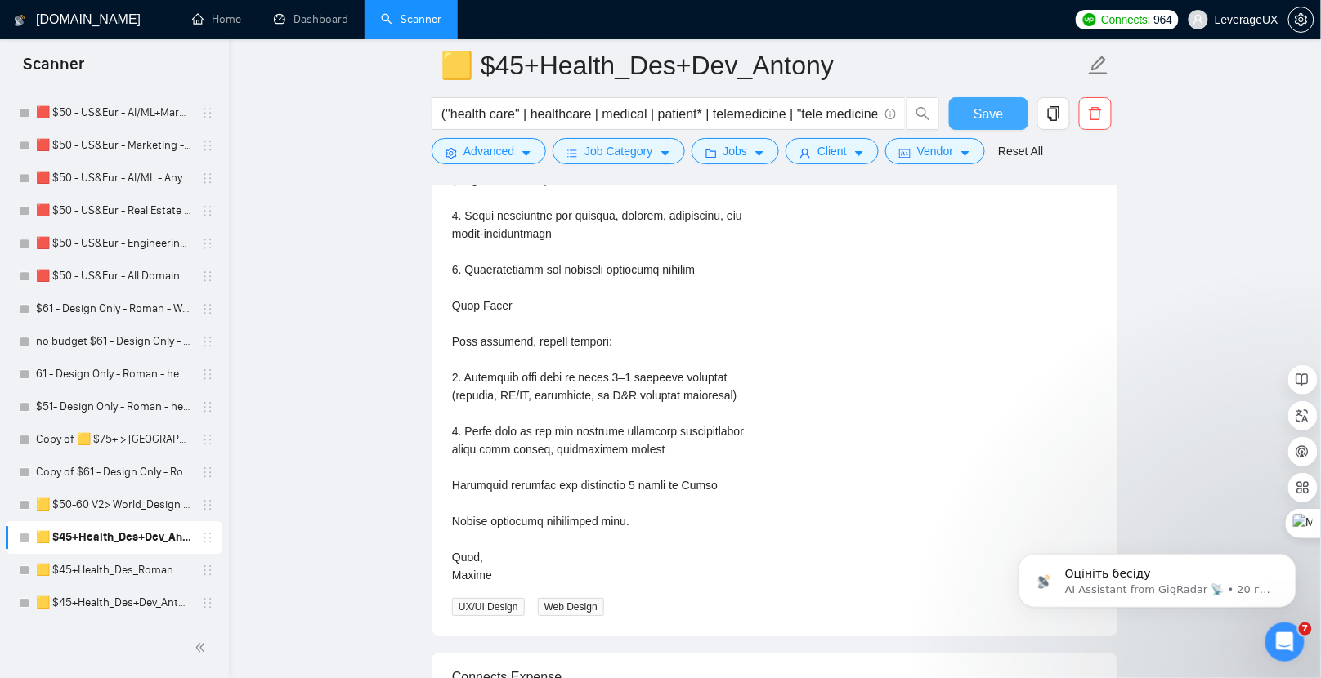
scroll to position [3585, 0]
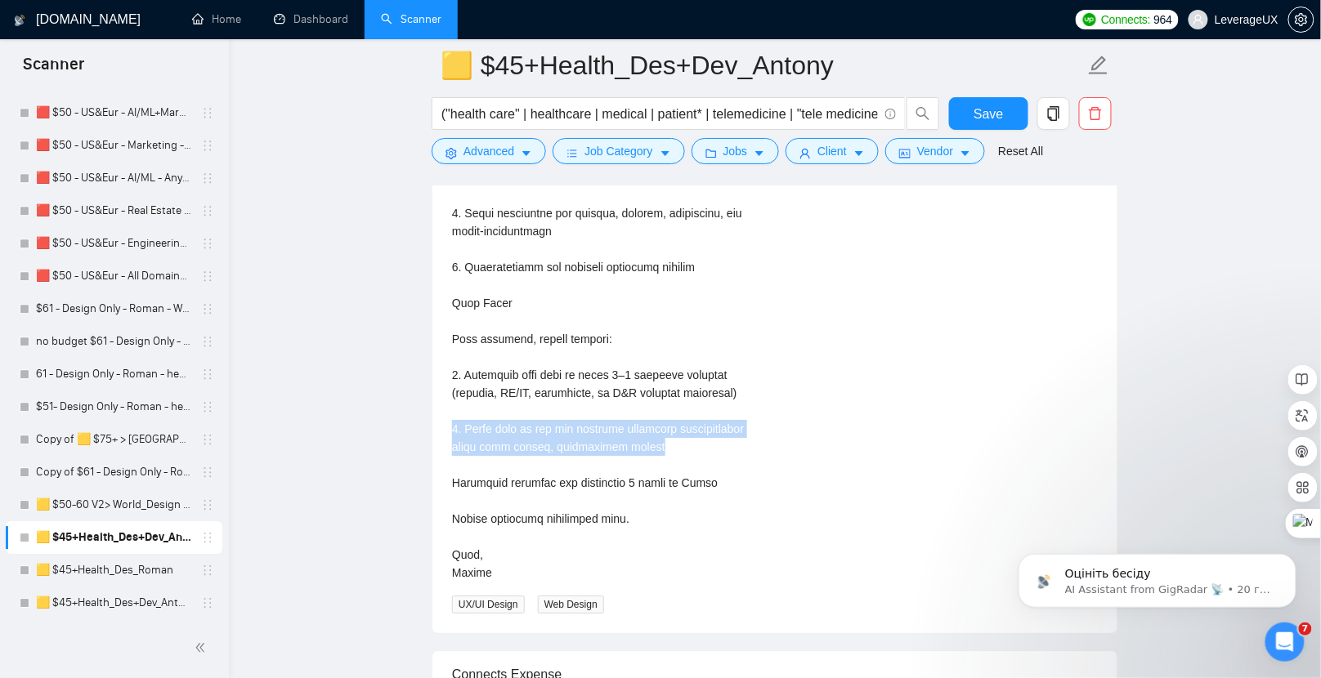
drag, startPoint x: 656, startPoint y: 435, endPoint x: 451, endPoint y: 414, distance: 205.4
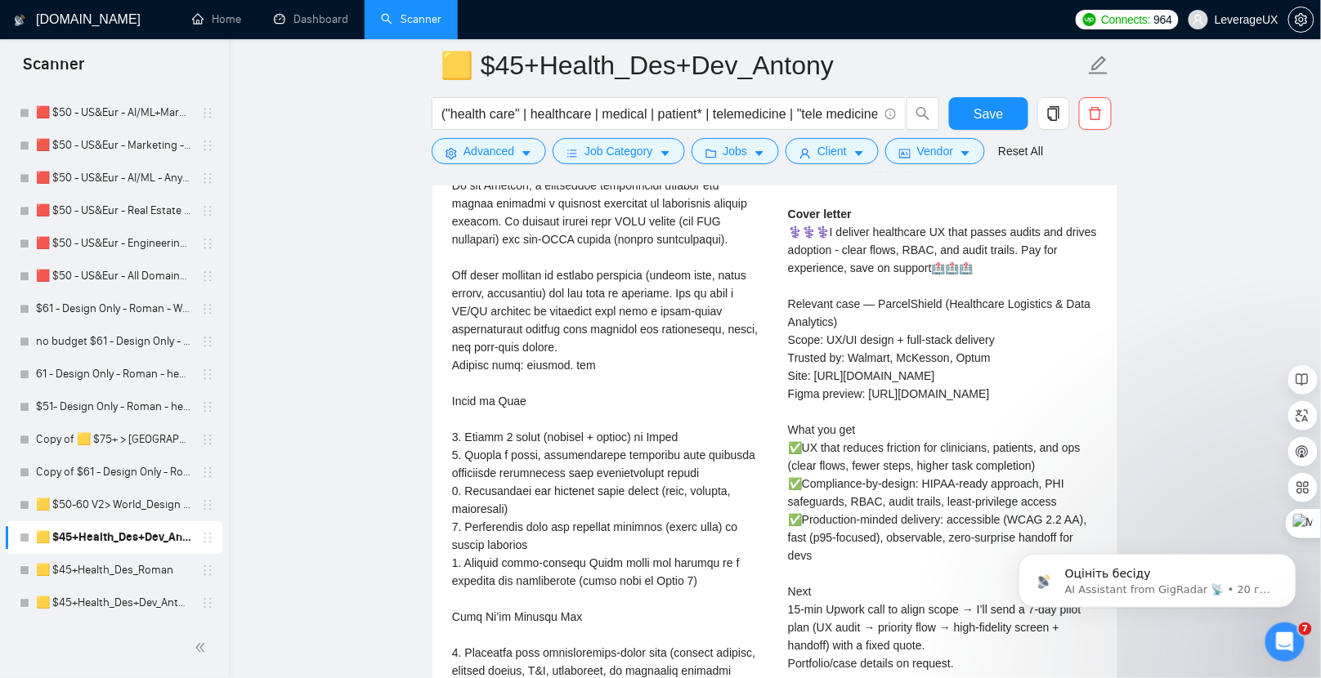
scroll to position [2934, 0]
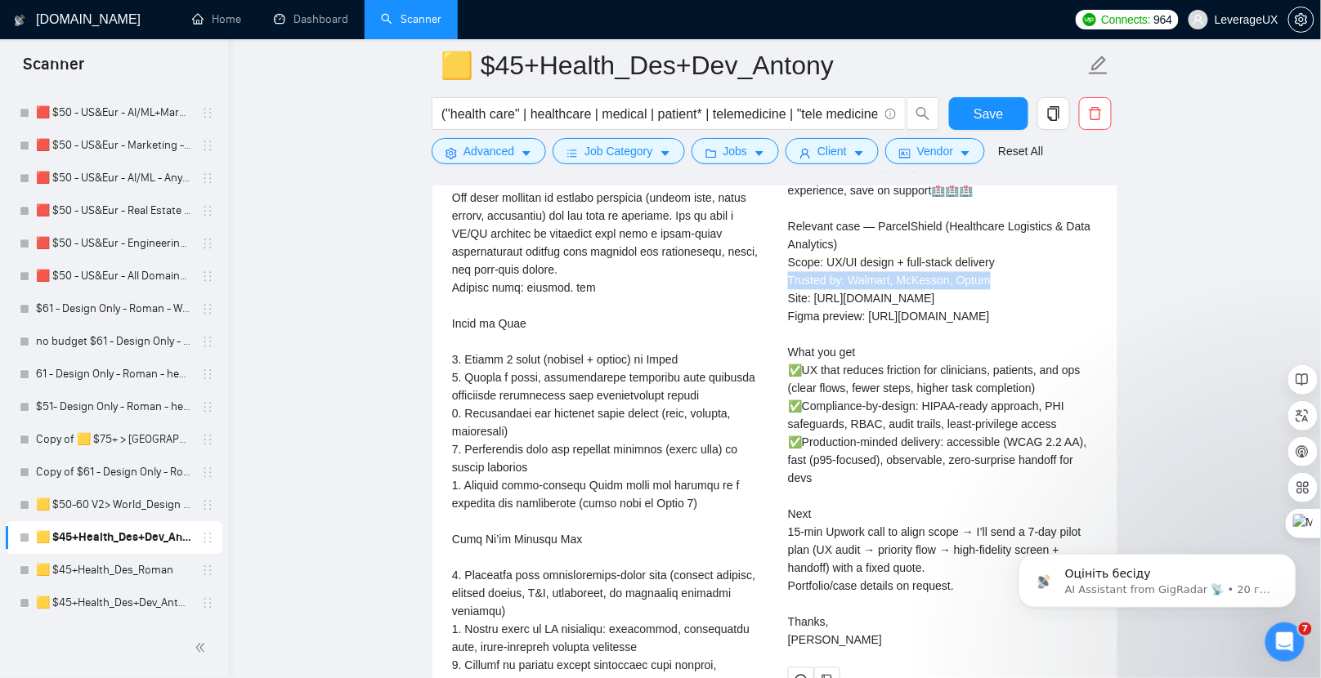
drag, startPoint x: 1009, startPoint y: 245, endPoint x: 783, endPoint y: 247, distance: 225.6
click at [783, 247] on div "Antony K . Senior Full stack developer React Node | MERN stack developer $4500.…" at bounding box center [943, 337] width 336 height 714
copy div "sted by: Walmart, McKesson, Optum Si"
click at [893, 294] on div "Cover letter ⚕️⚕️⚕️I deliver healthcare UX that passes audits and drives adopti…" at bounding box center [943, 388] width 310 height 521
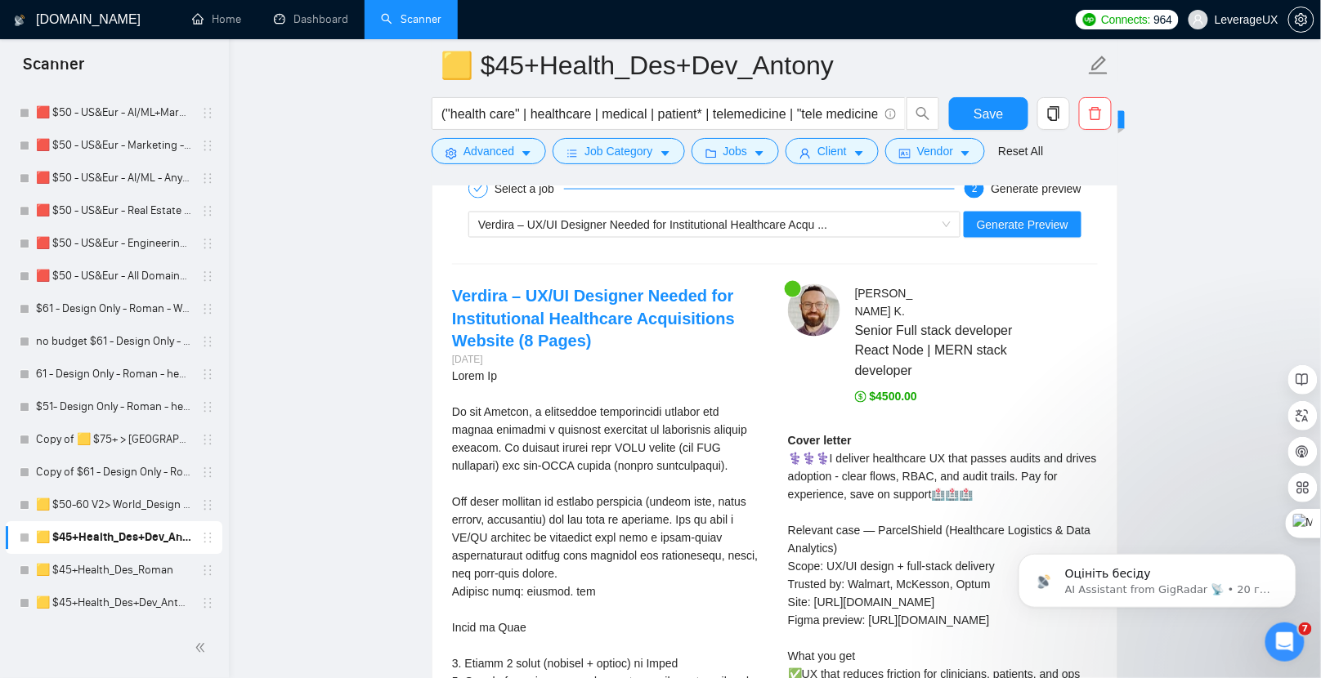
scroll to position [2603, 0]
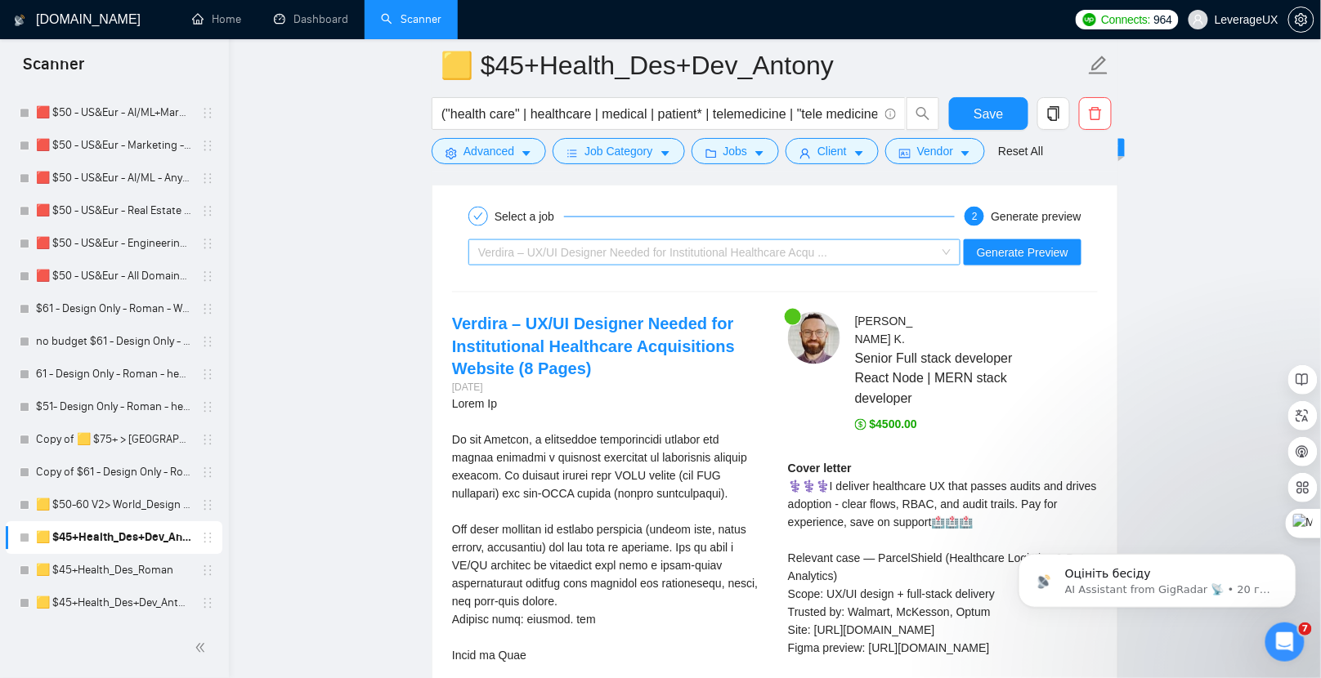
click at [627, 244] on div "Verdira – UX/UI Designer Needed for Institutional Healthcare Acqu ..." at bounding box center [707, 252] width 458 height 25
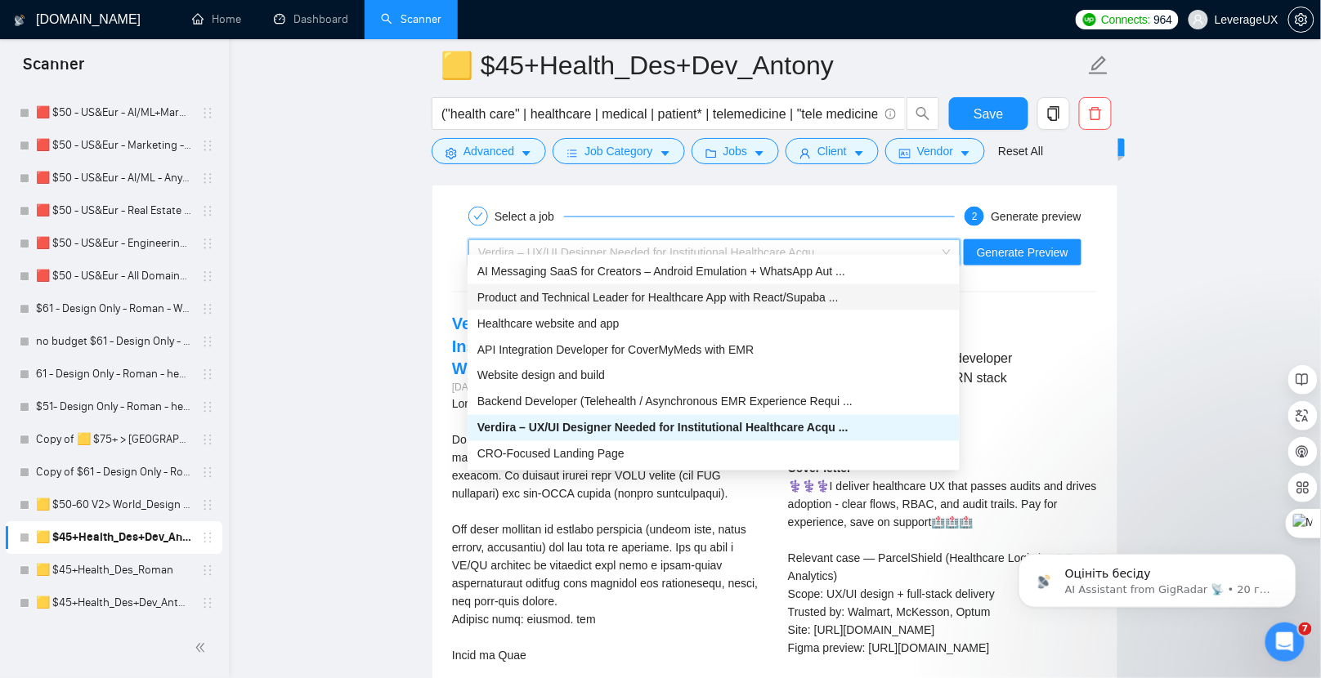
click at [619, 302] on span "Product and Technical Leader for Healthcare App with React/Supaba ..." at bounding box center [657, 297] width 361 height 13
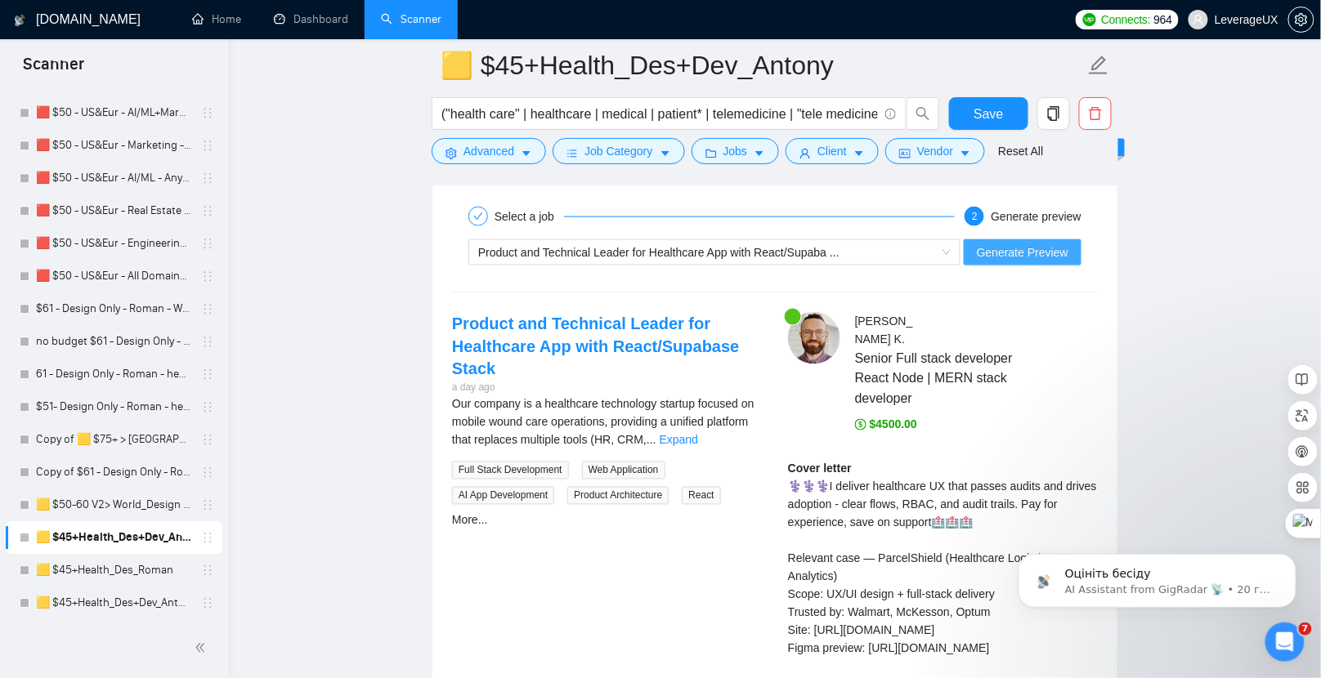
click at [1003, 245] on span "Generate Preview" at bounding box center [1023, 253] width 92 height 18
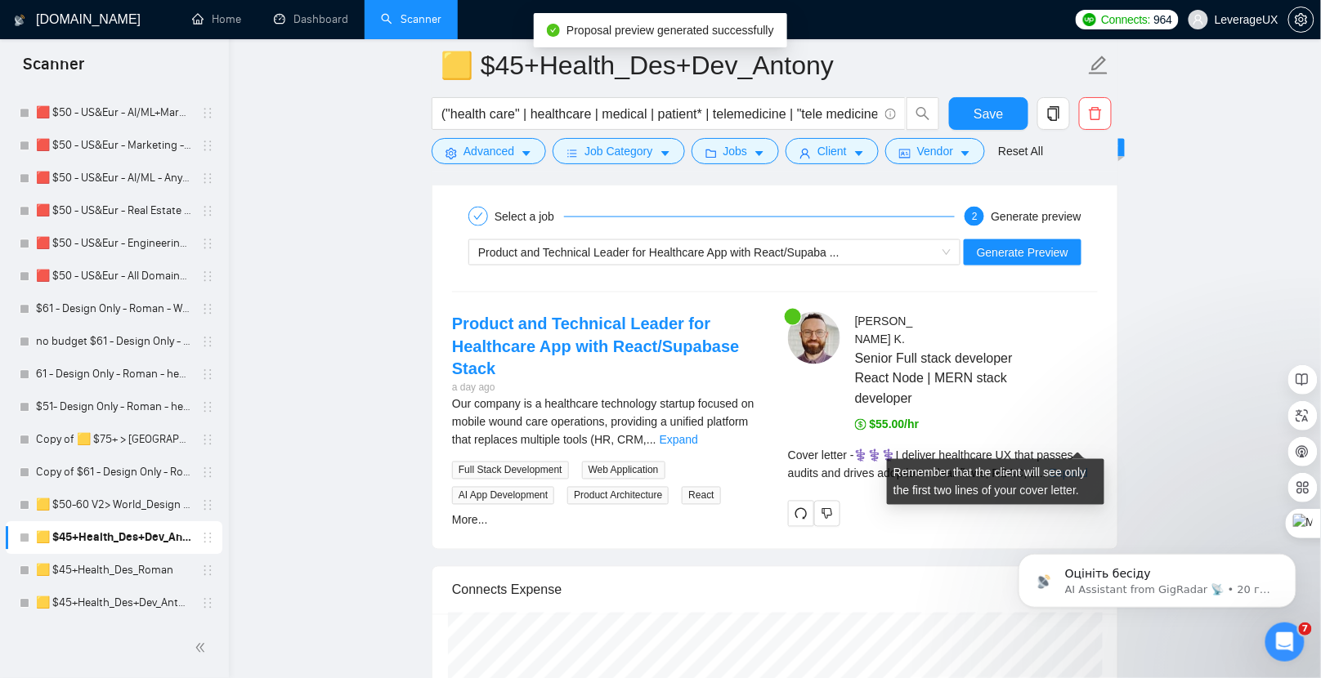
click at [1081, 468] on link "Expand" at bounding box center [1069, 474] width 38 height 13
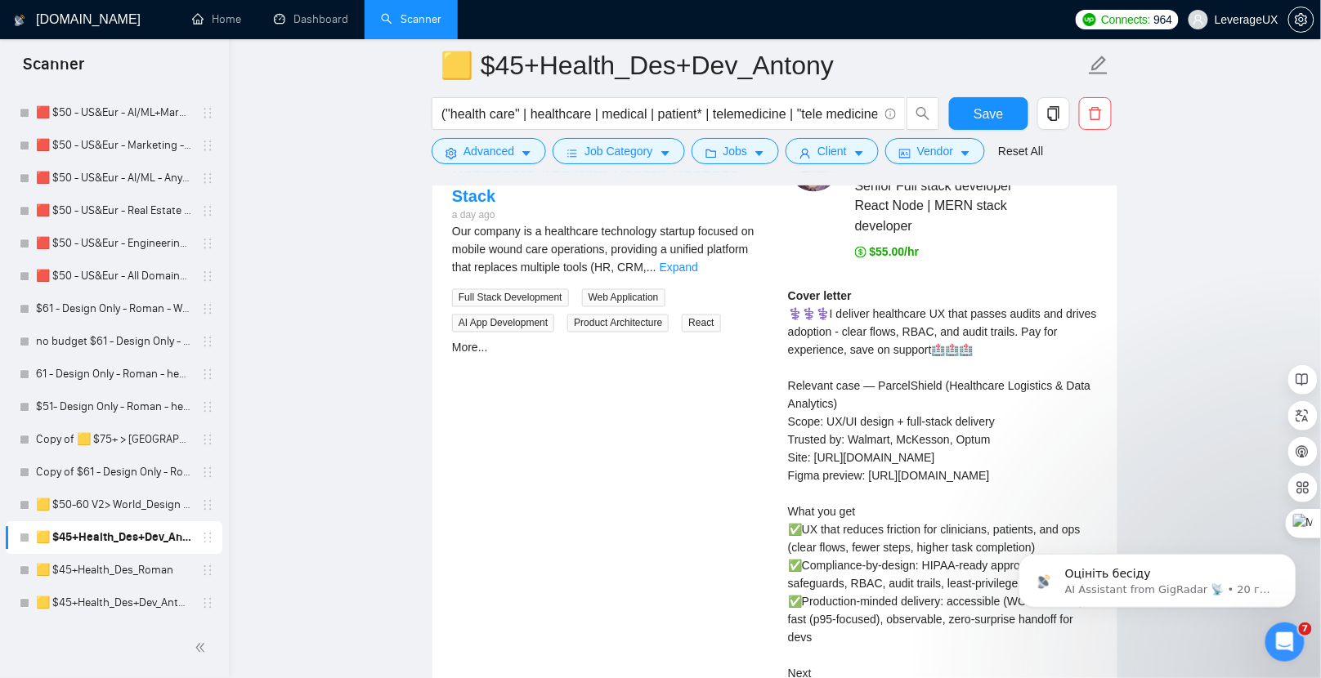
scroll to position [2776, 0]
click at [698, 261] on link "Expand" at bounding box center [679, 267] width 38 height 13
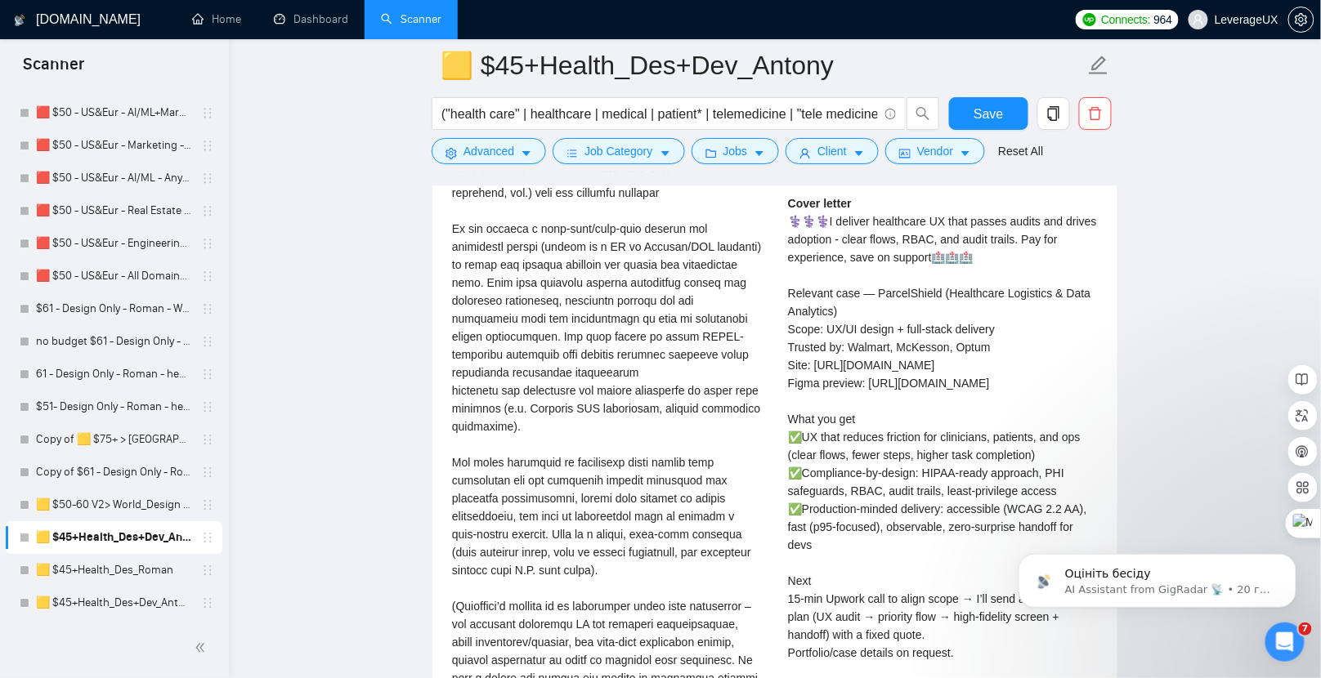
scroll to position [3079, 0]
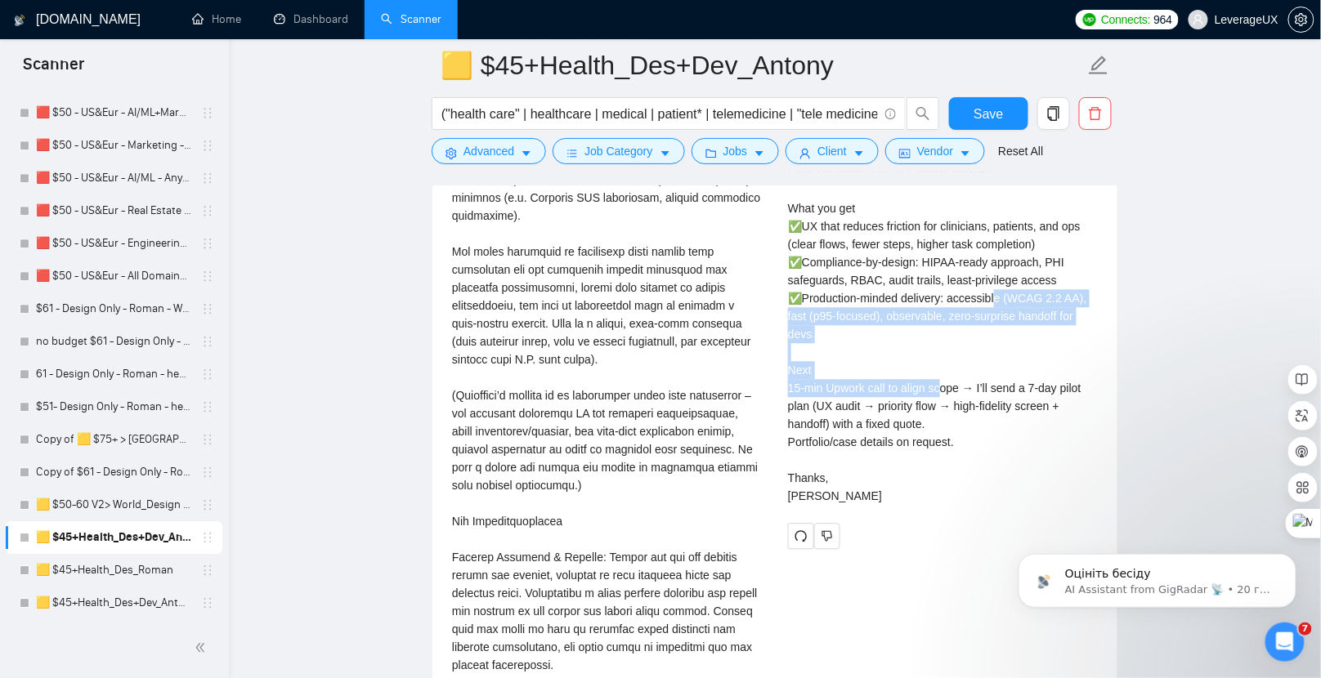
drag, startPoint x: 818, startPoint y: 337, endPoint x: 799, endPoint y: 305, distance: 37.0
click at [799, 305] on div "Cover letter ⚕️⚕️⚕️I deliver healthcare UX that passes audits and drives adopti…" at bounding box center [943, 244] width 310 height 521
copy div "duction-minded delivery: accessible (WCAG 2.2 AA), fast (p95-focused), observab…"
click at [873, 330] on div "Cover letter ⚕️⚕️⚕️I deliver healthcare UX that passes audits and drives adopti…" at bounding box center [943, 244] width 310 height 521
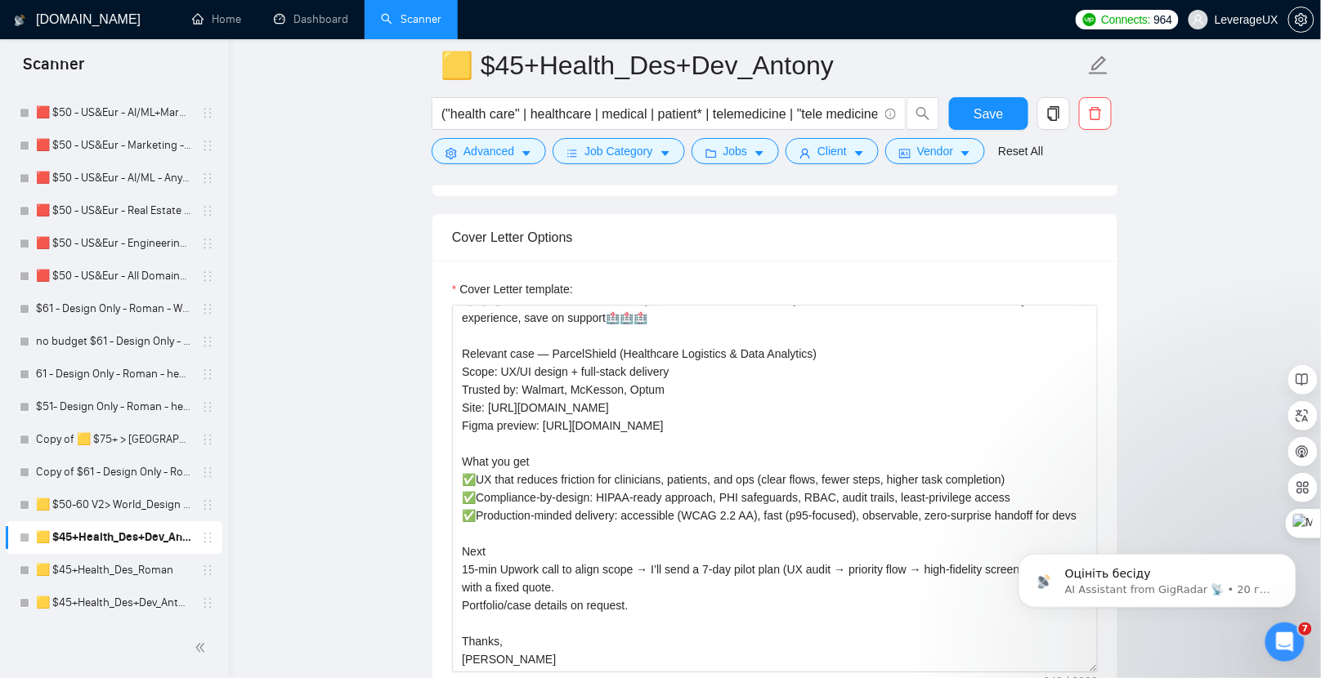
scroll to position [54, 0]
click at [524, 509] on textarea "⚕️⚕️⚕️I deliver healthcare UX that passes audits and drives adoption - clear fl…" at bounding box center [775, 489] width 646 height 368
drag, startPoint x: 500, startPoint y: 508, endPoint x: 462, endPoint y: 493, distance: 41.1
click at [462, 493] on textarea "⚕️⚕️⚕️I deliver healthcare UX that passes audits and drives adoption - clear fl…" at bounding box center [775, 489] width 646 height 368
click at [527, 509] on textarea "⚕️⚕️⚕️I deliver healthcare UX that passes audits and drives adoption - clear fl…" at bounding box center [775, 489] width 646 height 368
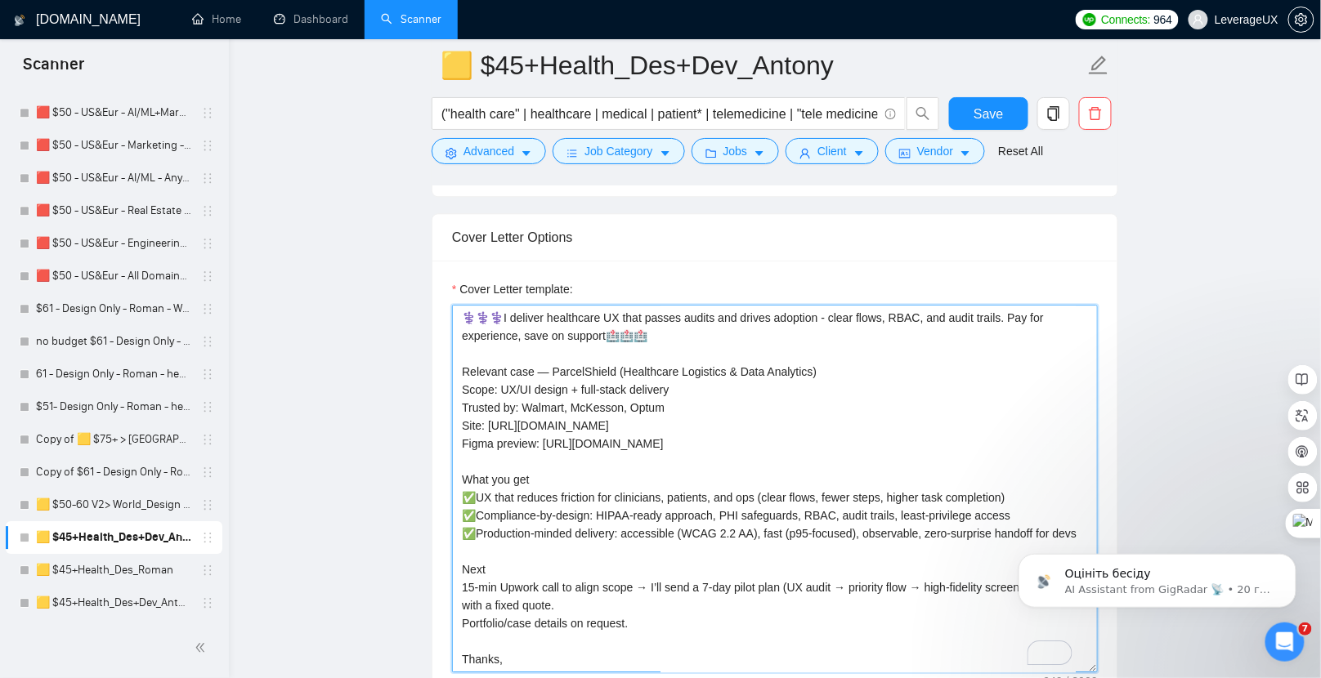
scroll to position [0, 0]
click at [991, 118] on span "Save" at bounding box center [987, 114] width 29 height 20
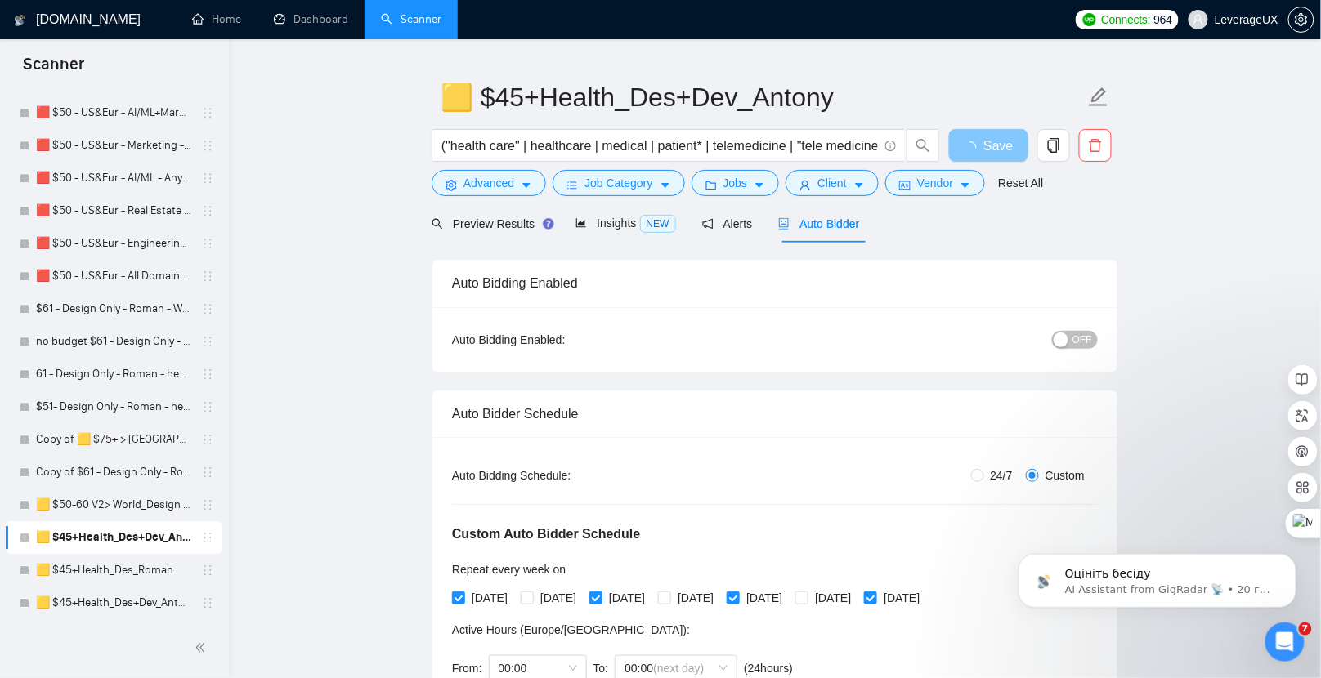
scroll to position [46, 0]
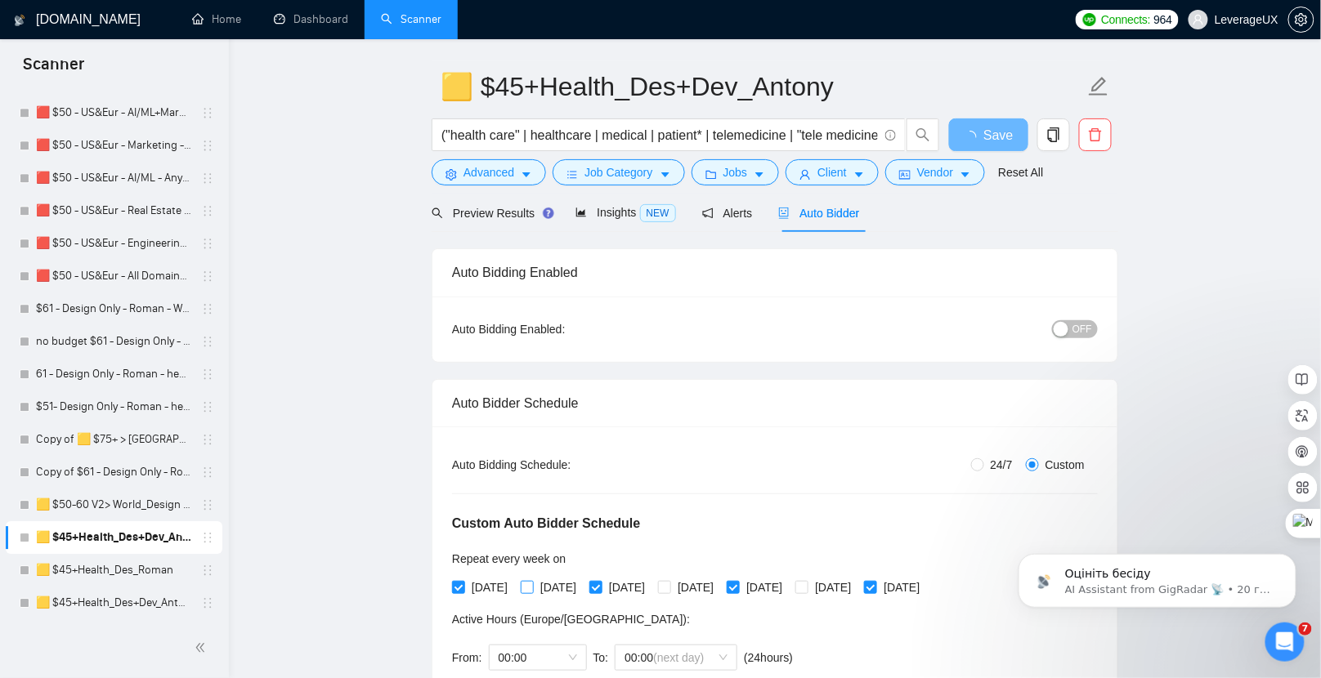
click at [532, 588] on input "Tuesday" at bounding box center [526, 586] width 11 height 11
checkbox input "true"
click at [807, 584] on input "Saturday" at bounding box center [800, 586] width 11 height 11
checkbox input "true"
click at [669, 587] on input "Thursday" at bounding box center [663, 586] width 11 height 11
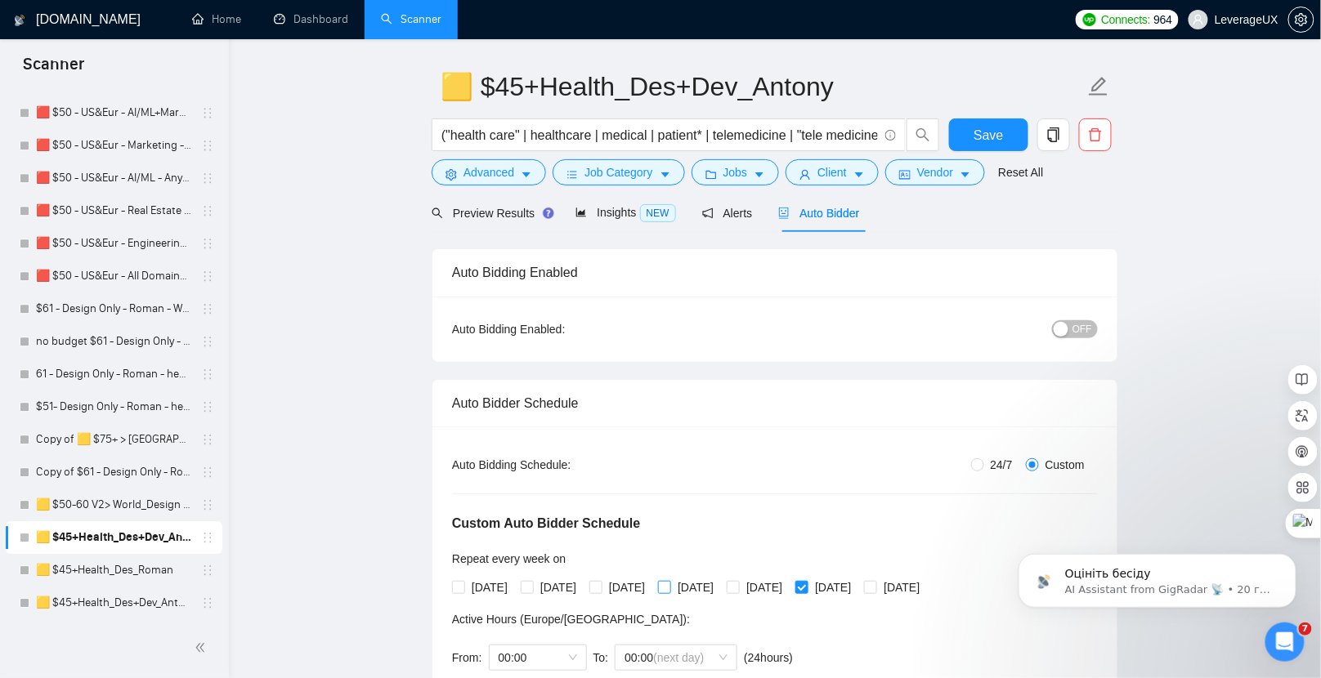
checkbox input "true"
click at [601, 587] on input "Wednesday" at bounding box center [594, 586] width 11 height 11
checkbox input "true"
click at [532, 587] on input "Tuesday" at bounding box center [526, 586] width 11 height 11
checkbox input "true"
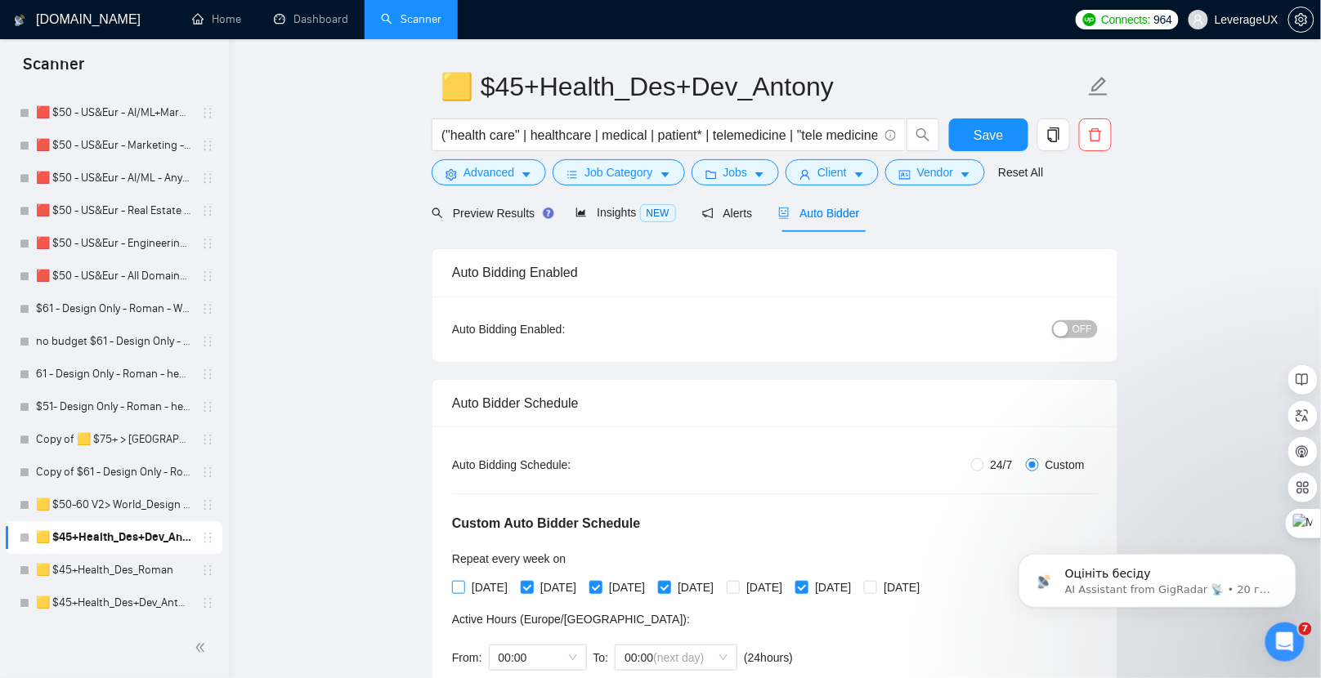
click at [459, 584] on input "Monday" at bounding box center [457, 586] width 11 height 11
checkbox input "true"
click at [738, 587] on input "Friday" at bounding box center [732, 586] width 11 height 11
checkbox input "true"
click at [875, 587] on input "Sunday" at bounding box center [869, 586] width 11 height 11
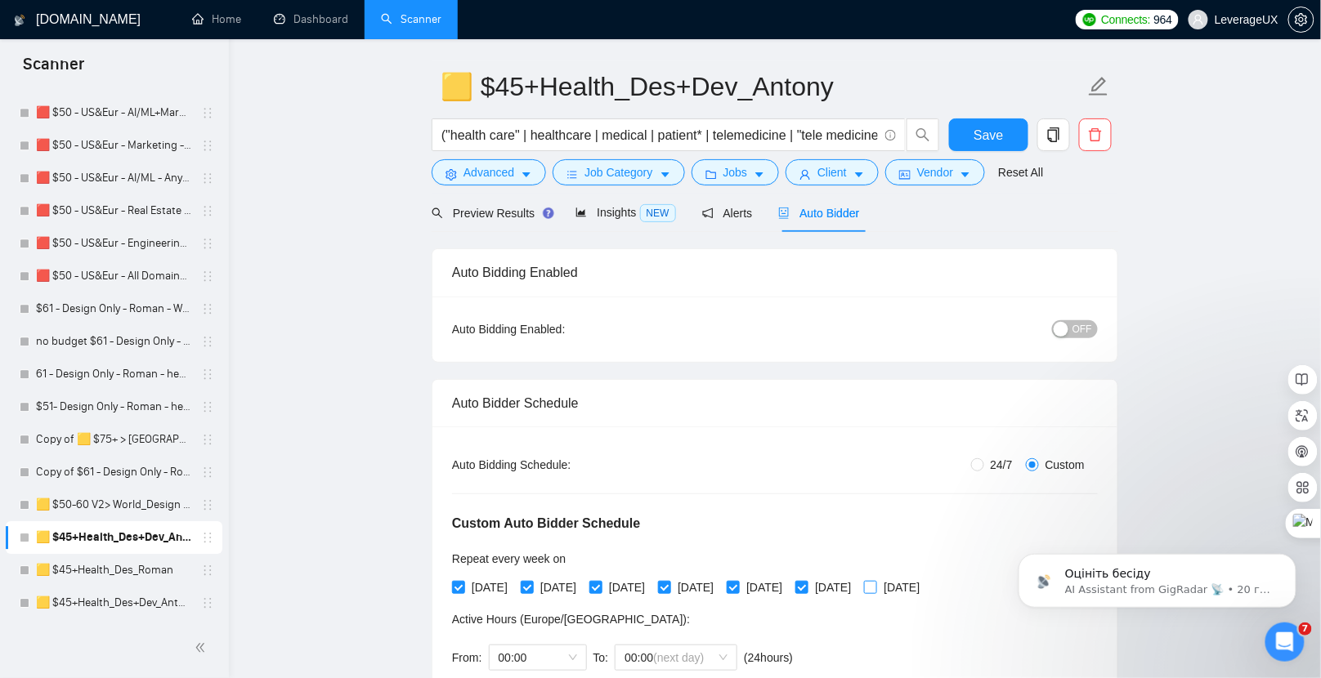
checkbox input "true"
click at [1071, 330] on button "OFF" at bounding box center [1075, 329] width 46 height 18
click at [1002, 132] on span "Save" at bounding box center [987, 135] width 29 height 20
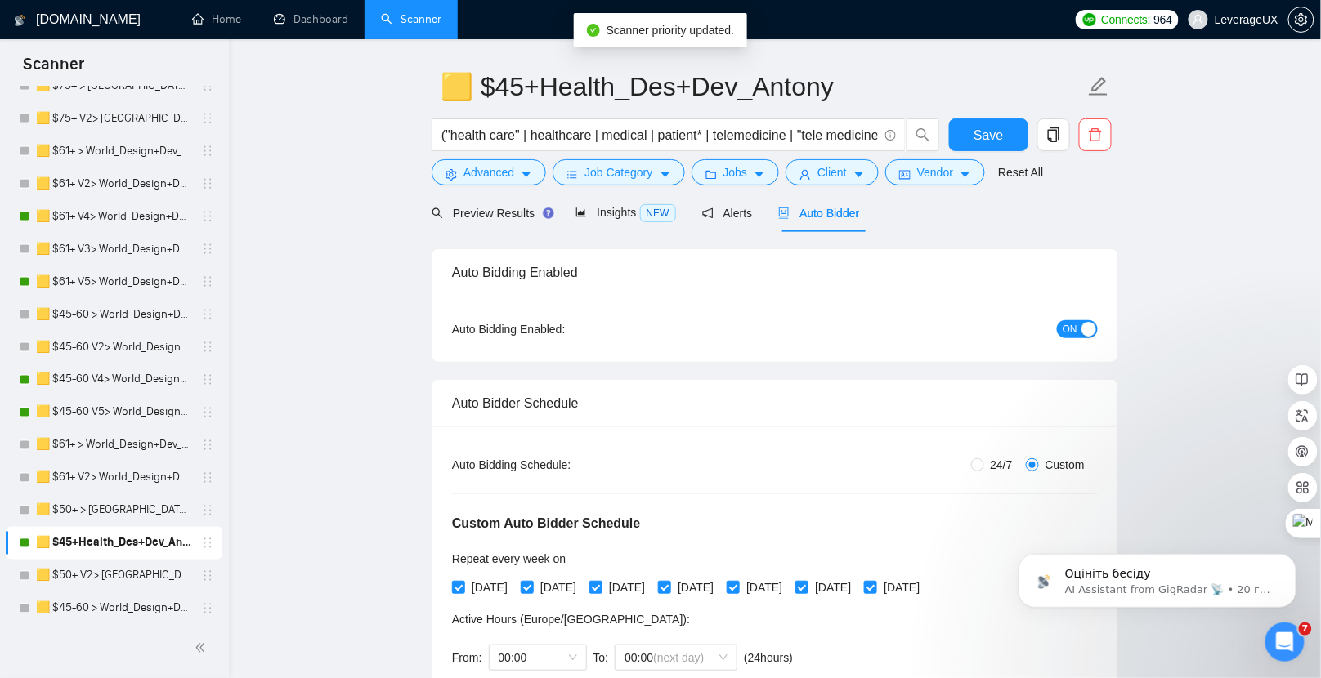
scroll to position [685, 0]
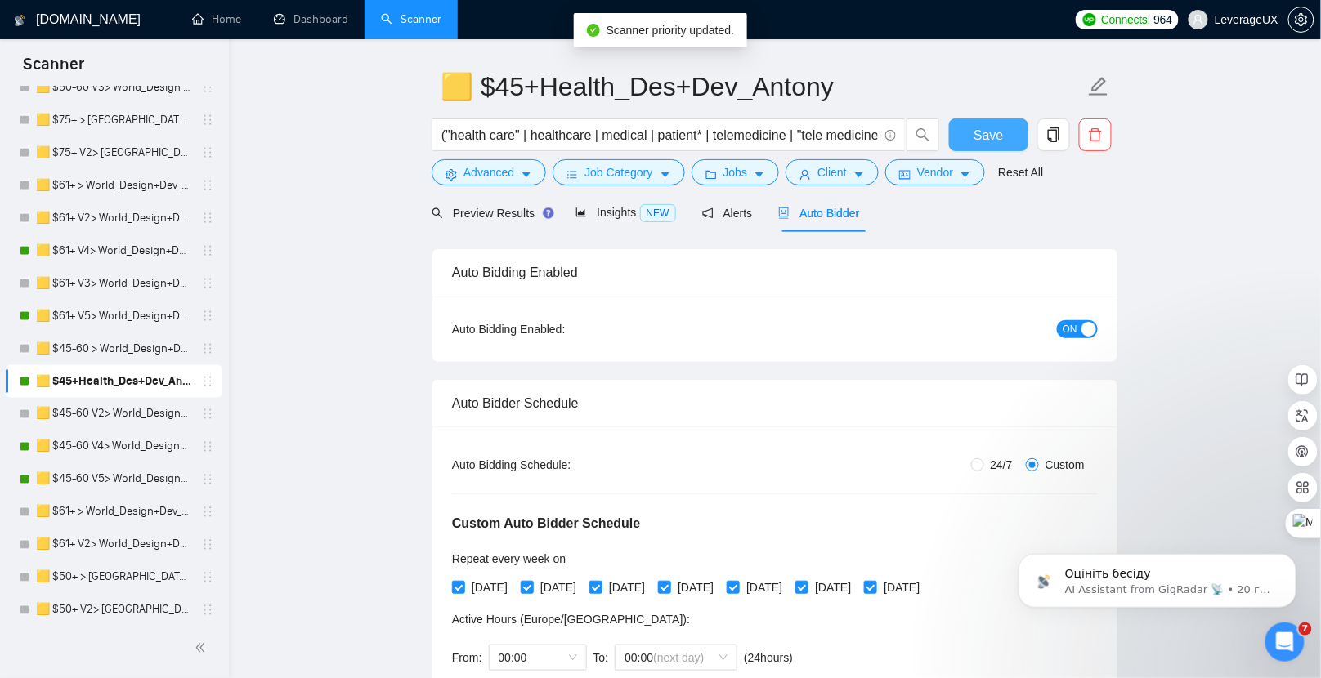
click at [987, 132] on span "Save" at bounding box center [987, 135] width 29 height 20
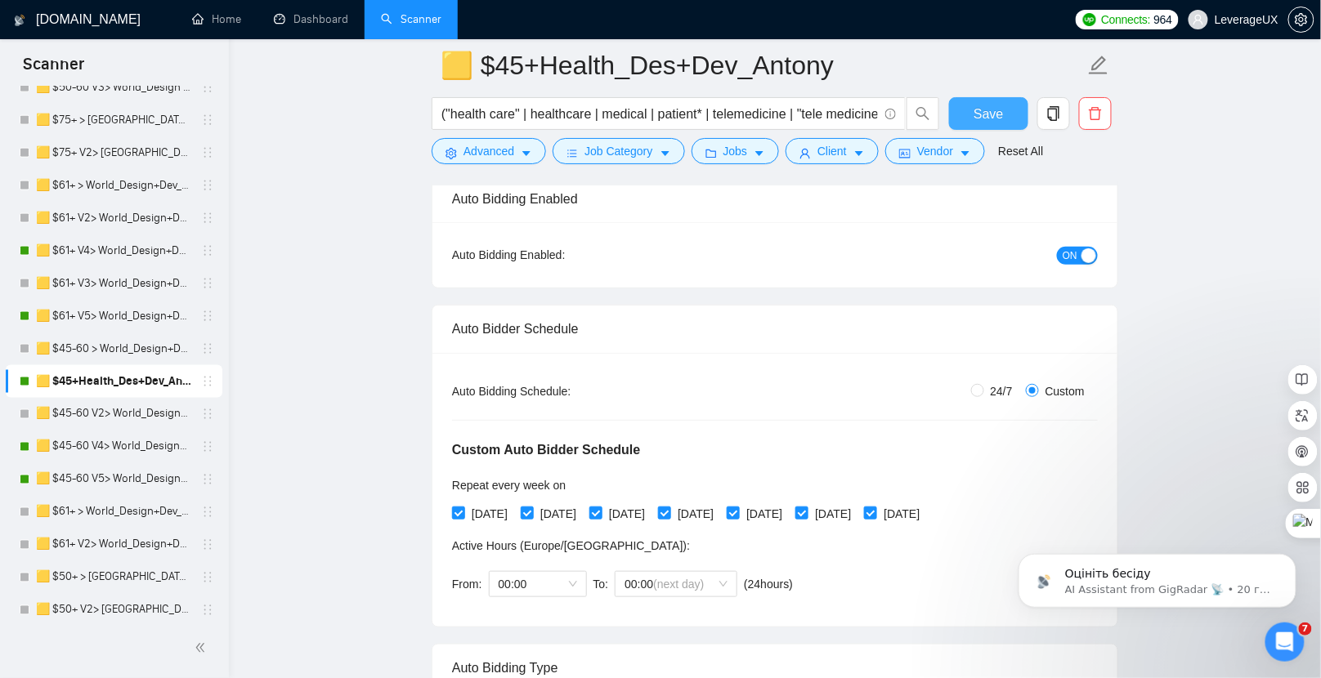
scroll to position [0, 0]
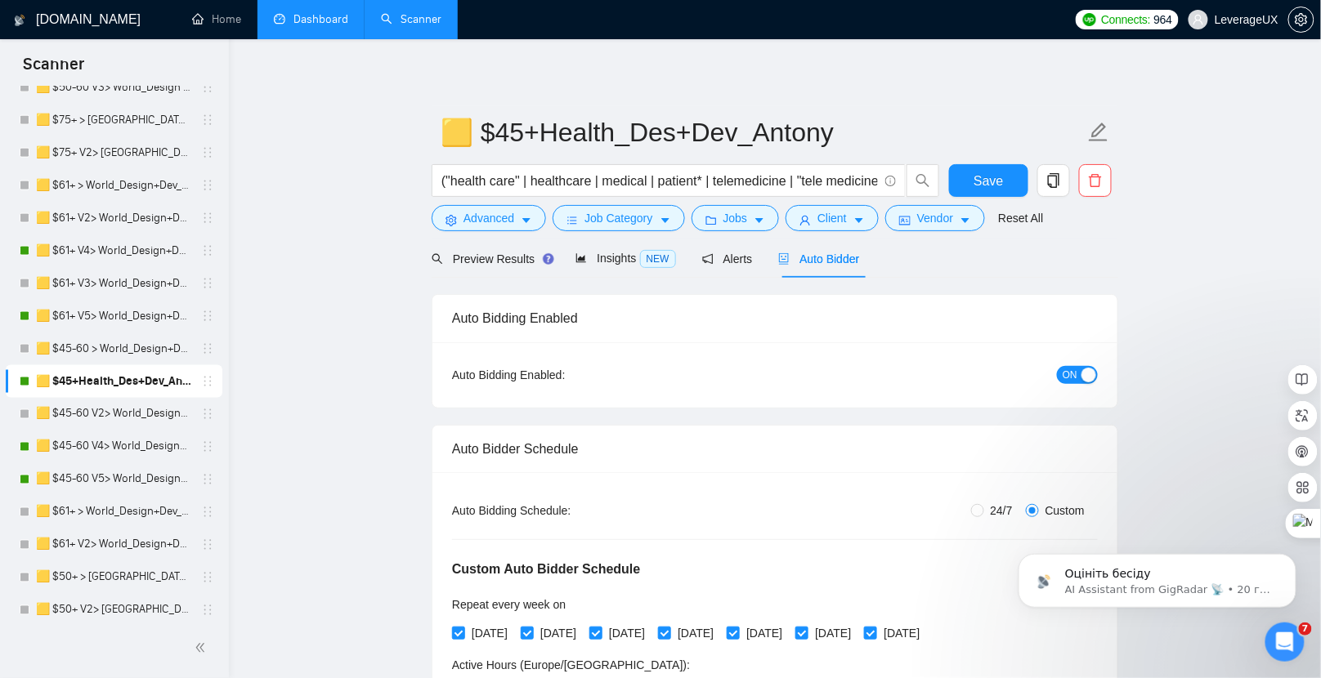
click at [323, 26] on link "Dashboard" at bounding box center [311, 19] width 74 height 14
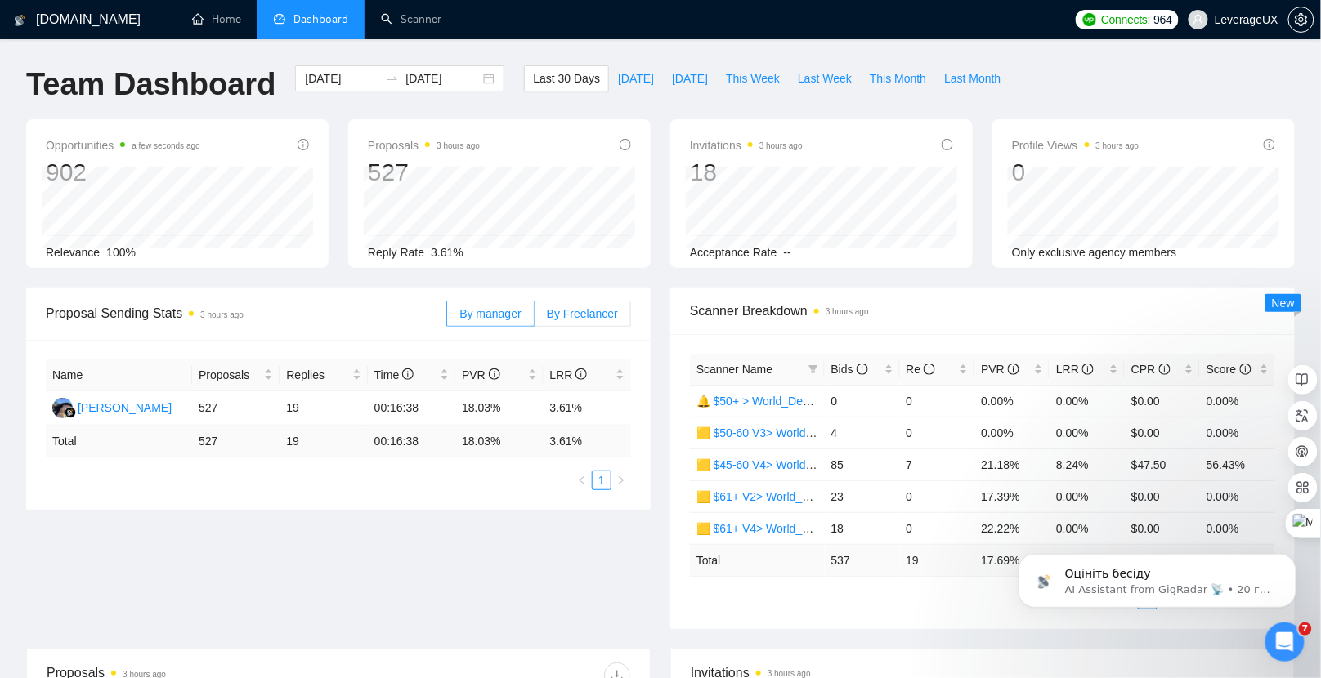
click at [599, 316] on span "By Freelancer" at bounding box center [582, 313] width 71 height 13
click at [535, 318] on input "By Freelancer" at bounding box center [535, 318] width 0 height 0
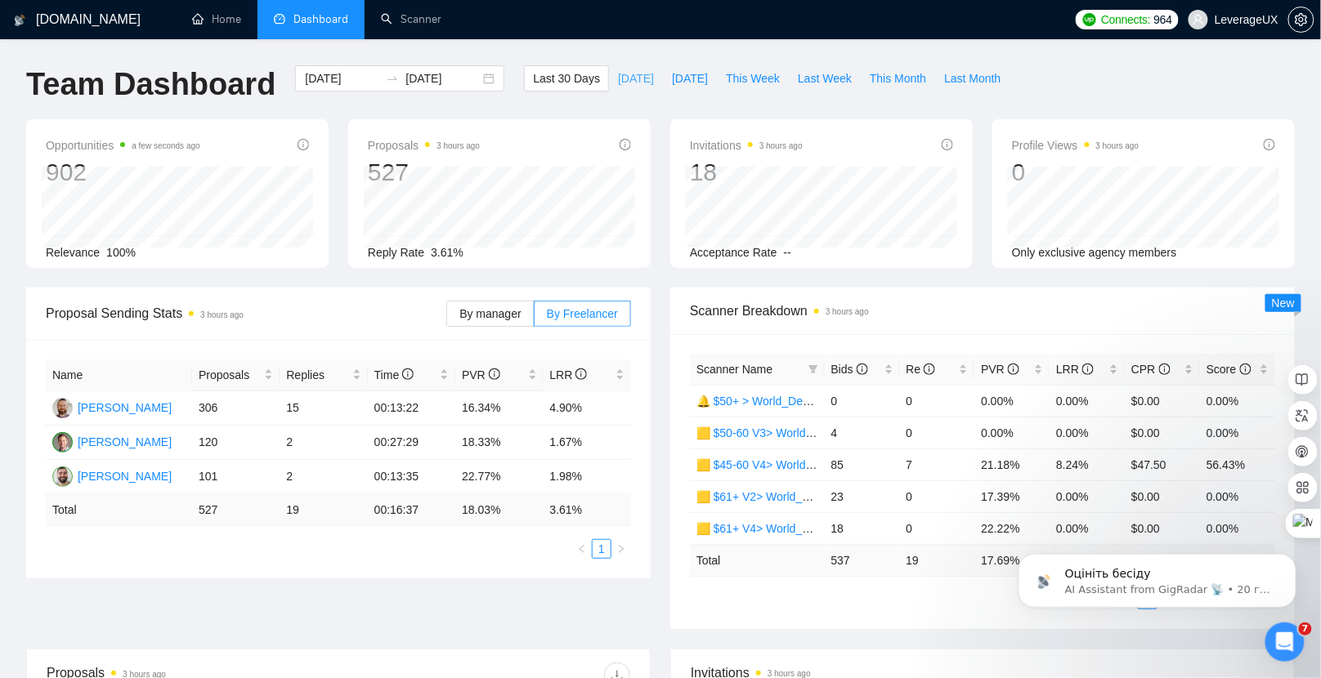
click at [629, 84] on span "[DATE]" at bounding box center [636, 78] width 36 height 18
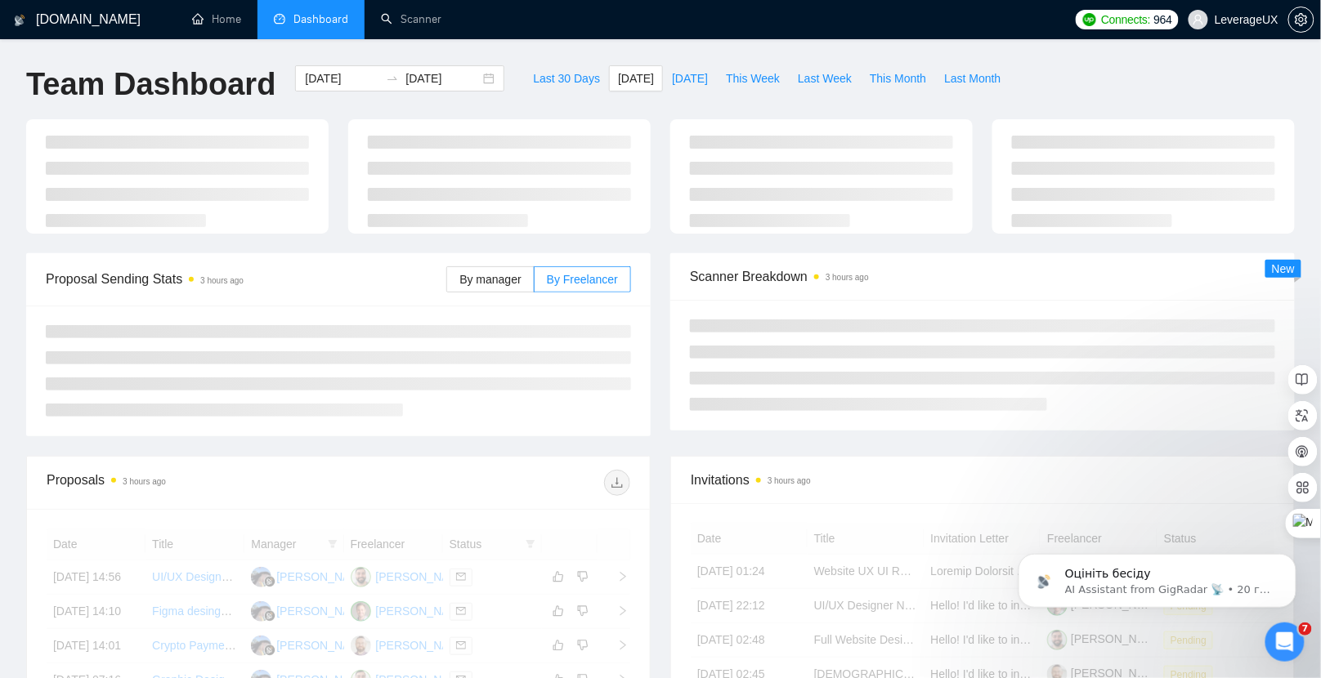
type input "[DATE]"
